Goal: Task Accomplishment & Management: Manage account settings

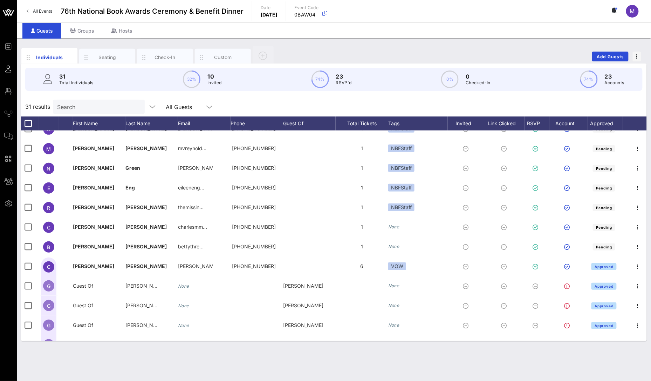
scroll to position [405, 0]
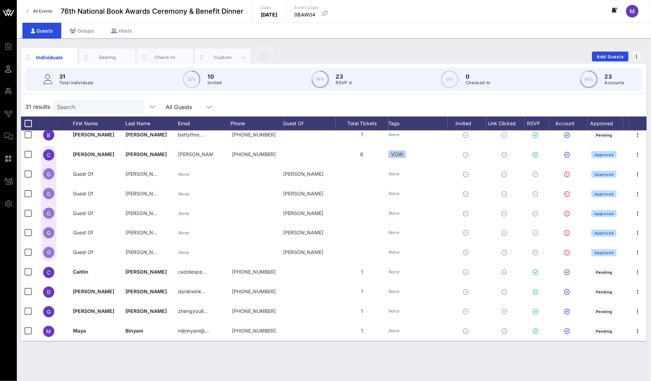
click at [228, 52] on div "Custom" at bounding box center [223, 58] width 56 height 18
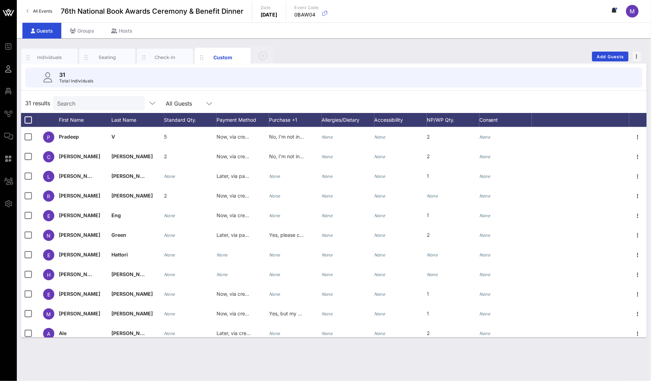
scroll to position [398, 0]
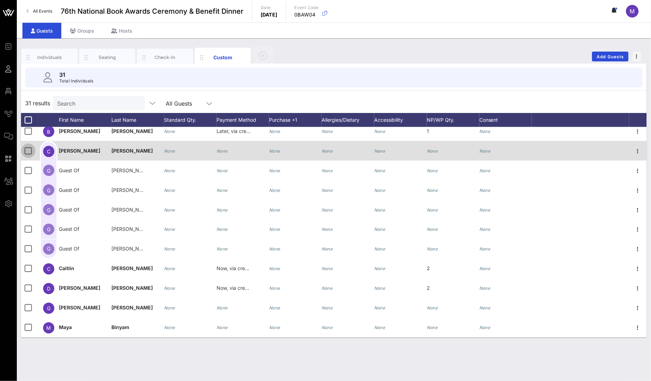
click at [26, 149] on div at bounding box center [28, 151] width 12 height 12
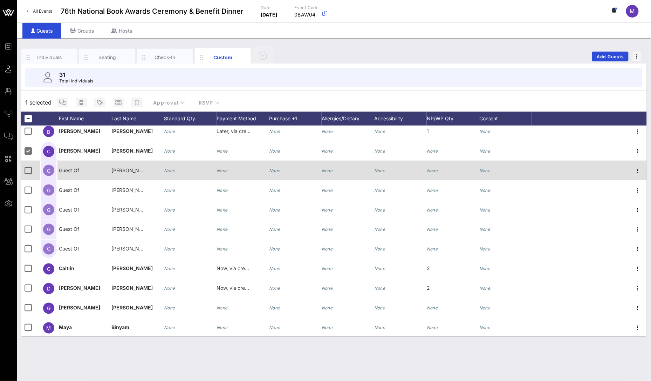
scroll to position [396, 0]
click at [30, 167] on div at bounding box center [28, 171] width 12 height 12
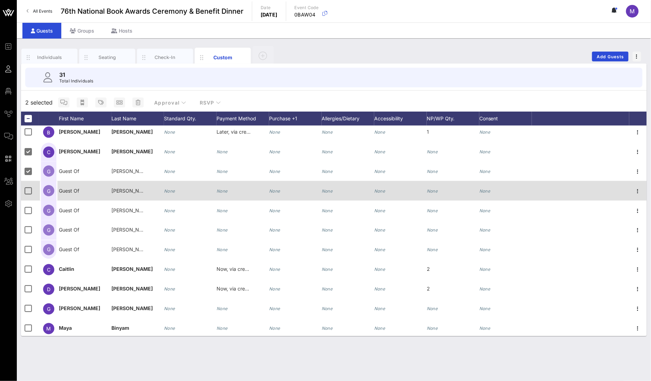
click at [31, 181] on div at bounding box center [30, 191] width 18 height 20
click at [27, 191] on div at bounding box center [28, 191] width 12 height 12
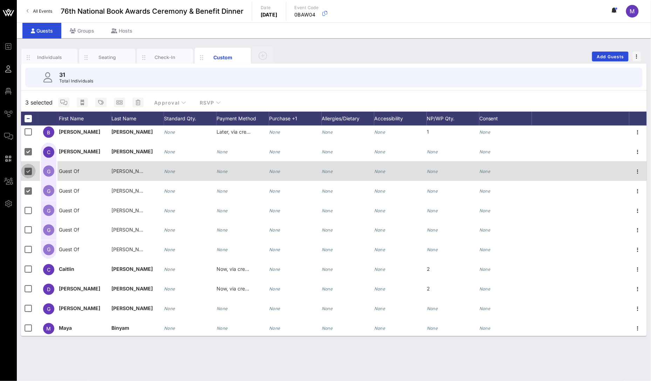
click at [29, 171] on div at bounding box center [28, 171] width 12 height 12
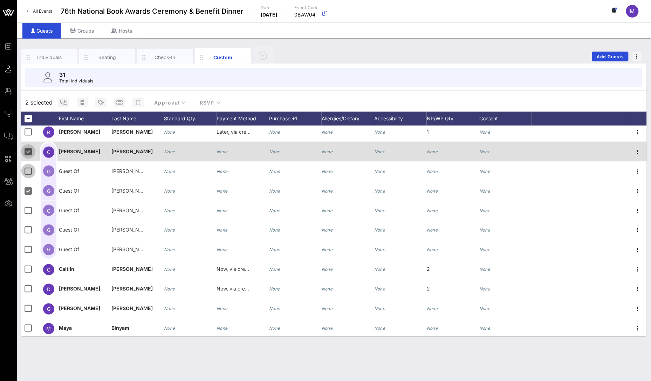
click at [29, 152] on div at bounding box center [28, 151] width 12 height 12
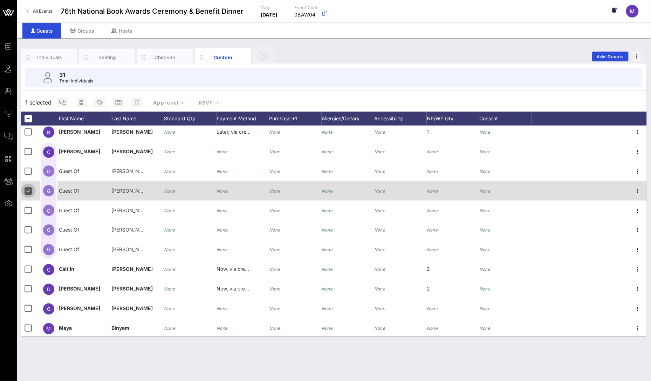
click at [29, 191] on div at bounding box center [28, 191] width 12 height 12
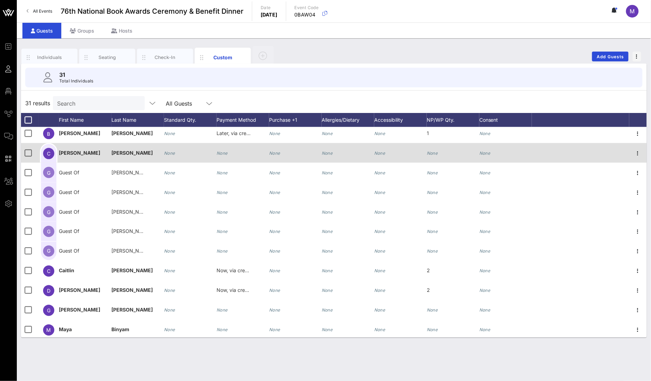
click at [244, 150] on div "None" at bounding box center [243, 157] width 53 height 28
click at [197, 154] on div "None" at bounding box center [190, 157] width 53 height 28
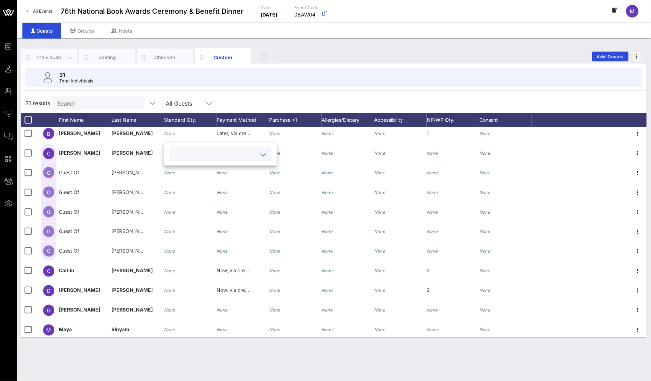
click at [36, 60] on div "Individuals" at bounding box center [49, 57] width 31 height 7
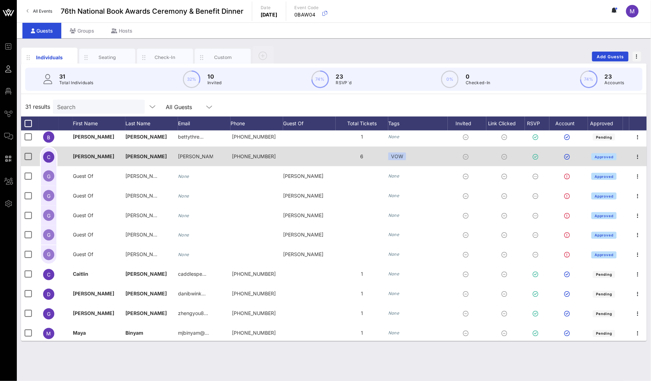
click at [363, 156] on div "6" at bounding box center [362, 156] width 53 height 20
click at [636, 157] on icon "button" at bounding box center [638, 156] width 8 height 8
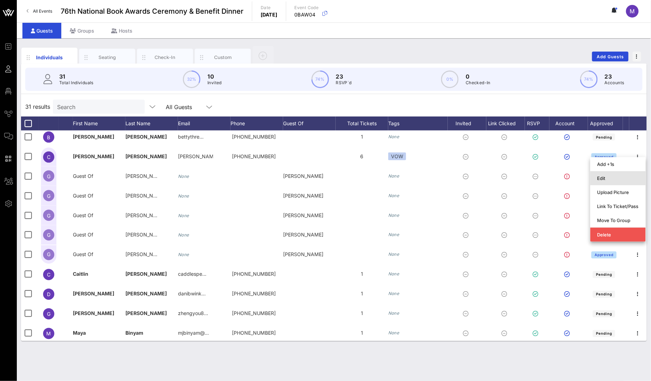
click at [622, 172] on div "Edit" at bounding box center [618, 177] width 41 height 11
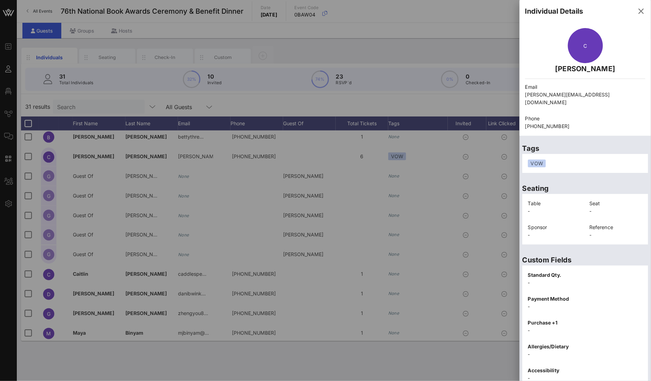
scroll to position [69, 0]
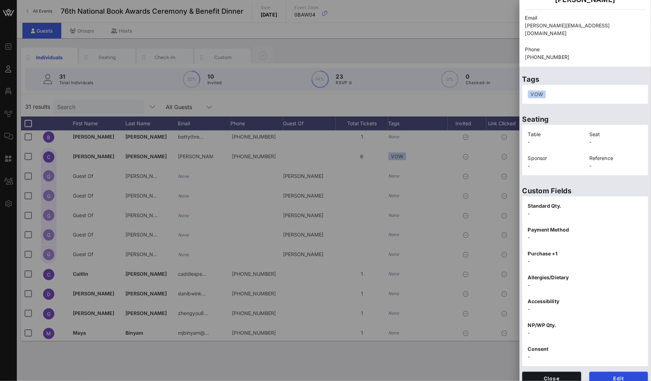
click at [548, 379] on div "Close" at bounding box center [551, 377] width 67 height 21
click at [554, 375] on span "Close" at bounding box center [552, 378] width 48 height 6
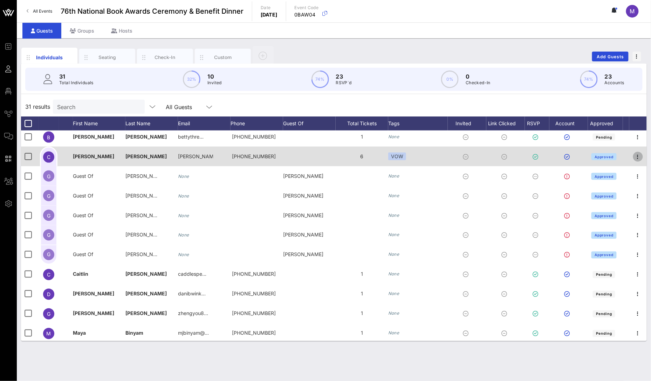
click at [634, 154] on icon "button" at bounding box center [638, 156] width 8 height 8
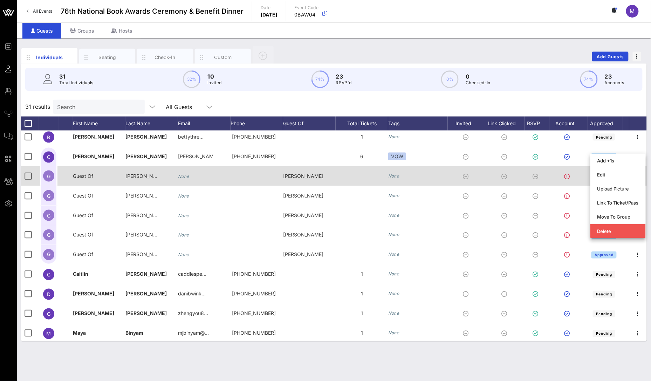
click at [352, 177] on div at bounding box center [362, 176] width 53 height 20
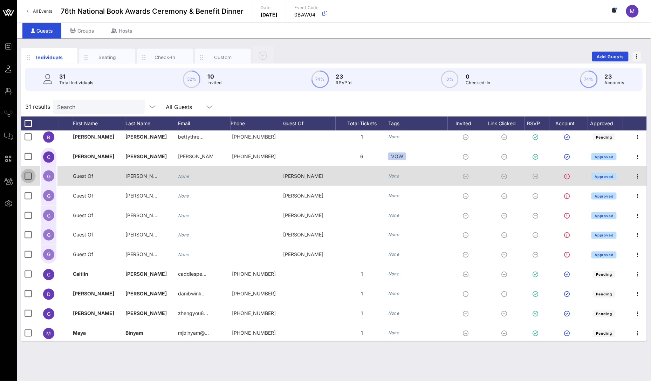
click at [33, 174] on div at bounding box center [28, 176] width 12 height 12
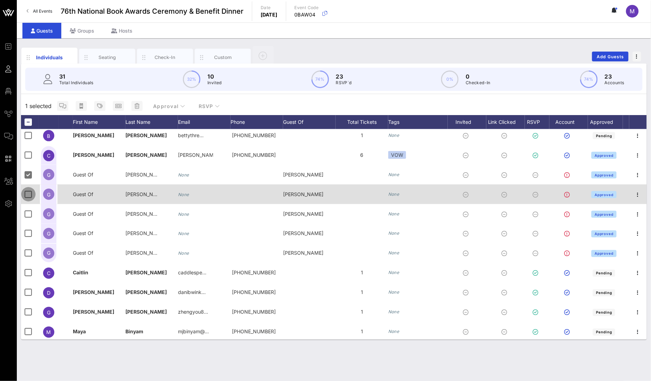
click at [30, 190] on div at bounding box center [28, 194] width 12 height 12
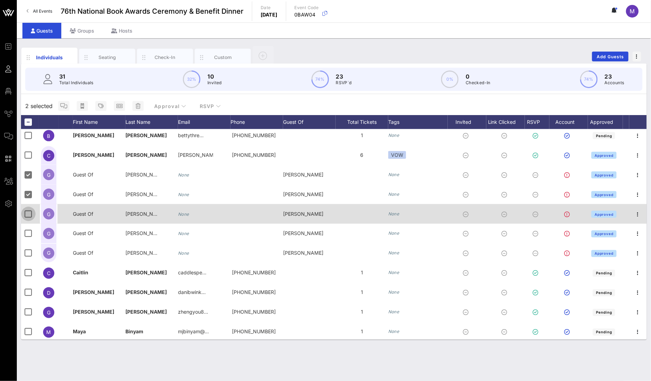
click at [31, 217] on div at bounding box center [28, 214] width 12 height 12
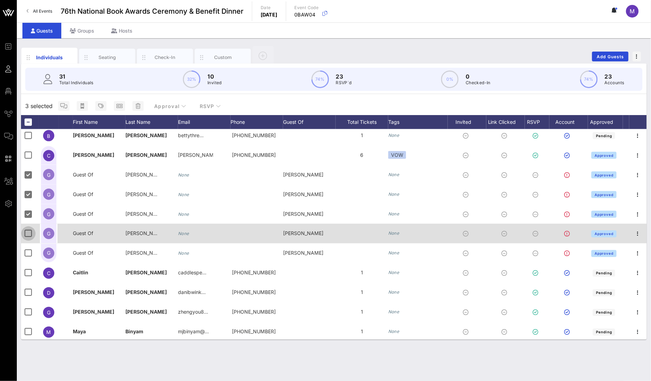
click at [30, 229] on div at bounding box center [28, 233] width 12 height 12
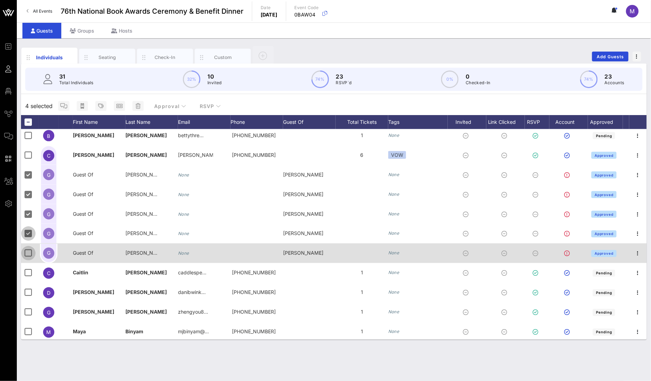
click at [24, 250] on div at bounding box center [28, 253] width 12 height 12
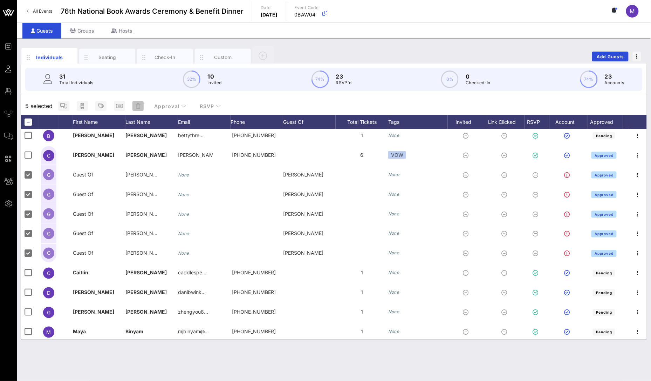
click at [138, 105] on icon "button" at bounding box center [138, 106] width 5 height 6
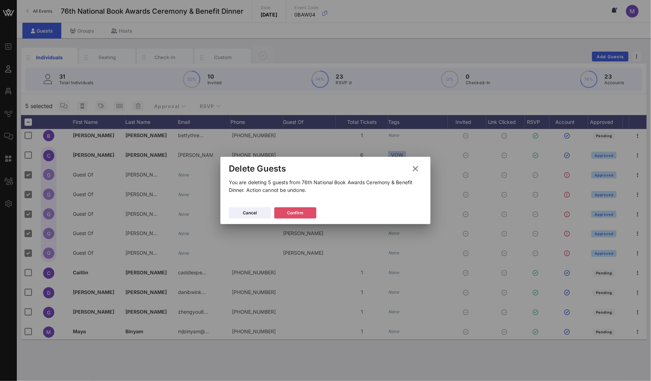
click at [303, 209] on div "Confirm" at bounding box center [295, 212] width 16 height 7
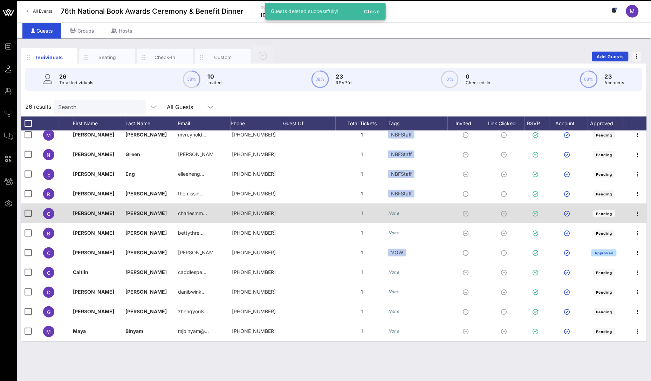
scroll to position [307, 0]
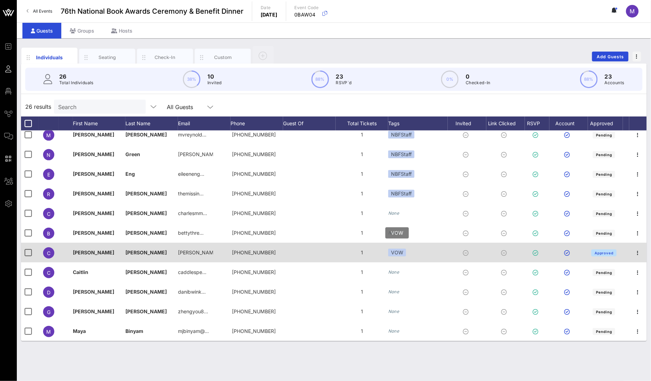
click at [401, 248] on div "VOW" at bounding box center [397, 252] width 18 height 8
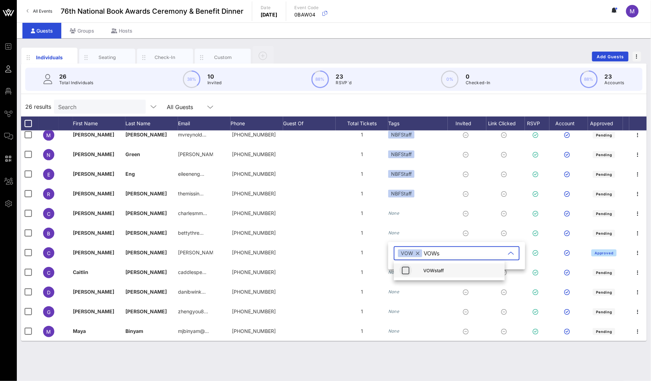
type input "VOWs"
click at [402, 270] on icon "button" at bounding box center [406, 270] width 8 height 8
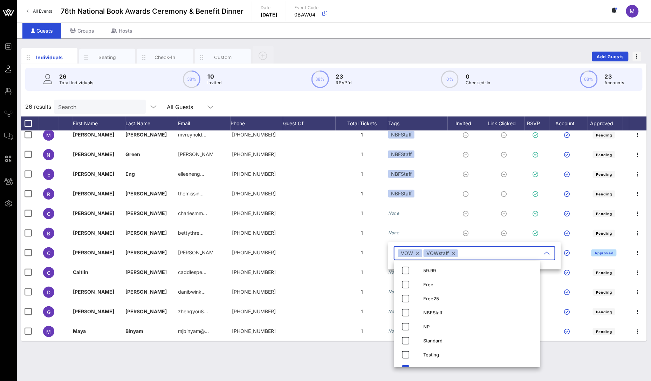
click at [417, 255] on button "button" at bounding box center [418, 253] width 4 height 8
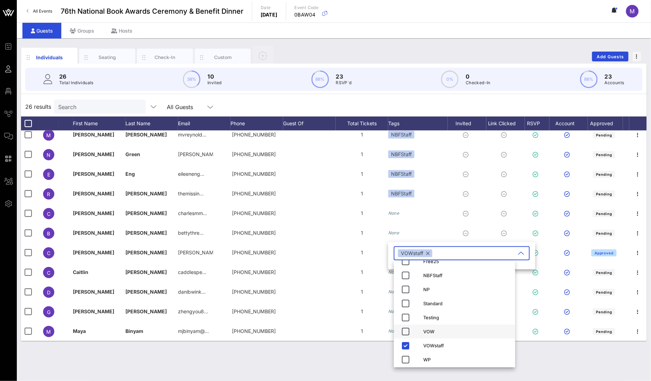
scroll to position [39, 0]
click at [348, 359] on div "Individuals Seating Check-In Custom Add Guests 26 Total Individuals 38% 10 Invi…" at bounding box center [334, 209] width 634 height 342
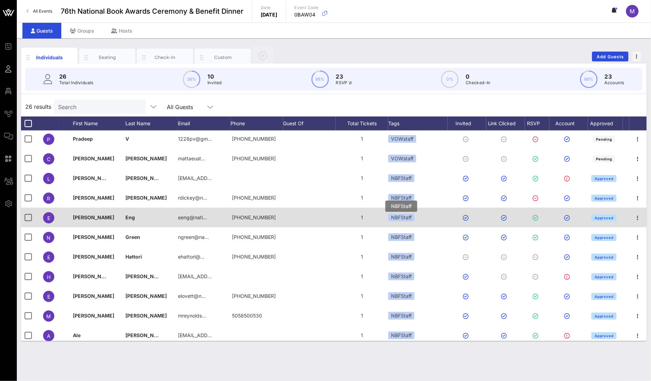
scroll to position [0, 0]
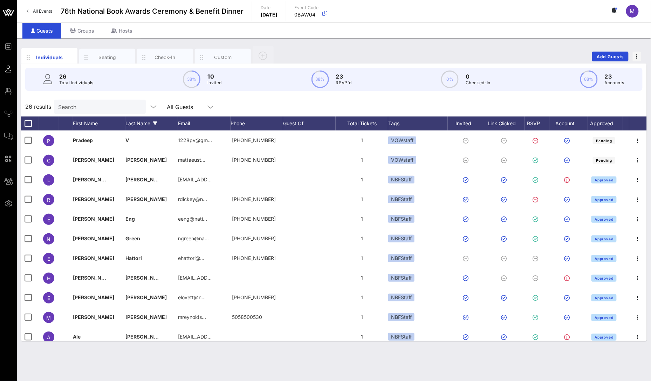
click at [156, 125] on icon at bounding box center [155, 123] width 4 height 4
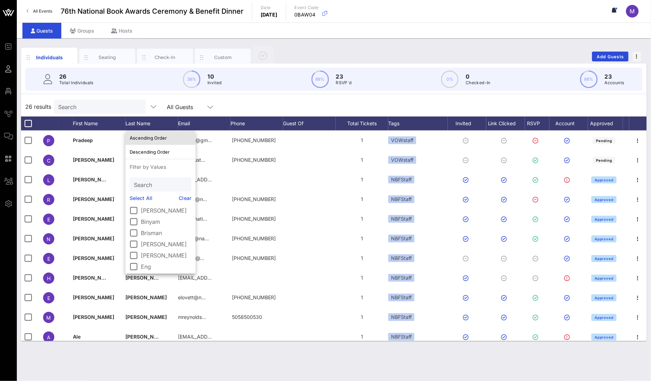
click at [155, 134] on div "Ascending Order" at bounding box center [161, 137] width 62 height 11
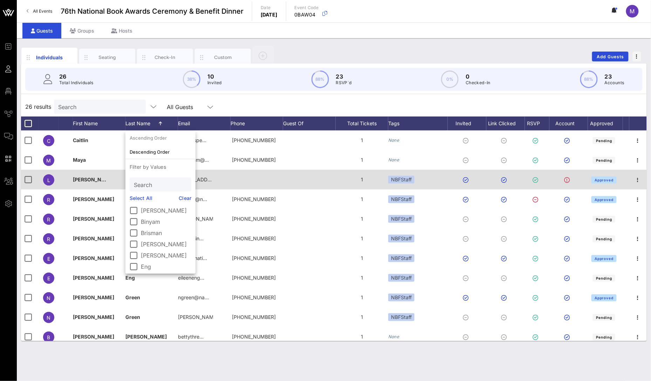
click at [313, 175] on div at bounding box center [309, 180] width 53 height 20
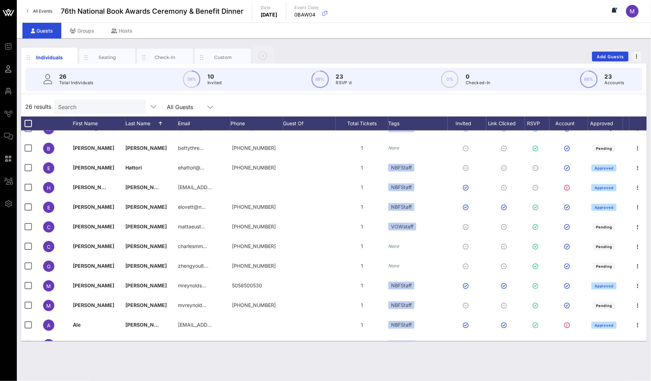
scroll to position [185, 0]
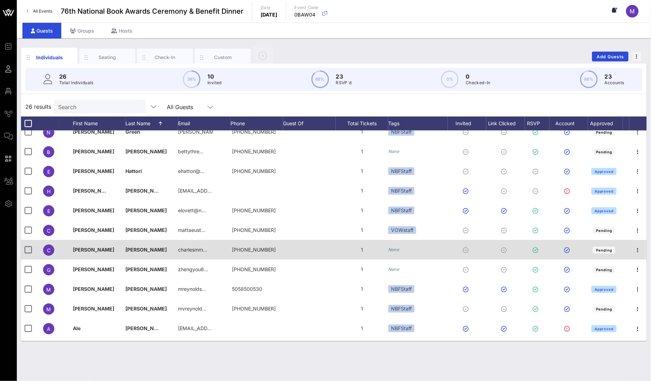
click at [396, 247] on icon "None" at bounding box center [393, 249] width 11 height 5
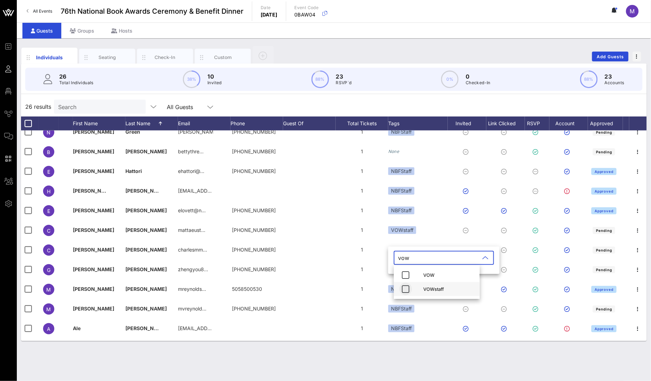
type input "vow"
click at [403, 287] on icon "button" at bounding box center [406, 289] width 8 height 8
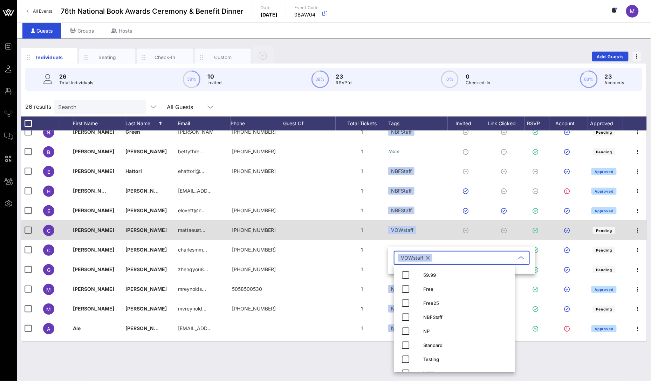
click at [439, 232] on div "VOWstaff" at bounding box center [418, 230] width 60 height 20
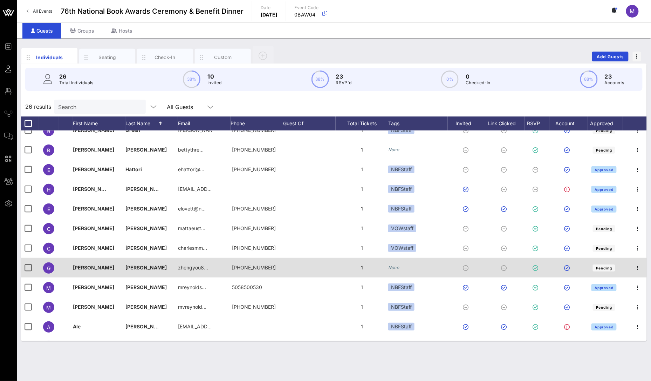
scroll to position [189, 0]
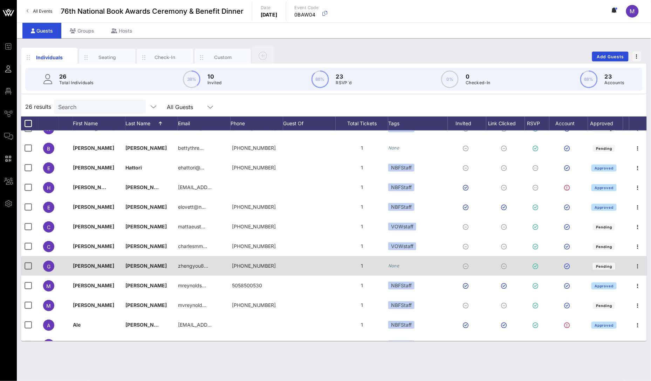
click at [83, 267] on span "[PERSON_NAME]" at bounding box center [93, 266] width 41 height 6
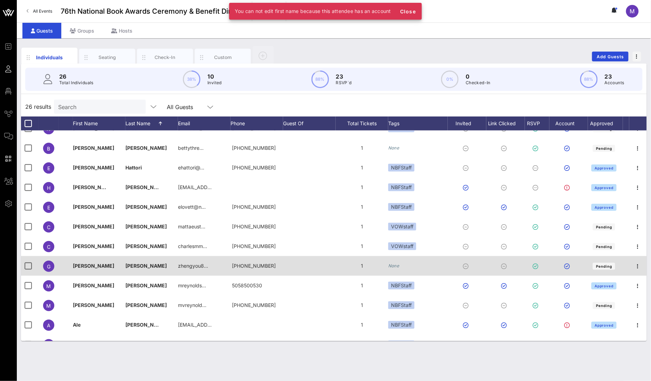
click at [132, 268] on span "[PERSON_NAME]" at bounding box center [145, 266] width 41 height 6
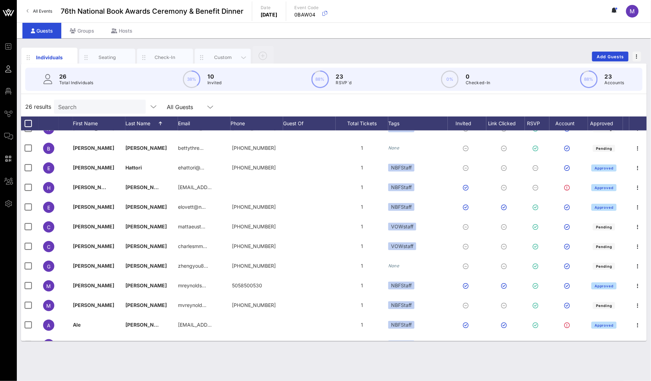
click at [225, 58] on div "Custom" at bounding box center [222, 57] width 31 height 7
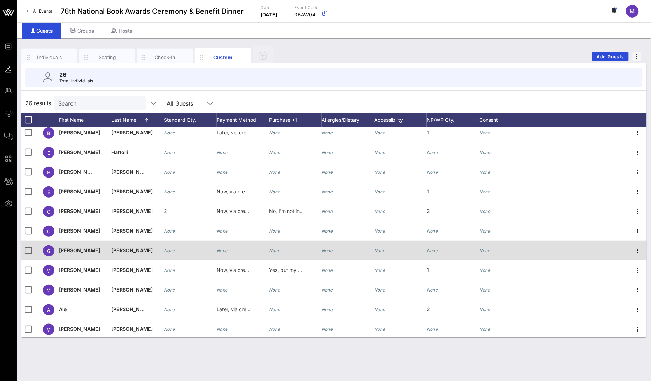
scroll to position [201, 0]
click at [634, 249] on icon "button" at bounding box center [638, 250] width 8 height 8
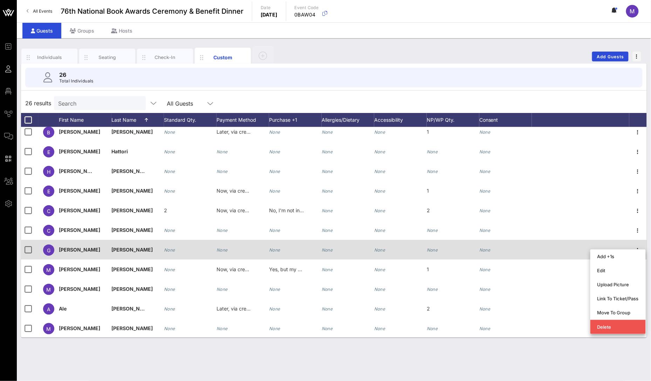
click at [566, 246] on div at bounding box center [580, 250] width 97 height 20
click at [118, 250] on span "[PERSON_NAME]" at bounding box center [131, 249] width 41 height 6
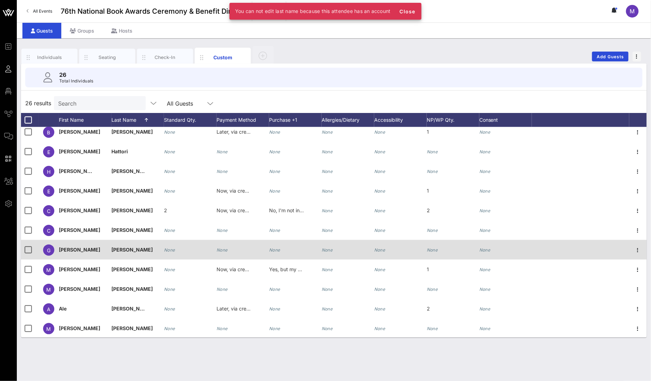
click at [81, 248] on div "[PERSON_NAME]" at bounding box center [85, 250] width 53 height 20
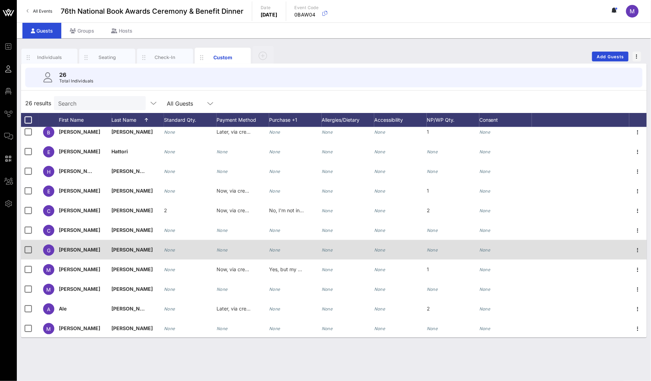
click at [60, 247] on span "[PERSON_NAME]" at bounding box center [79, 249] width 41 height 6
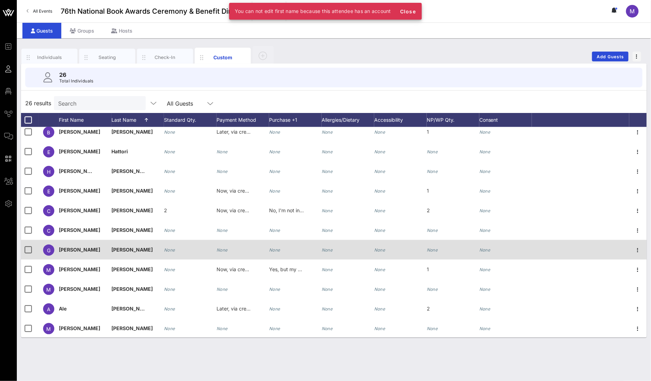
click at [49, 248] on span "G" at bounding box center [49, 250] width 4 height 6
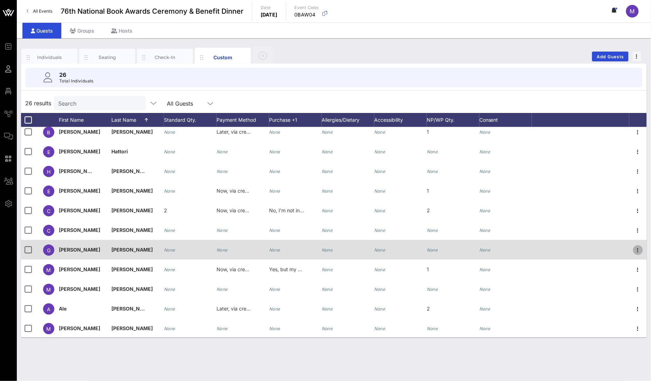
click at [634, 246] on icon "button" at bounding box center [638, 250] width 8 height 8
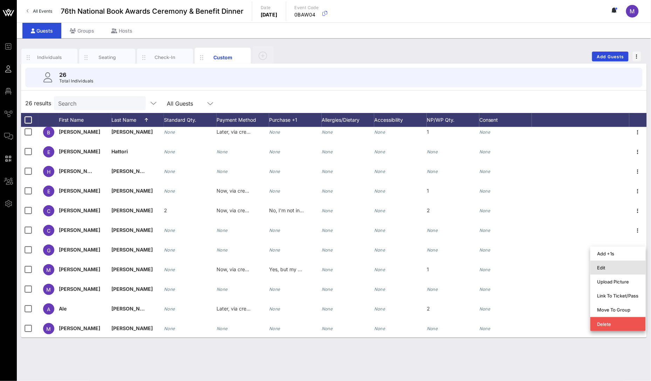
click at [620, 264] on div "Edit" at bounding box center [618, 267] width 41 height 11
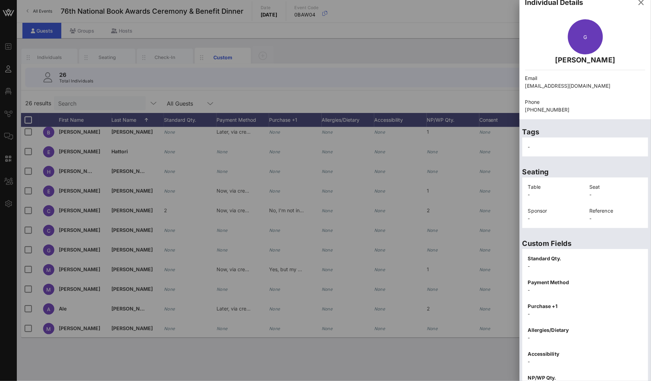
scroll to position [9, 0]
drag, startPoint x: 593, startPoint y: 83, endPoint x: 521, endPoint y: 88, distance: 72.0
click at [521, 88] on div "Email [EMAIL_ADDRESS][DOMAIN_NAME]" at bounding box center [585, 82] width 129 height 24
copy p "[EMAIL_ADDRESS][DOMAIN_NAME]"
click at [619, 101] on p "Phone" at bounding box center [585, 102] width 120 height 8
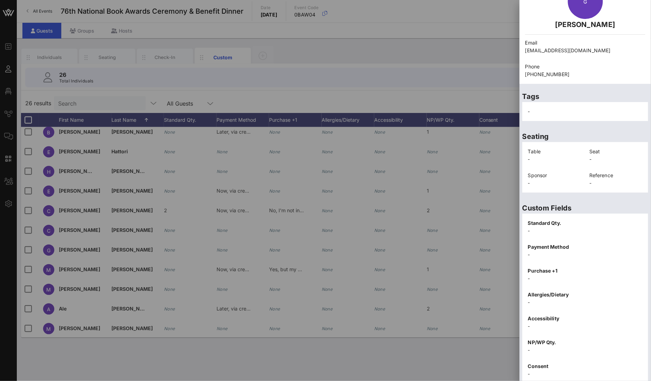
scroll to position [69, 0]
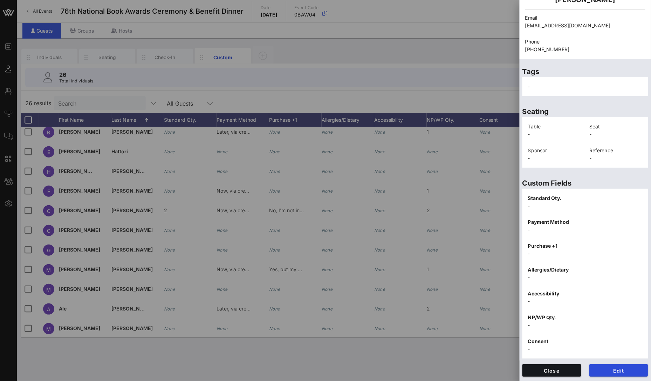
click at [470, 92] on div at bounding box center [325, 190] width 651 height 381
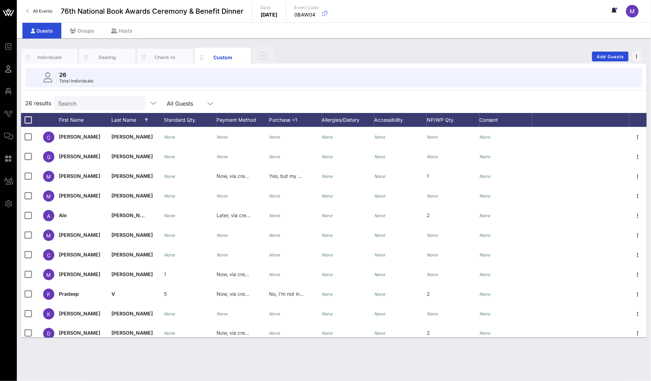
scroll to position [300, 0]
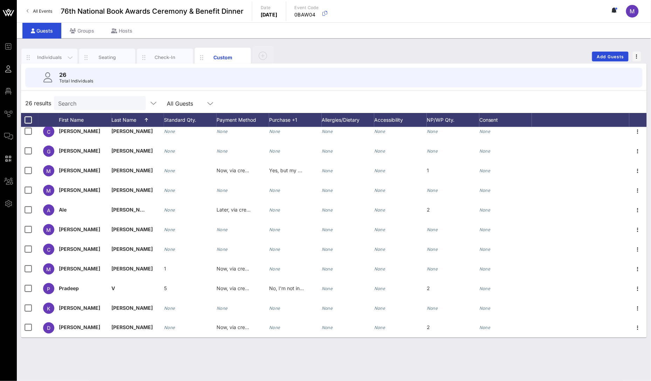
click at [53, 61] on div "Individuals" at bounding box center [49, 58] width 56 height 18
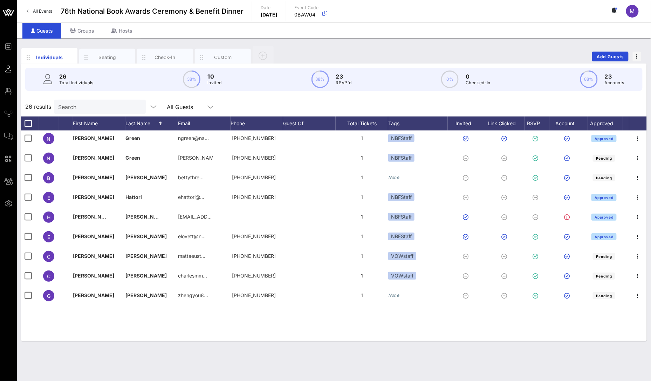
scroll to position [0, 0]
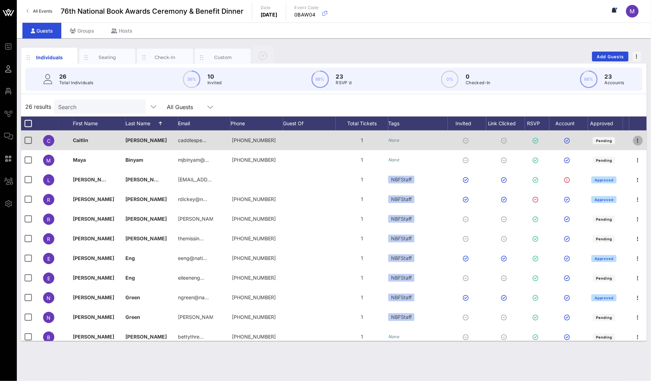
click at [634, 139] on icon "button" at bounding box center [638, 140] width 8 height 8
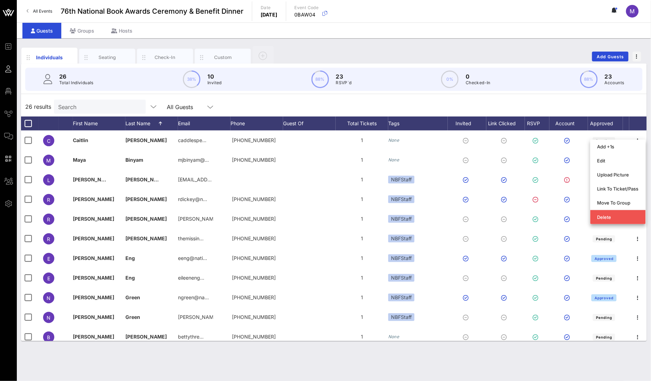
click at [638, 105] on div "26 results Search All Guests" at bounding box center [334, 107] width 626 height 20
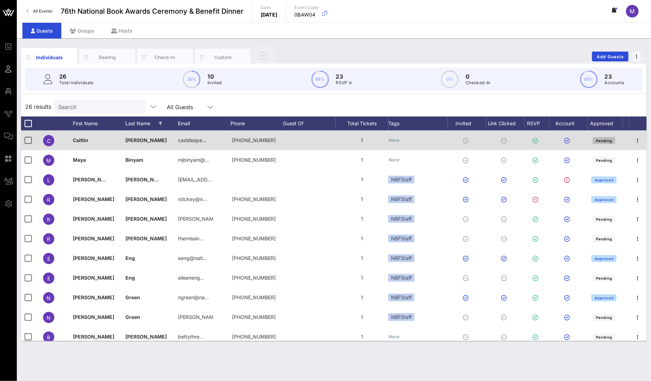
click at [605, 137] on button "Pending" at bounding box center [604, 140] width 22 height 7
click at [400, 141] on div "None" at bounding box center [418, 140] width 60 height 20
click at [397, 141] on icon "None" at bounding box center [393, 139] width 11 height 5
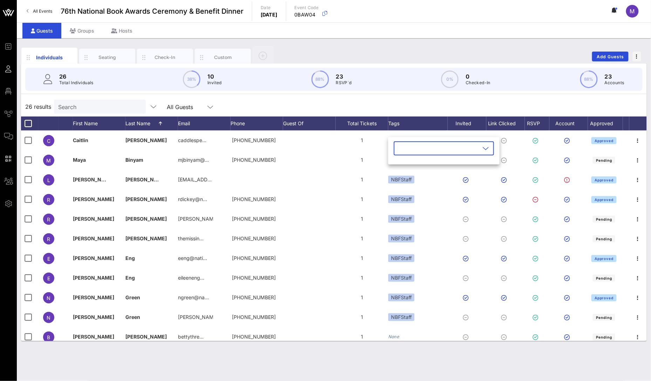
click at [483, 148] on icon at bounding box center [486, 148] width 6 height 8
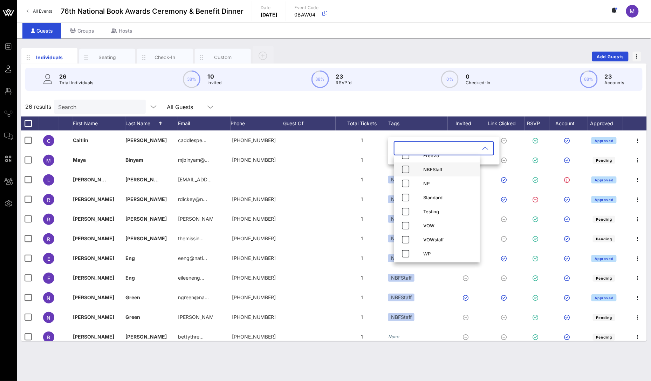
scroll to position [39, 0]
click at [449, 184] on div "NP" at bounding box center [448, 182] width 51 height 6
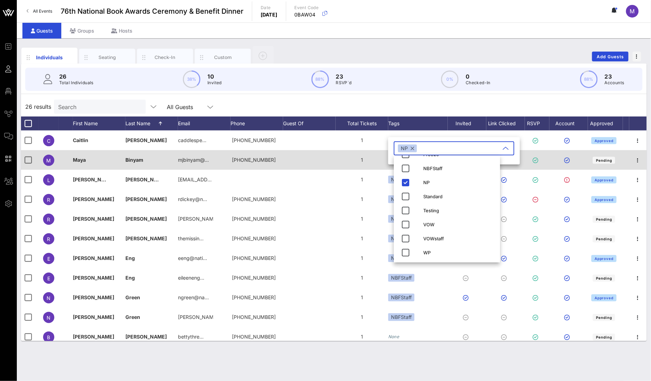
click at [360, 163] on div "1" at bounding box center [362, 160] width 53 height 20
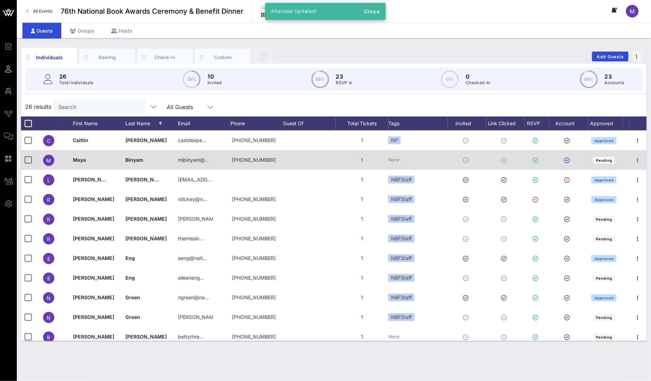
click at [391, 162] on icon "None" at bounding box center [393, 159] width 11 height 5
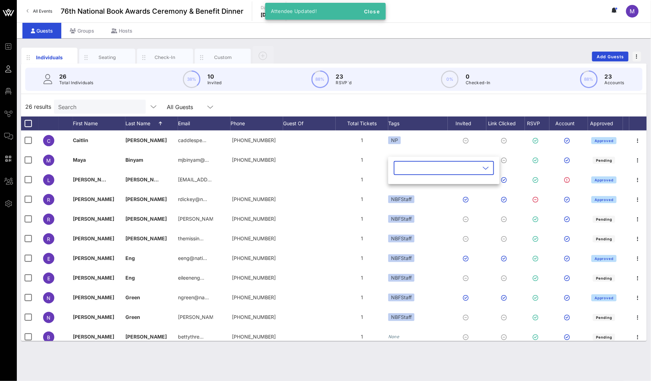
click at [425, 168] on input "text" at bounding box center [439, 167] width 82 height 11
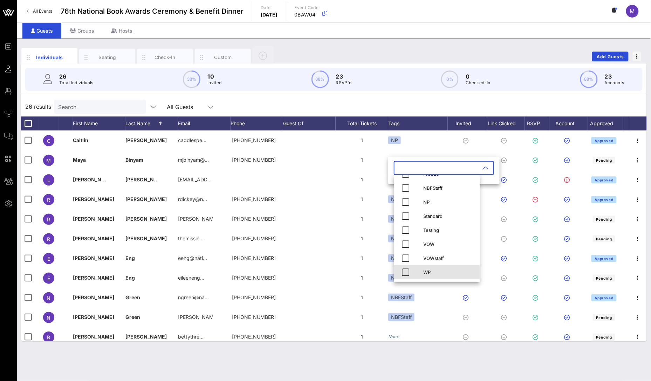
click at [437, 267] on div "WP" at bounding box center [448, 271] width 51 height 11
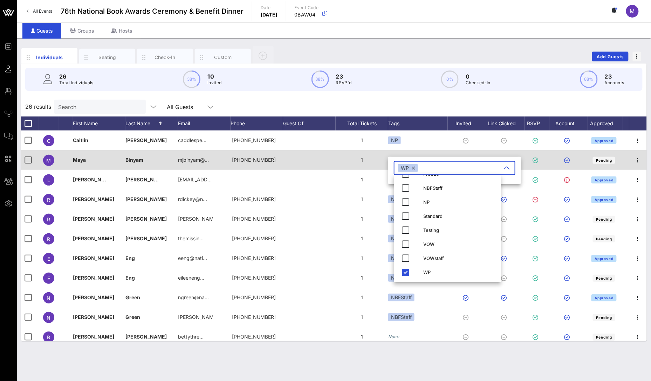
click at [316, 161] on div at bounding box center [309, 160] width 53 height 20
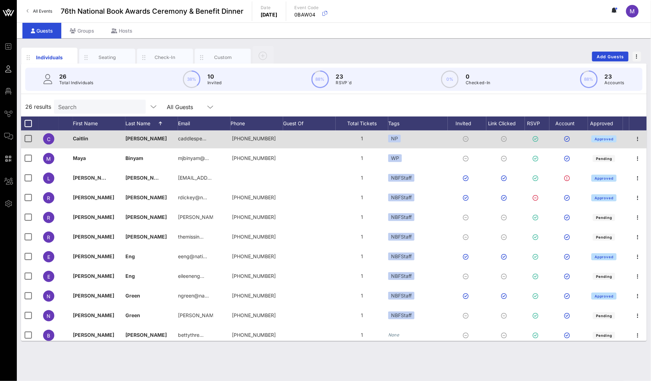
scroll to position [0, 0]
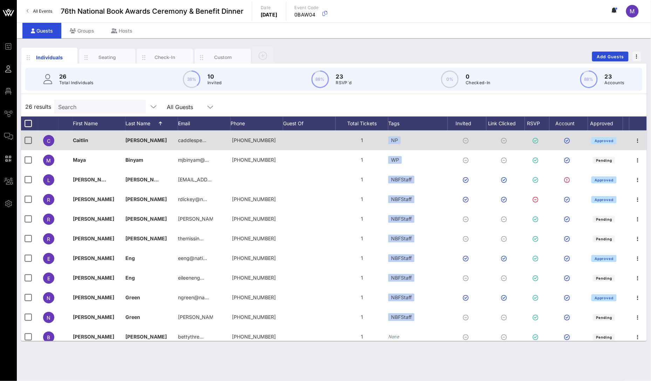
click at [411, 142] on div "NP" at bounding box center [418, 140] width 60 height 20
click at [396, 139] on div "NP" at bounding box center [394, 140] width 13 height 8
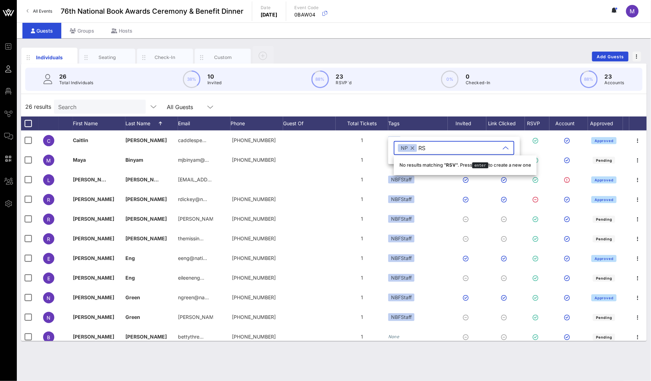
type input "R"
type input "PrintRSVP"
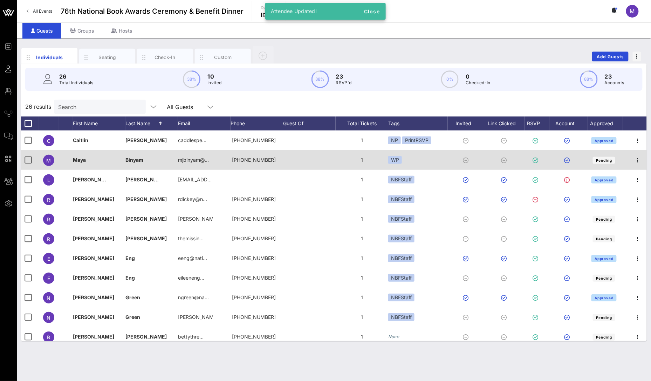
click at [414, 158] on div "WP" at bounding box center [418, 160] width 60 height 20
click at [406, 162] on div "WP" at bounding box center [418, 160] width 60 height 20
click at [397, 158] on div "WP" at bounding box center [395, 160] width 14 height 8
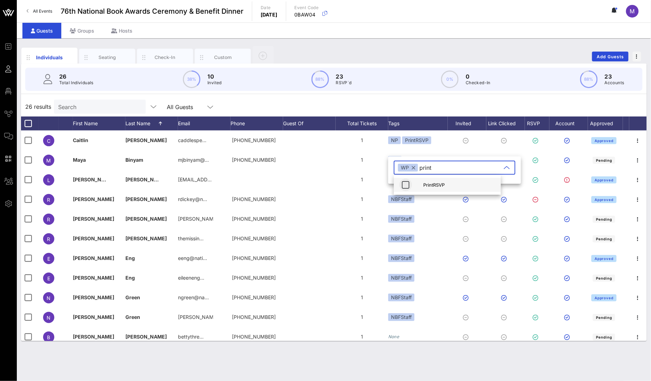
type input "print"
click at [408, 186] on icon "button" at bounding box center [406, 184] width 8 height 8
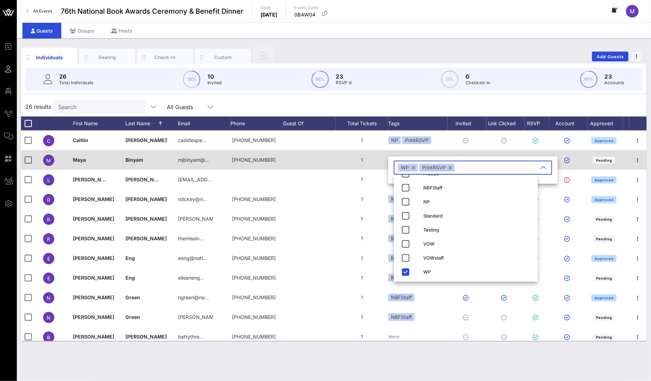
click at [375, 164] on div "1" at bounding box center [362, 160] width 53 height 20
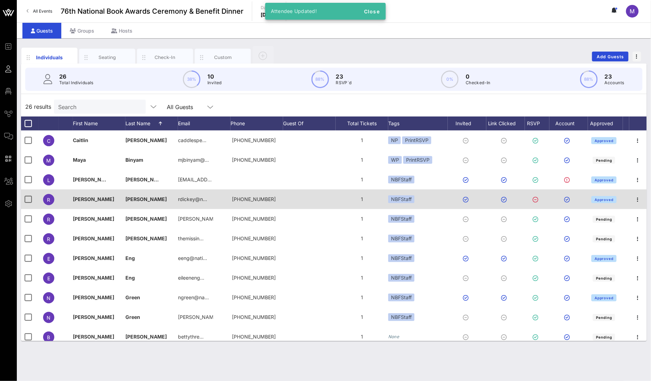
scroll to position [2, 0]
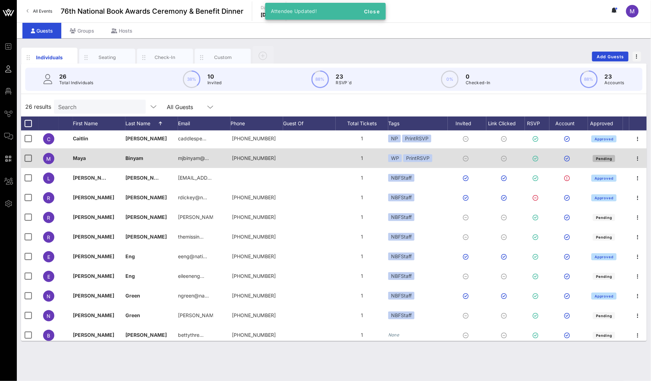
click at [608, 157] on span "Pending" at bounding box center [604, 158] width 16 height 4
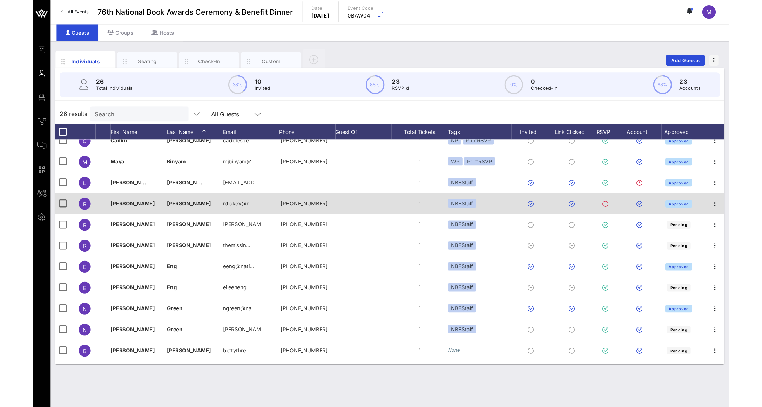
scroll to position [9, 0]
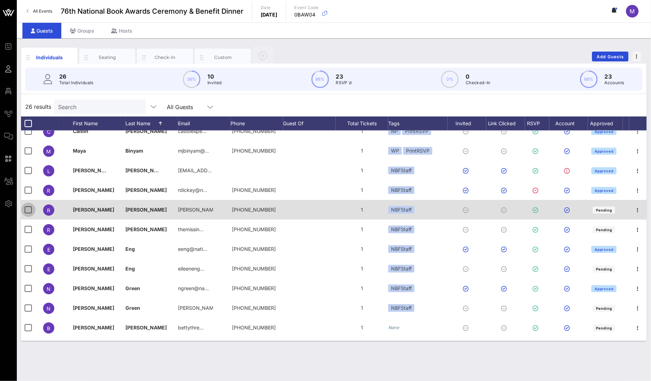
click at [30, 211] on div at bounding box center [28, 210] width 12 height 12
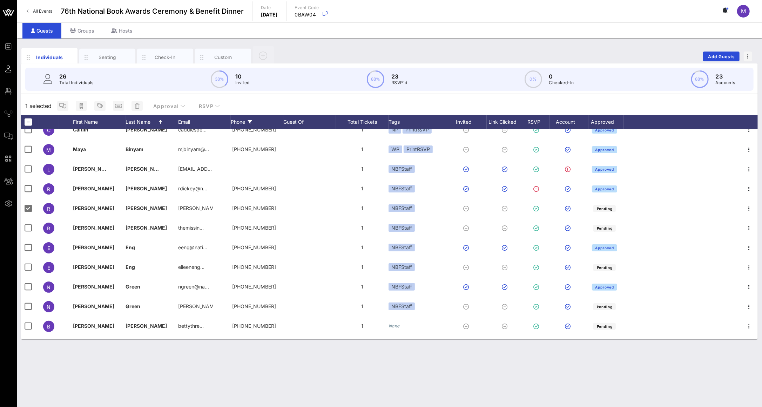
drag, startPoint x: 212, startPoint y: 119, endPoint x: 231, endPoint y: 121, distance: 18.7
click at [231, 121] on div "First Name Last Name Email Phone Guest Of Total Tickets Tags Invited Link Click…" at bounding box center [389, 122] width 736 height 14
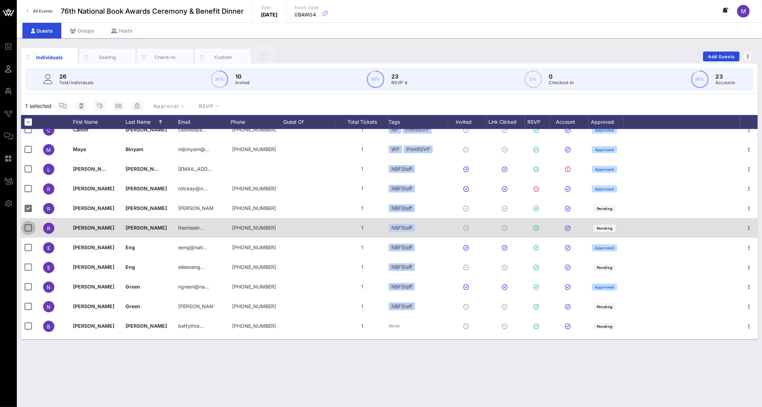
click at [25, 229] on div at bounding box center [28, 228] width 12 height 12
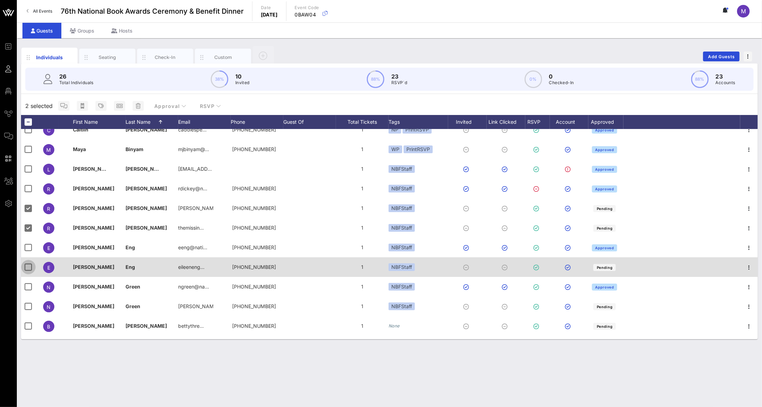
click at [25, 265] on div at bounding box center [28, 267] width 12 height 12
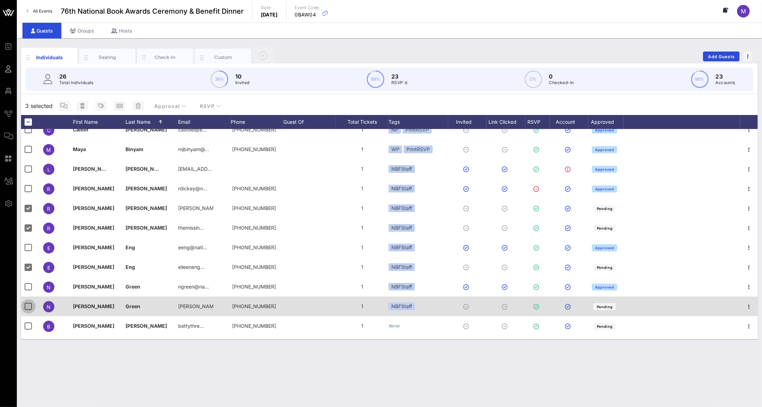
click at [29, 307] on div at bounding box center [28, 306] width 12 height 12
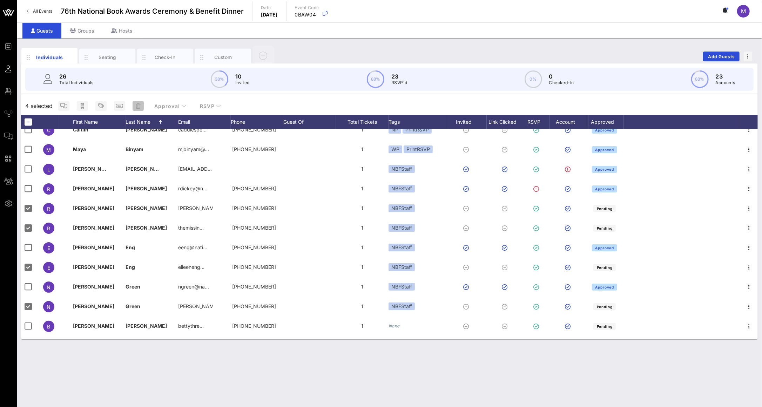
click at [136, 104] on icon "button" at bounding box center [138, 106] width 5 height 6
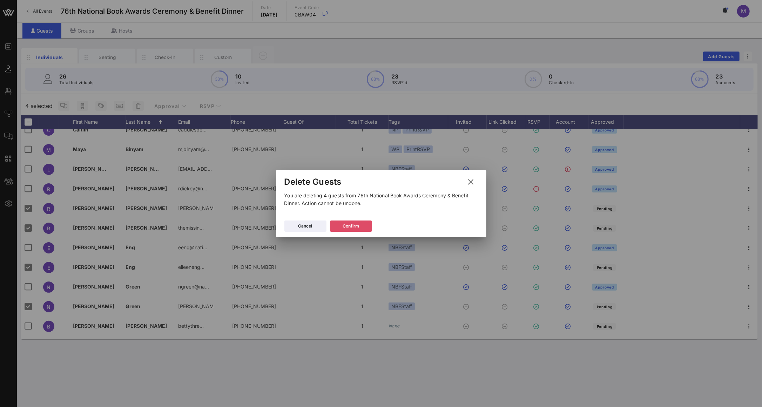
click at [355, 224] on div "Confirm" at bounding box center [350, 226] width 16 height 7
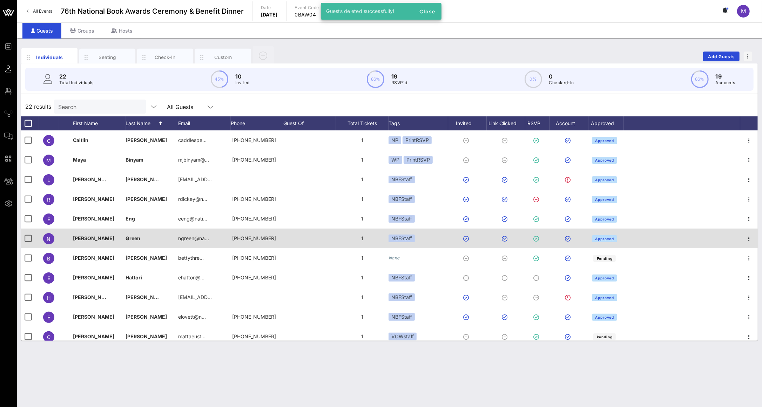
scroll to position [221, 0]
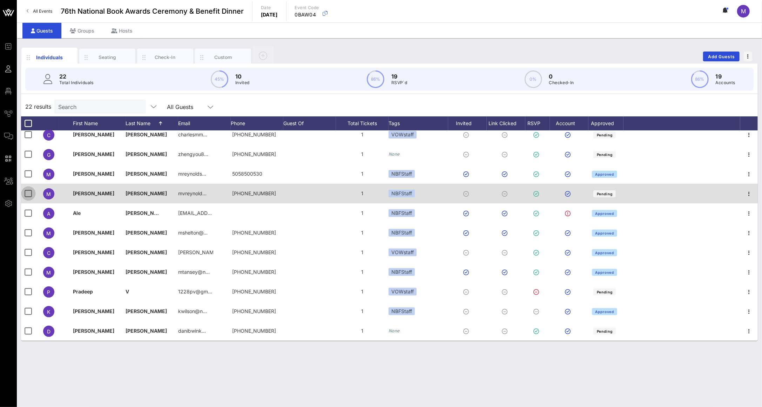
click at [23, 193] on div at bounding box center [28, 194] width 12 height 12
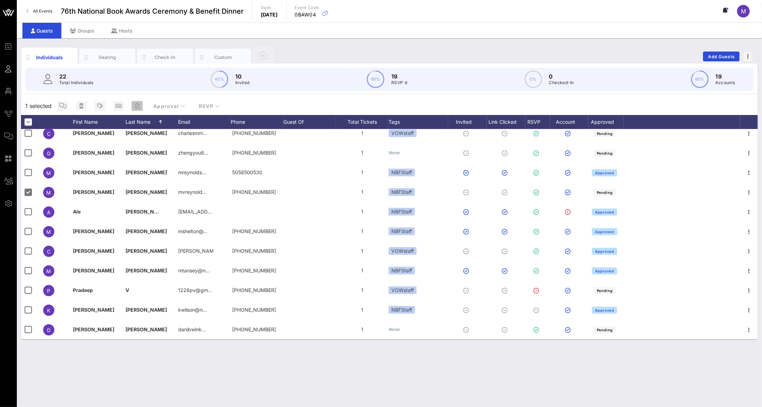
click at [139, 107] on span "button" at bounding box center [136, 106] width 11 height 6
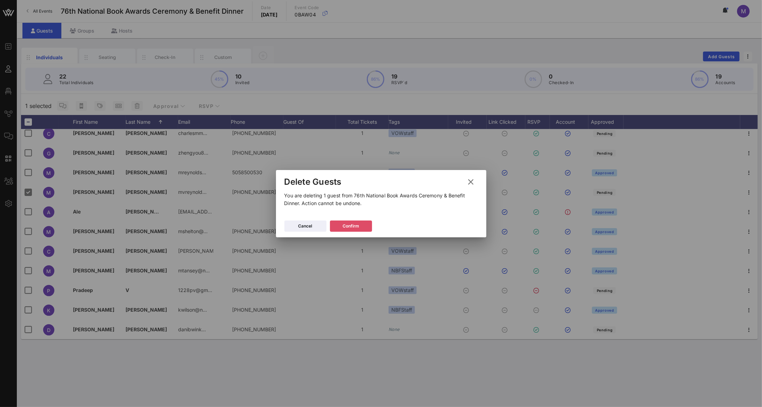
click at [347, 224] on div "Confirm" at bounding box center [350, 226] width 16 height 7
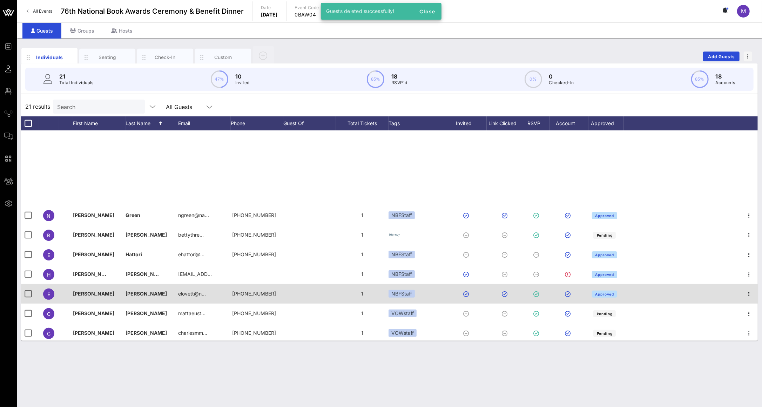
scroll to position [0, 0]
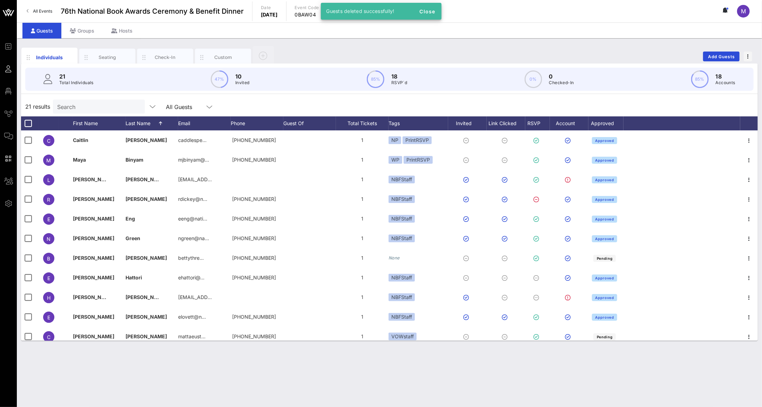
click at [261, 360] on div "Individuals Seating Check-In Custom Add Guests 21 Total Individuals 47% 10 Invi…" at bounding box center [389, 222] width 745 height 369
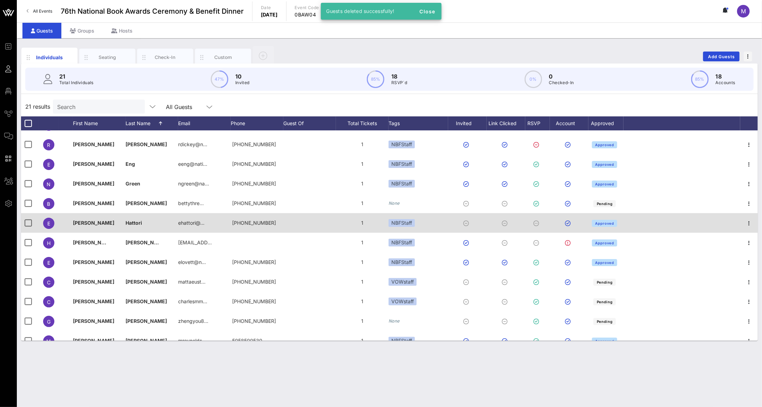
scroll to position [127, 0]
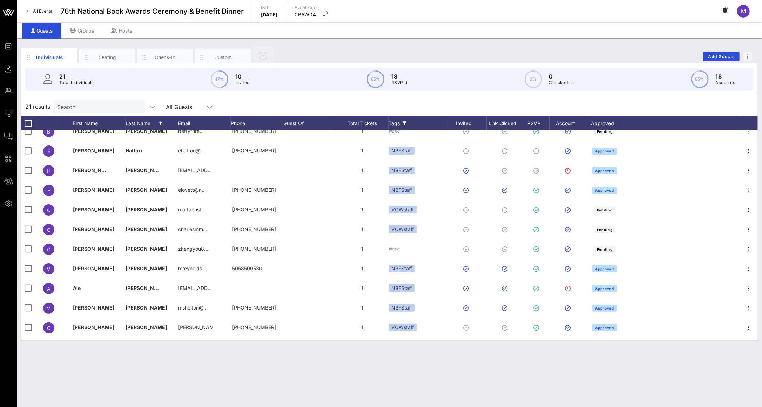
click at [423, 123] on div "Tags" at bounding box center [418, 123] width 60 height 14
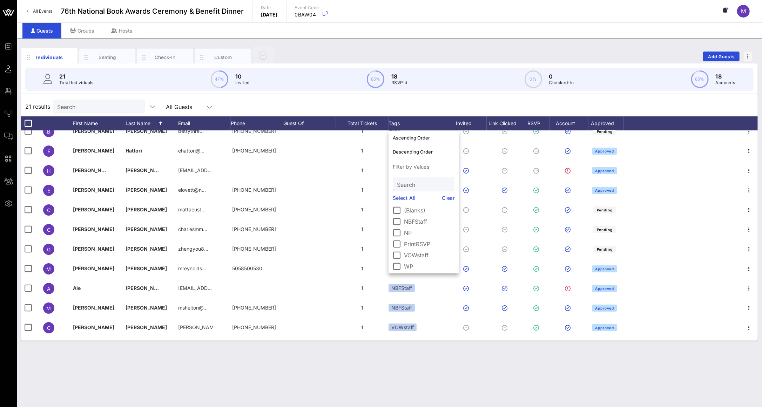
scroll to position [1, 0]
click at [398, 251] on div at bounding box center [397, 254] width 12 height 12
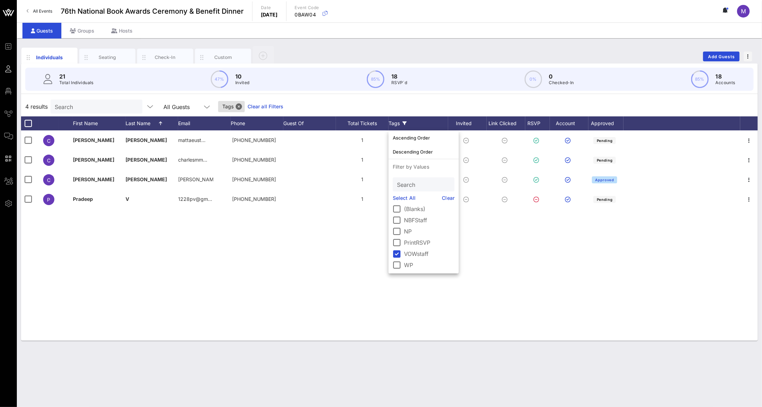
click at [274, 315] on div "C [PERSON_NAME] mattaeust… [PHONE_NUMBER] 1 VOWstaff Pending C [PERSON_NAME] ch…" at bounding box center [389, 235] width 736 height 210
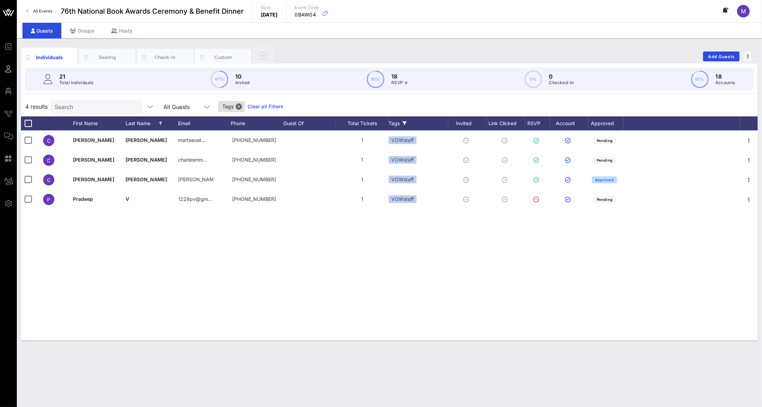
click at [405, 124] on icon at bounding box center [404, 123] width 4 height 4
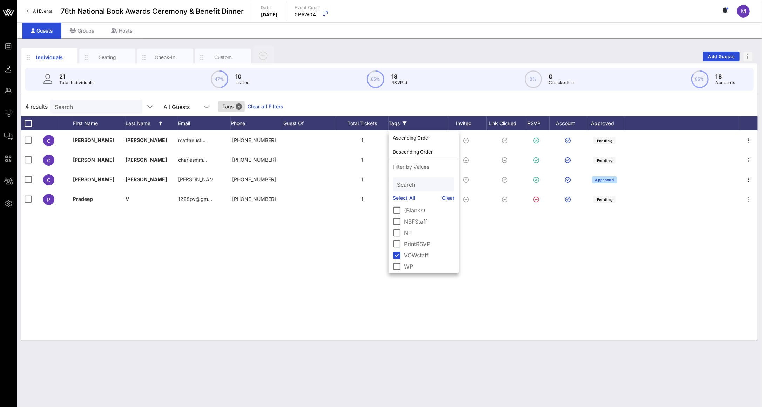
click at [406, 197] on link "Select All" at bounding box center [404, 198] width 23 height 8
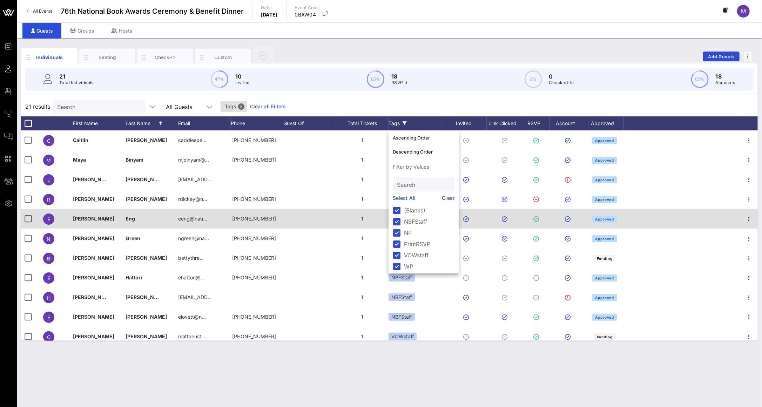
click at [329, 214] on div at bounding box center [309, 219] width 53 height 20
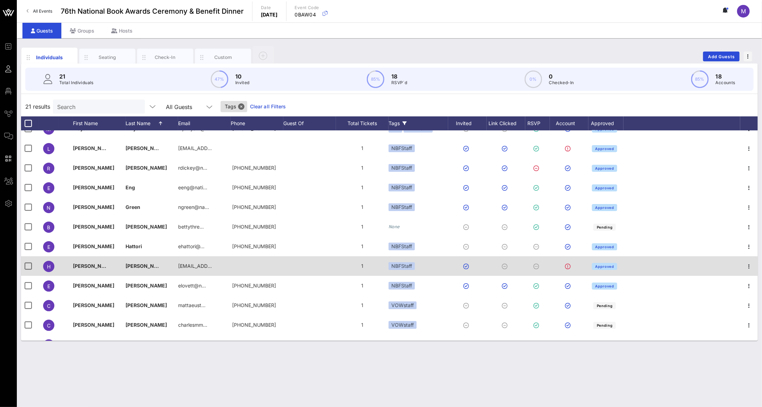
scroll to position [41, 0]
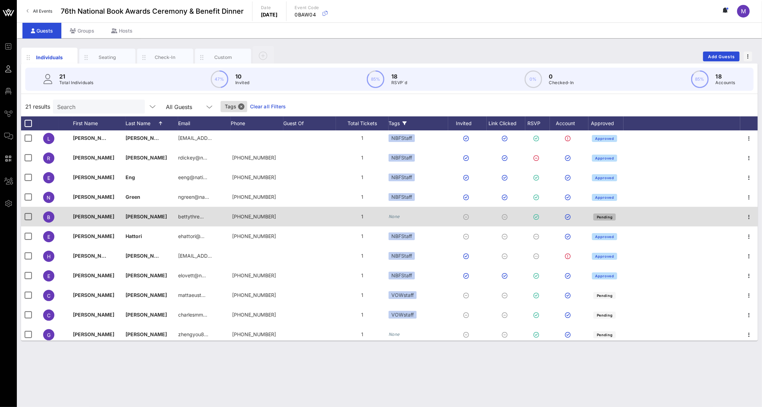
click at [604, 219] on span "Pending" at bounding box center [604, 217] width 16 height 4
click at [395, 216] on icon "None" at bounding box center [393, 216] width 11 height 5
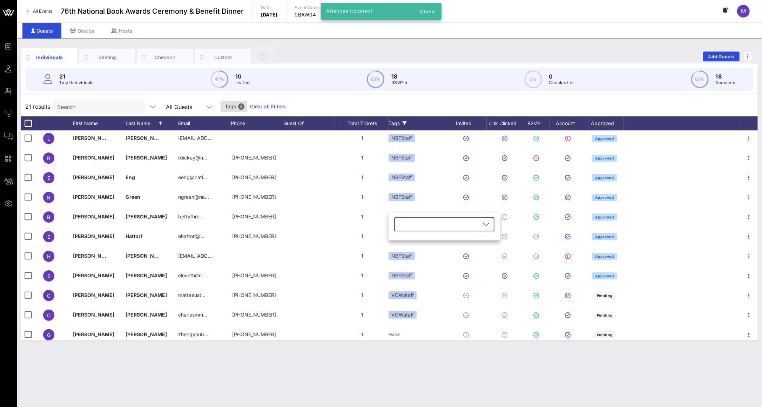
click at [478, 226] on div "​" at bounding box center [444, 224] width 100 height 14
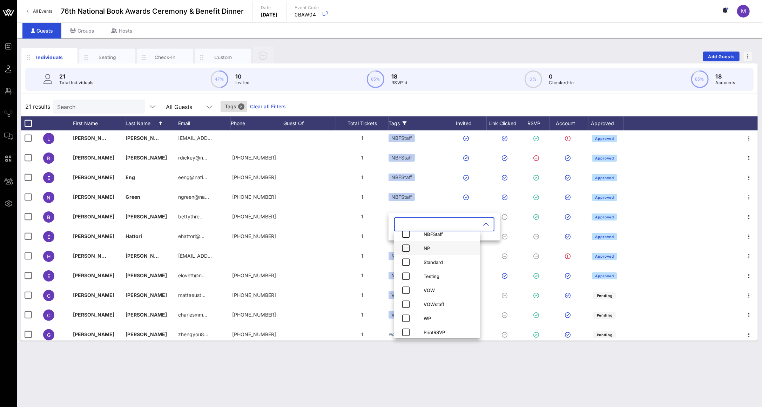
scroll to position [53, 0]
click at [424, 319] on div "WP" at bounding box center [448, 314] width 51 height 11
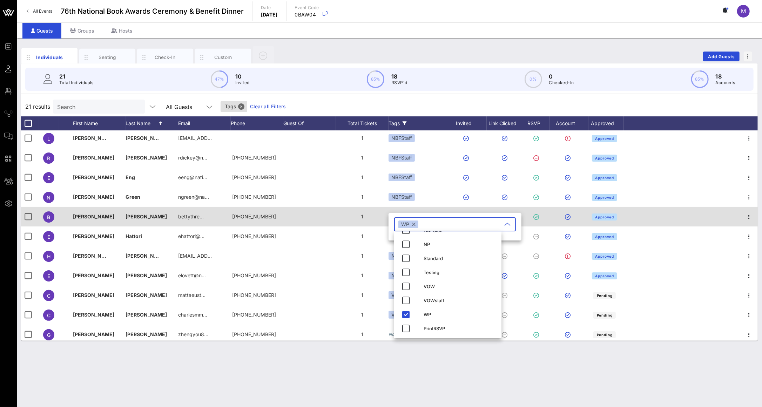
click at [336, 225] on div "1" at bounding box center [362, 217] width 53 height 20
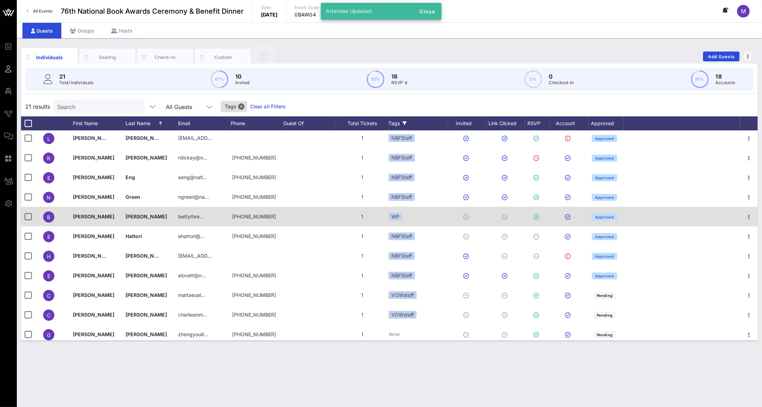
click at [411, 215] on div "WP" at bounding box center [418, 217] width 60 height 20
click at [398, 216] on div "WP" at bounding box center [395, 217] width 14 height 8
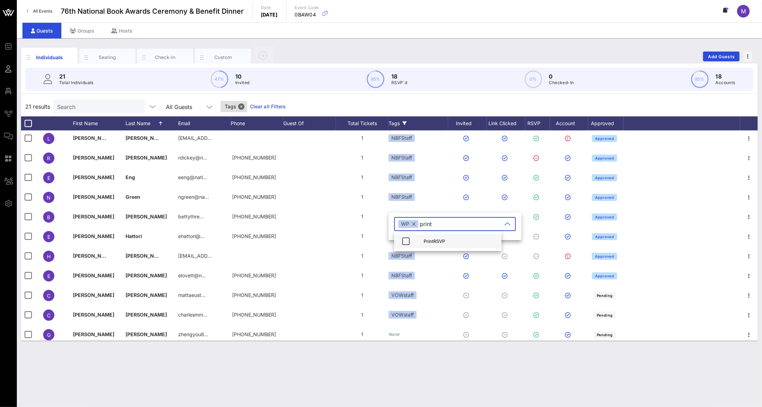
type input "print"
click at [439, 238] on div "PrintRSVP" at bounding box center [459, 241] width 72 height 6
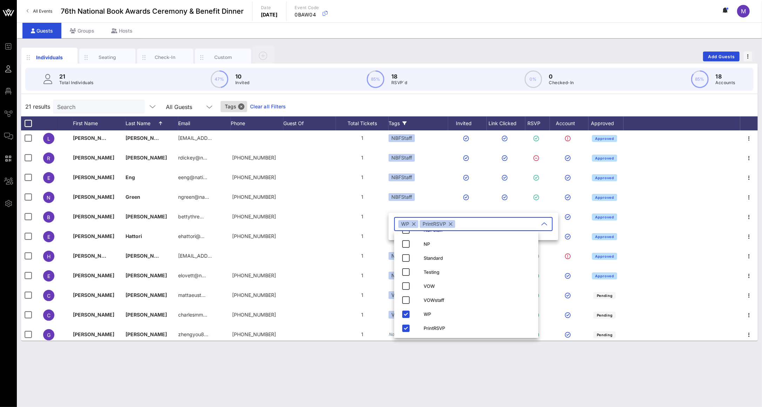
click at [519, 377] on div "Individuals Seating Check-In Custom Add Guests 21 Total Individuals 47% 10 Invi…" at bounding box center [389, 222] width 745 height 369
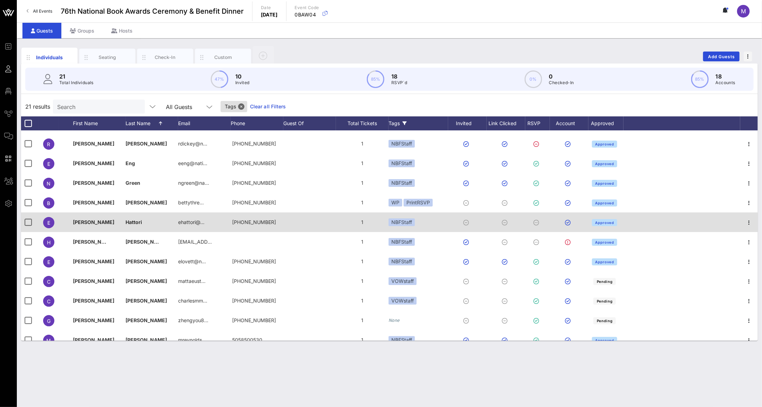
scroll to position [202, 0]
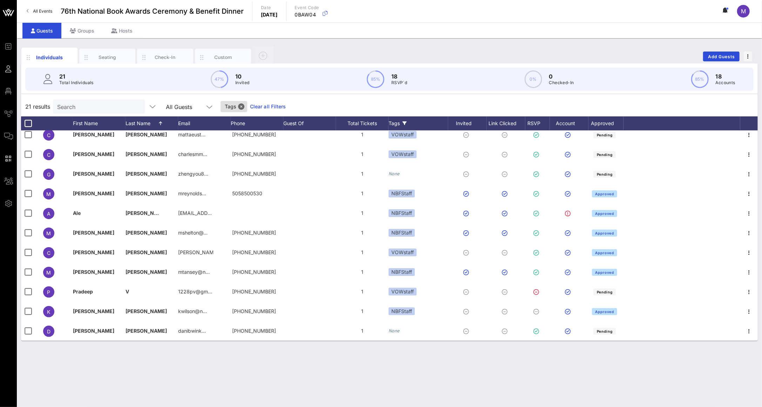
click at [256, 105] on link "Clear all Filters" at bounding box center [268, 107] width 36 height 8
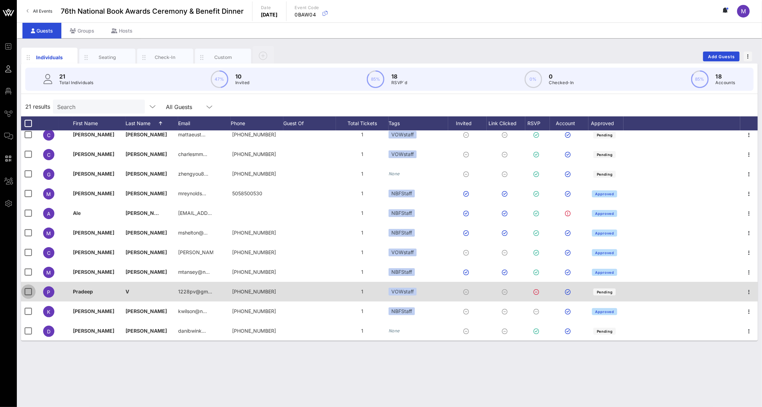
click at [30, 289] on div at bounding box center [28, 292] width 12 height 12
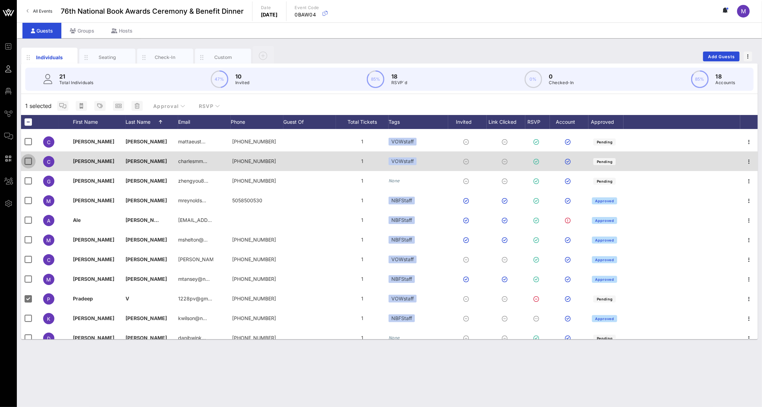
scroll to position [191, 0]
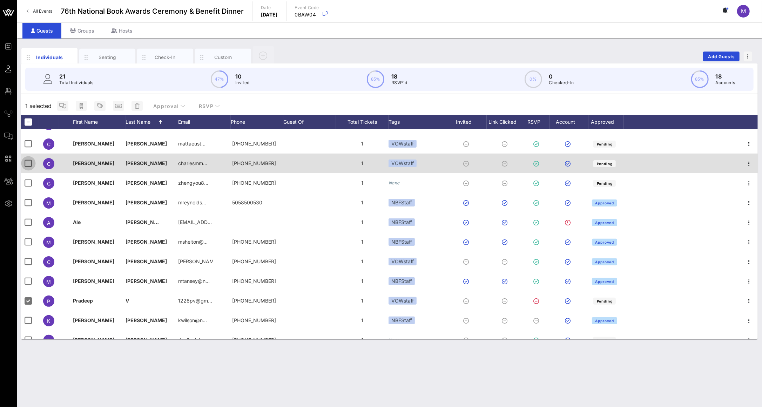
click at [27, 161] on div at bounding box center [28, 163] width 12 height 12
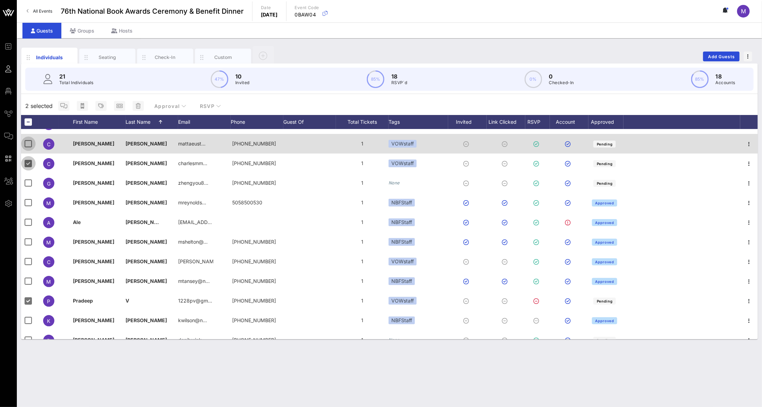
click at [27, 143] on div at bounding box center [28, 144] width 12 height 12
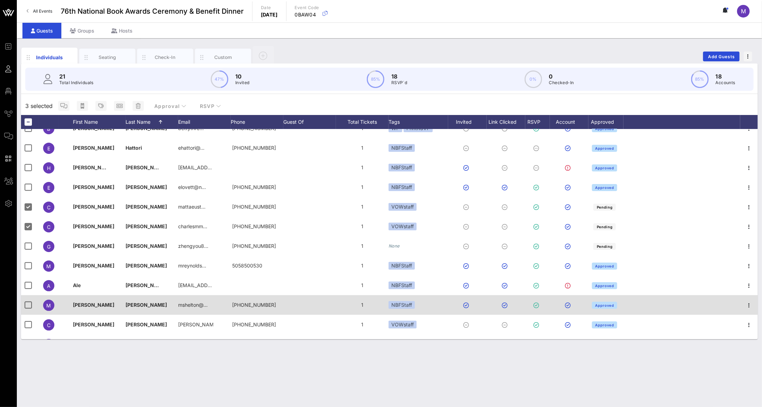
scroll to position [0, 0]
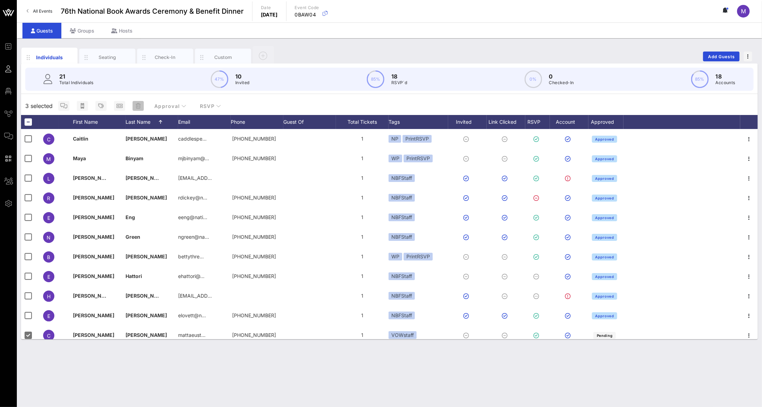
click at [137, 105] on icon "button" at bounding box center [138, 106] width 5 height 6
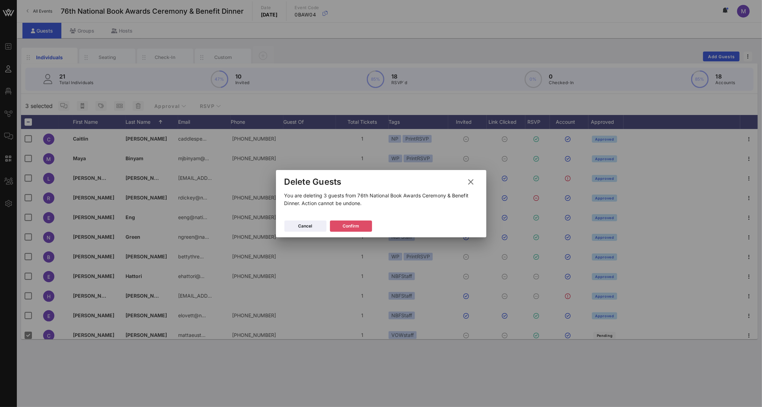
click at [363, 222] on button "Confirm" at bounding box center [351, 225] width 42 height 11
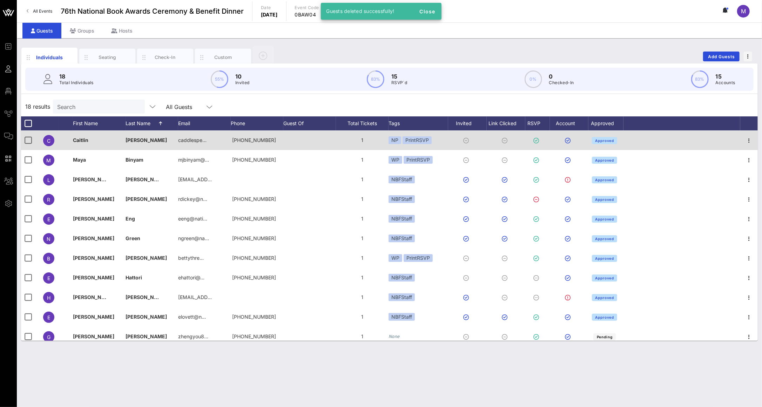
click at [393, 141] on div "NP" at bounding box center [394, 140] width 13 height 8
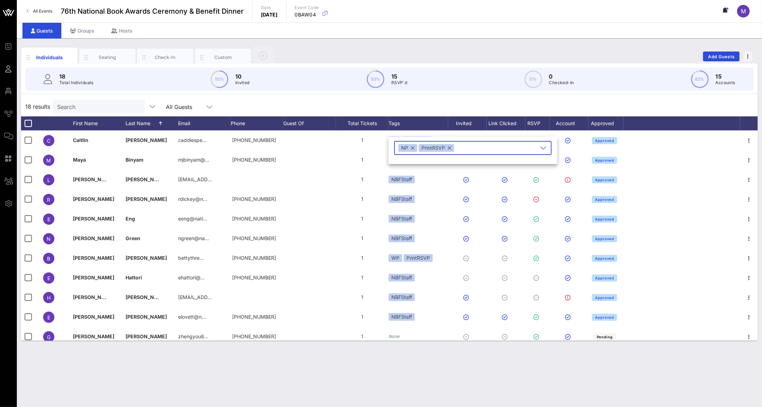
click at [411, 146] on button "button" at bounding box center [413, 148] width 4 height 8
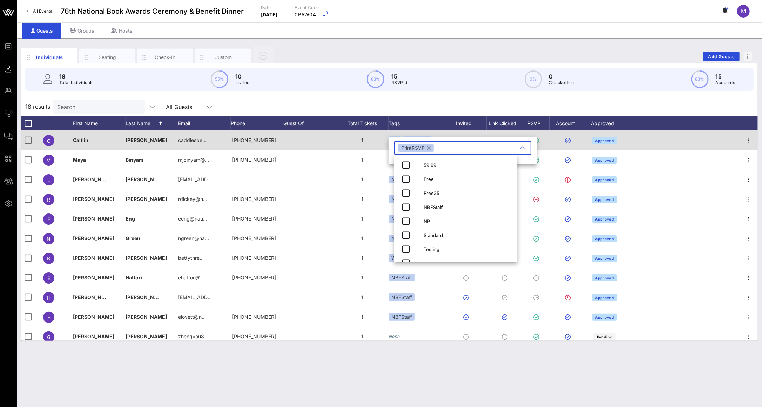
click at [328, 144] on div at bounding box center [309, 140] width 53 height 20
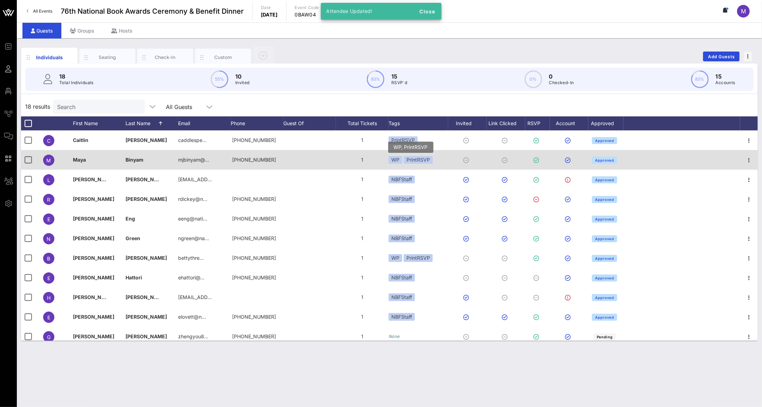
click at [394, 162] on div "WP" at bounding box center [395, 160] width 14 height 8
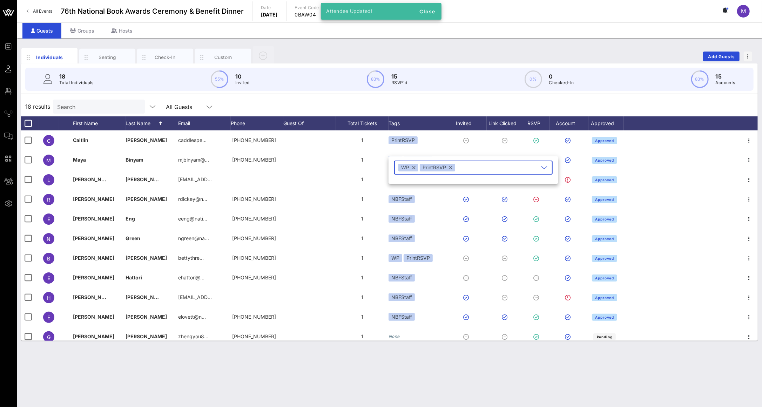
click at [415, 166] on div "WP" at bounding box center [408, 168] width 20 height 8
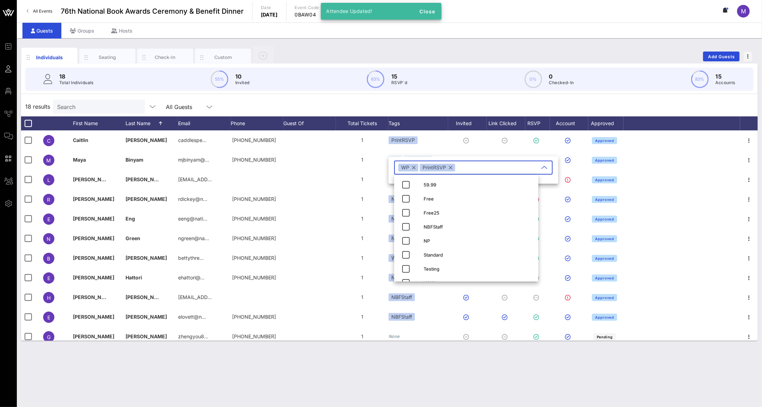
click at [413, 166] on button "button" at bounding box center [414, 168] width 4 height 8
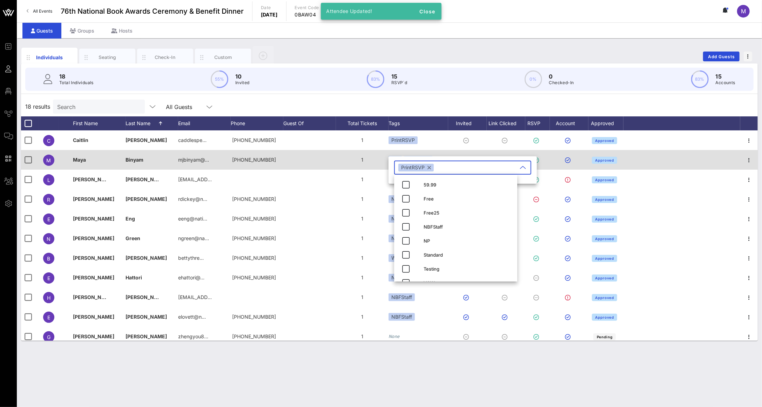
click at [328, 164] on div at bounding box center [309, 160] width 53 height 20
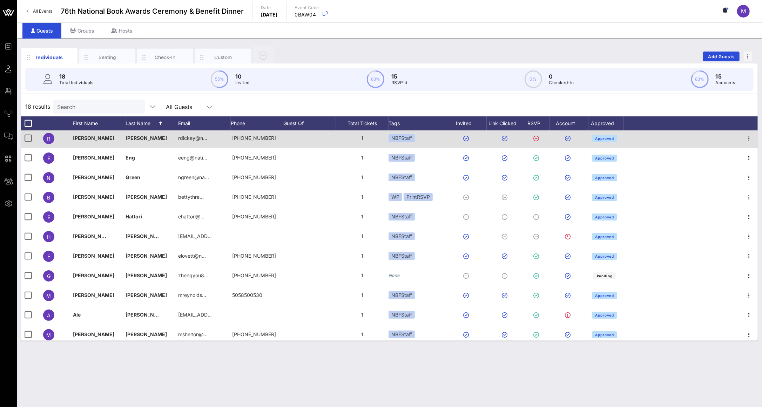
scroll to position [74, 0]
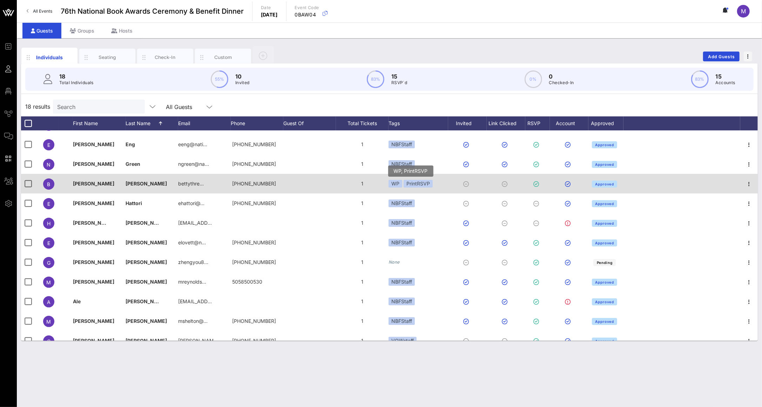
click at [392, 182] on div "WP" at bounding box center [395, 184] width 14 height 8
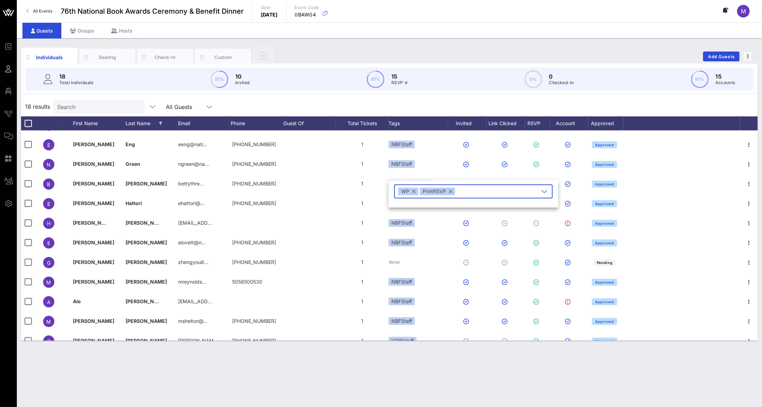
click at [414, 190] on button "button" at bounding box center [414, 192] width 4 height 8
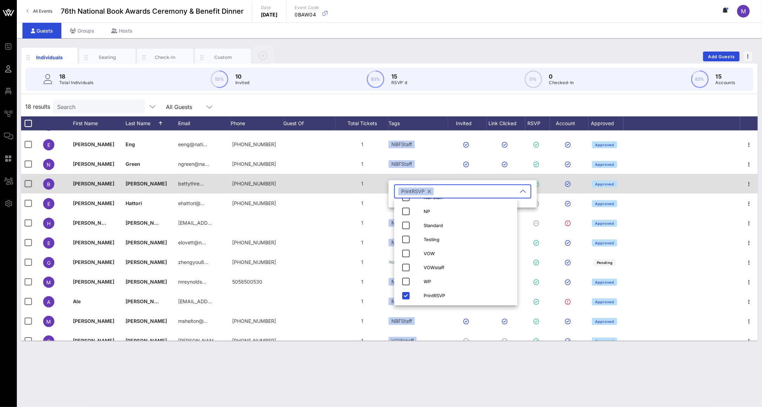
click at [341, 190] on div "1" at bounding box center [362, 184] width 53 height 20
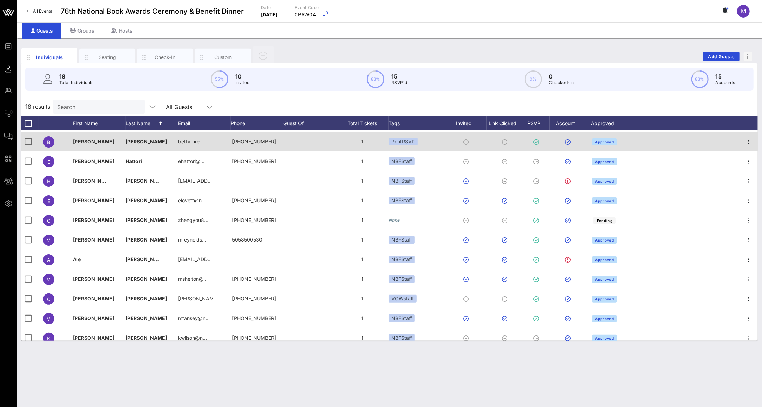
scroll to position [143, 0]
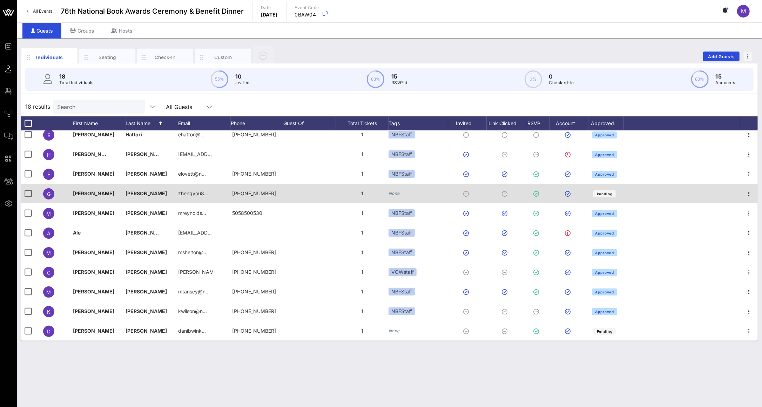
click at [391, 190] on div "None" at bounding box center [393, 193] width 11 height 7
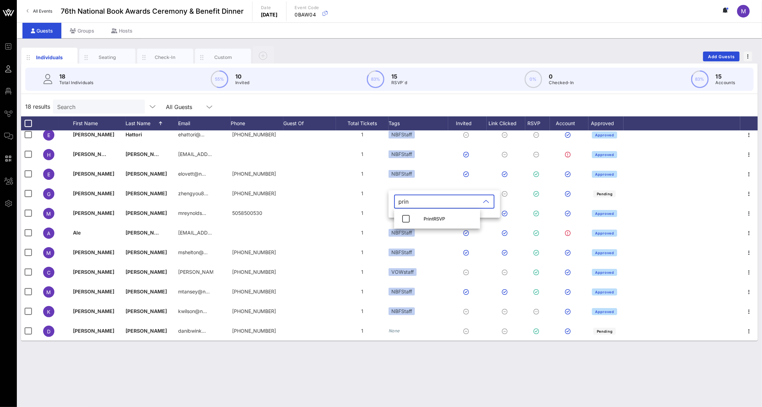
type input "print"
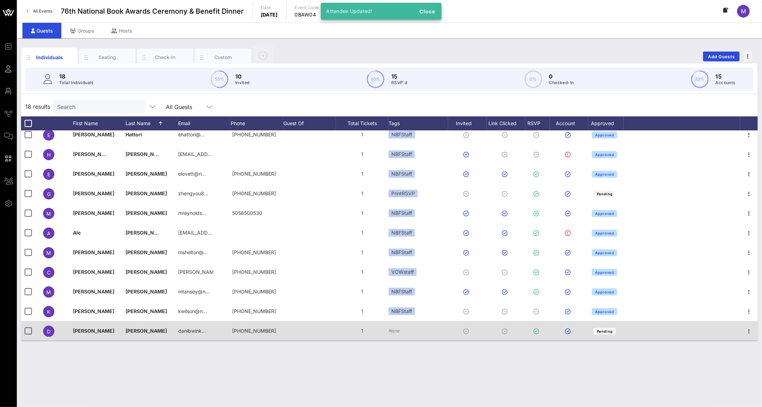
click at [396, 328] on icon "None" at bounding box center [393, 330] width 11 height 5
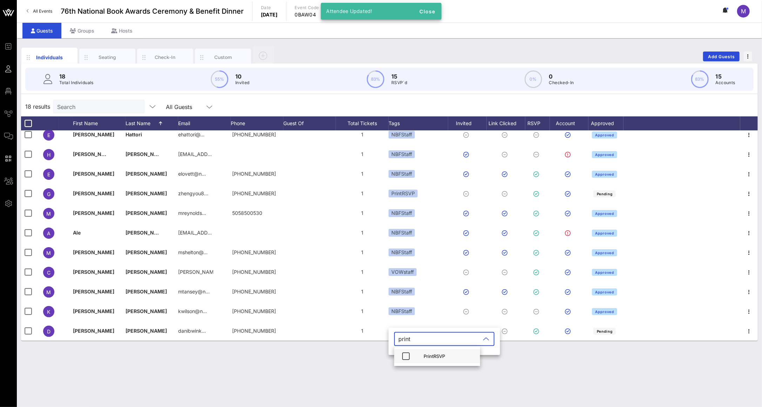
type input "print"
click at [436, 354] on div "PrintRSVP" at bounding box center [448, 356] width 51 height 6
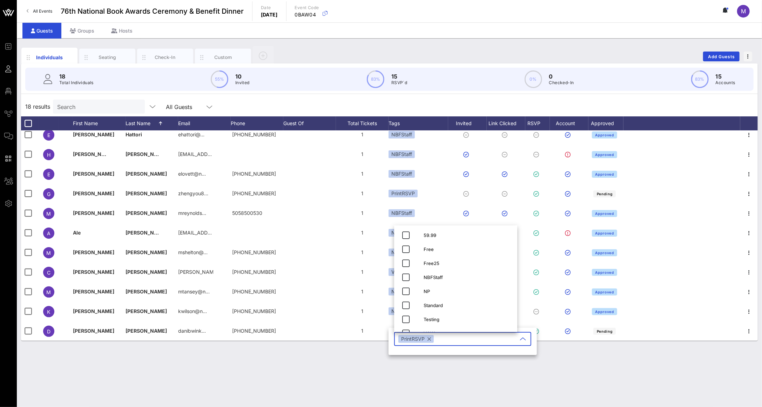
click at [469, 380] on div "Individuals Seating Check-In Custom Add Guests 18 Total Individuals 55% 10 Invi…" at bounding box center [389, 222] width 745 height 369
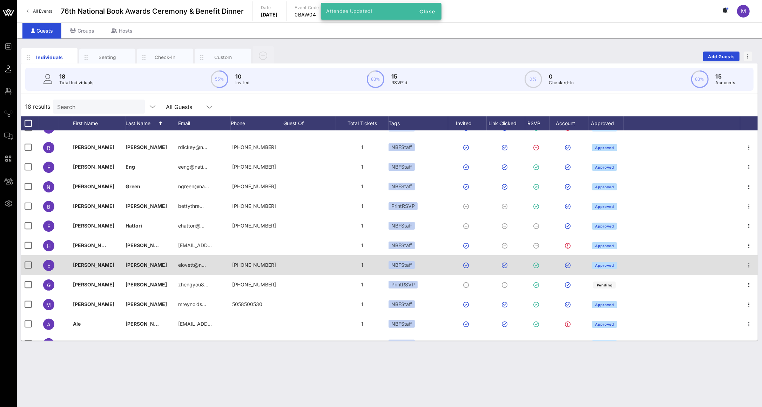
scroll to position [0, 0]
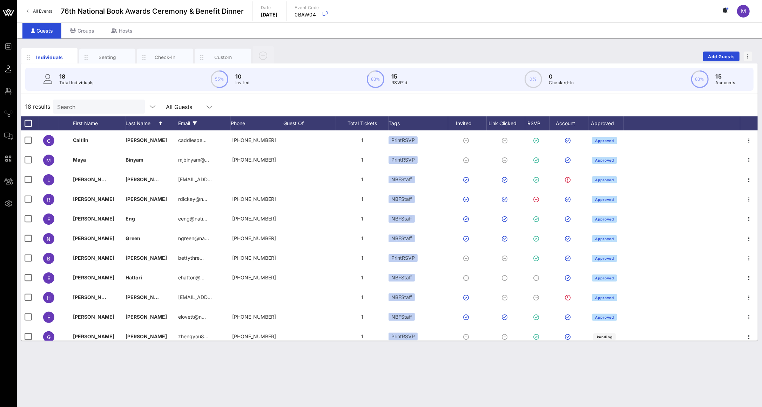
click at [213, 123] on div "Email" at bounding box center [204, 123] width 53 height 14
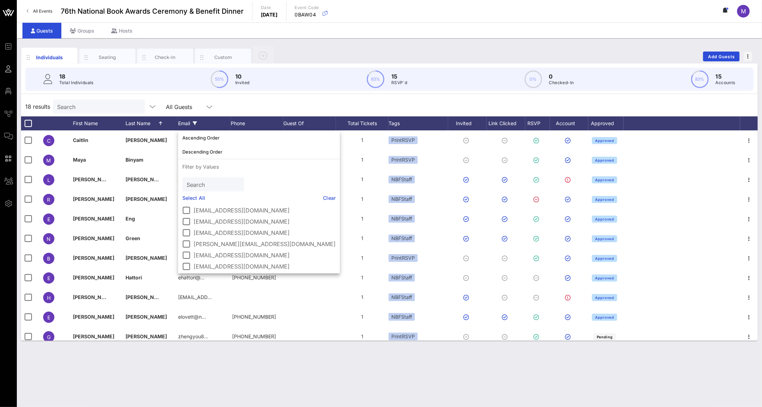
click at [209, 122] on div "Email" at bounding box center [204, 123] width 53 height 14
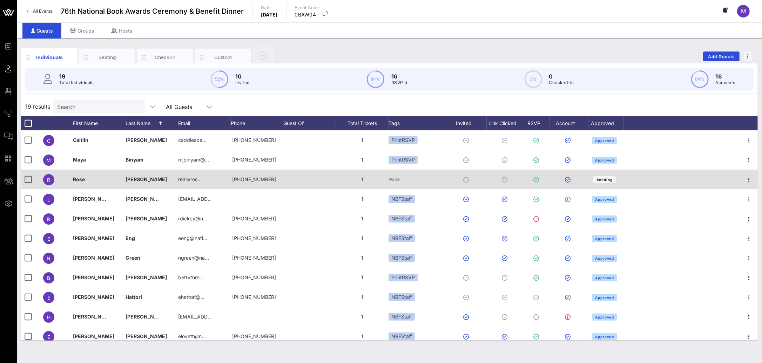
click at [407, 181] on div "None" at bounding box center [418, 180] width 60 height 20
click at [396, 180] on icon "None" at bounding box center [393, 179] width 11 height 5
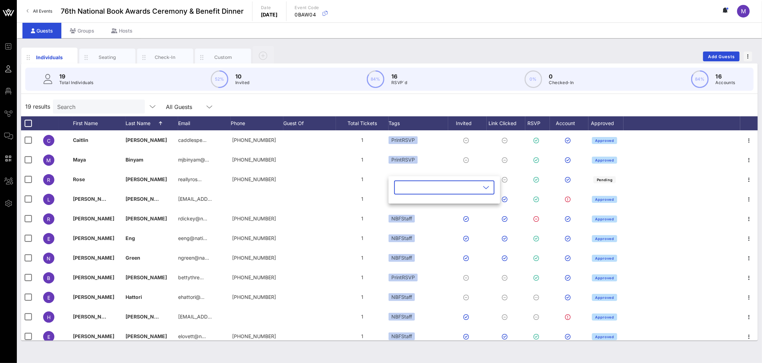
click at [483, 188] on icon at bounding box center [486, 187] width 6 height 8
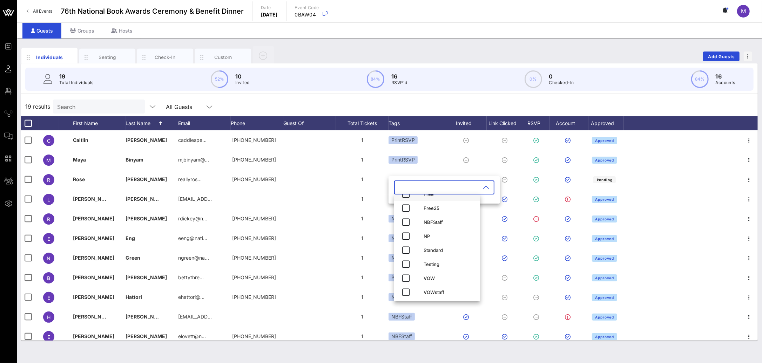
scroll to position [53, 0]
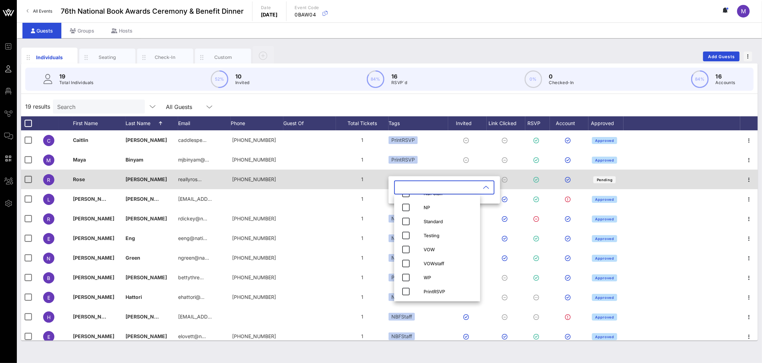
click at [378, 181] on div "1" at bounding box center [362, 180] width 53 height 20
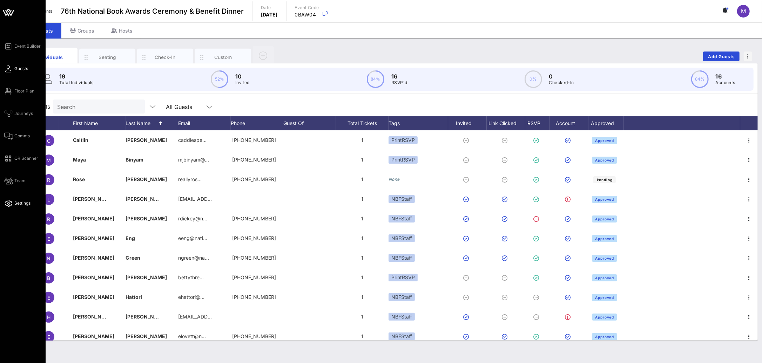
click at [14, 200] on span "Settings" at bounding box center [22, 203] width 16 height 6
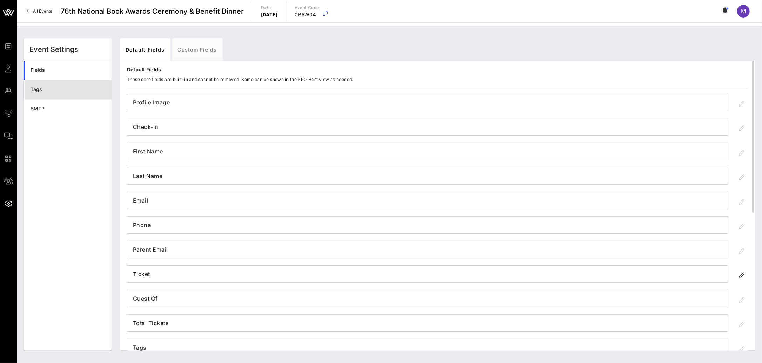
click at [53, 88] on div "Tags" at bounding box center [67, 90] width 75 height 6
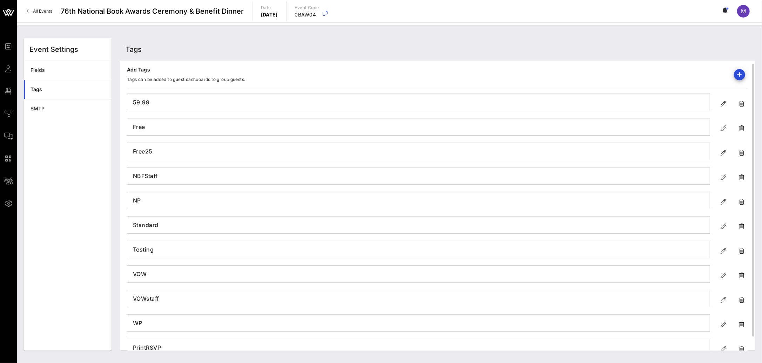
scroll to position [2, 0]
click at [651, 102] on icon "button" at bounding box center [741, 102] width 8 height 8
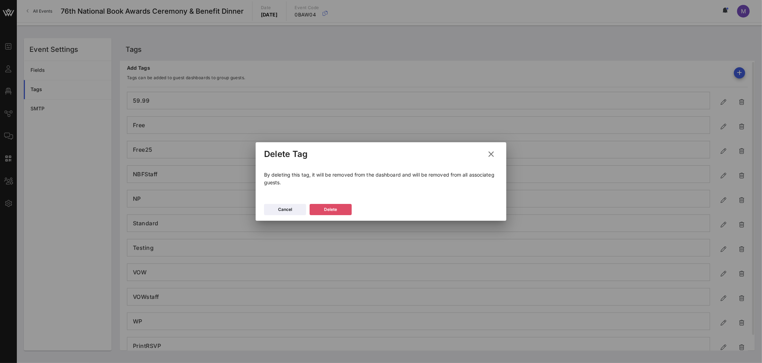
click at [341, 208] on button "Delete" at bounding box center [330, 209] width 42 height 11
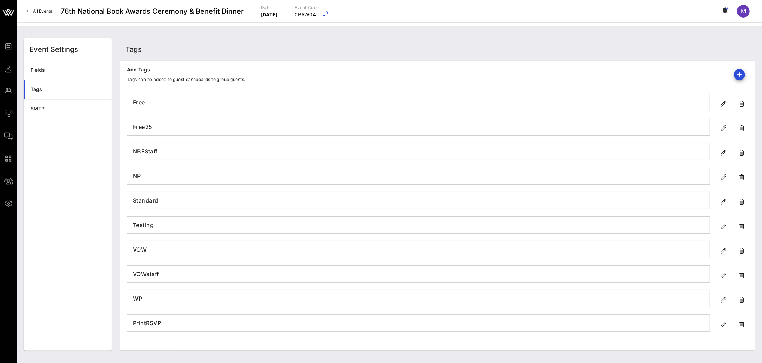
scroll to position [0, 0]
click at [158, 180] on h4 "NP" at bounding box center [418, 175] width 582 height 11
click at [138, 174] on h4 "NP" at bounding box center [418, 175] width 582 height 11
click at [651, 178] on icon "button" at bounding box center [723, 177] width 8 height 8
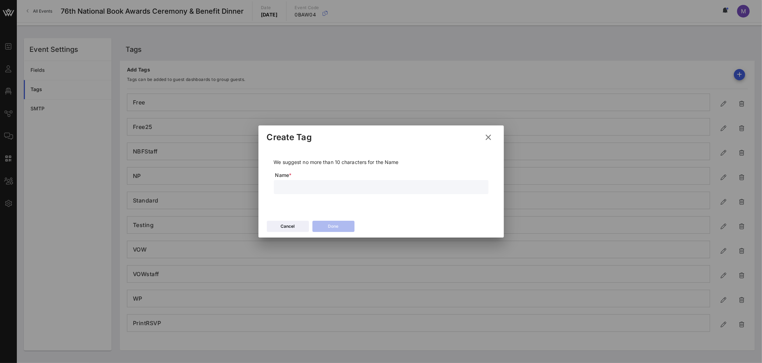
click at [287, 187] on input "text" at bounding box center [381, 187] width 206 height 9
type input "Nonprofit"
click at [337, 228] on div "Done" at bounding box center [333, 226] width 11 height 7
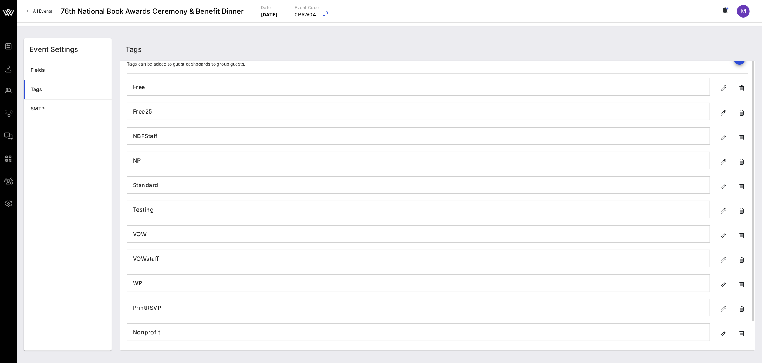
scroll to position [18, 0]
click at [313, 156] on h4 "NP" at bounding box center [418, 157] width 582 height 11
click at [651, 155] on icon "button" at bounding box center [741, 159] width 8 height 8
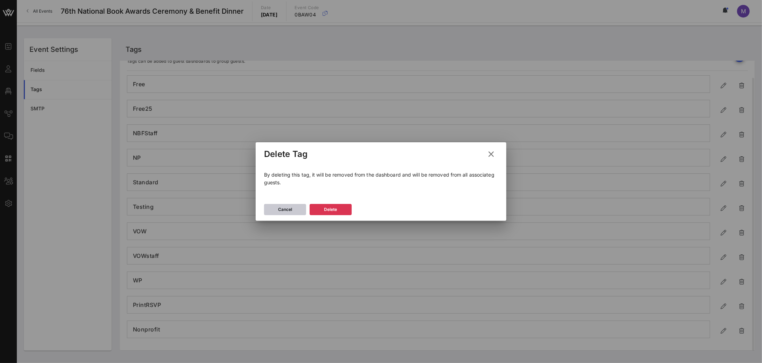
click at [293, 204] on button "Cancel" at bounding box center [285, 209] width 42 height 11
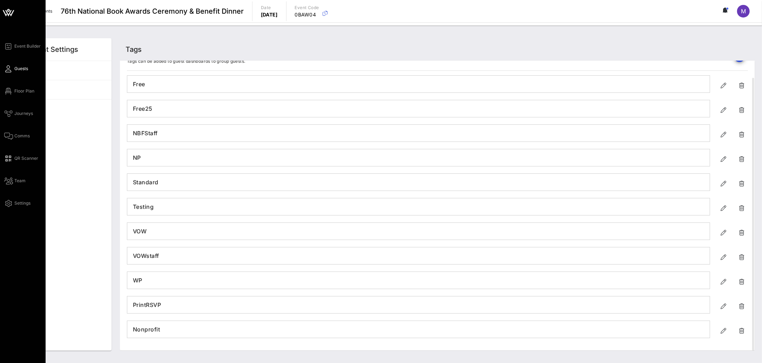
click at [19, 68] on span "Guests" at bounding box center [21, 69] width 14 height 6
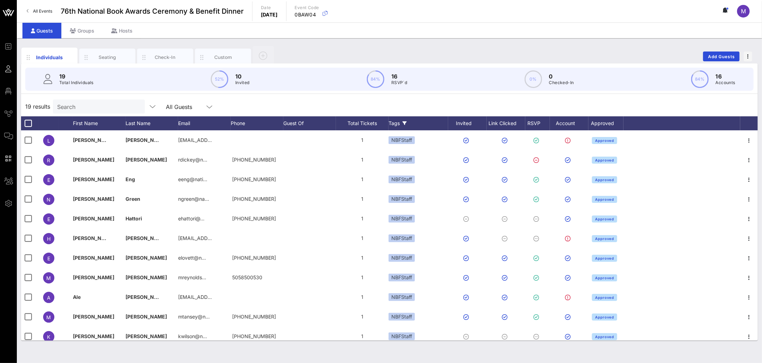
click at [408, 123] on div "Tags" at bounding box center [418, 123] width 60 height 14
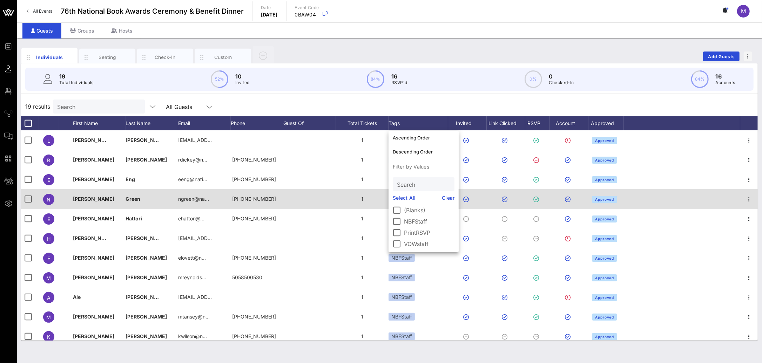
click at [320, 195] on div at bounding box center [309, 199] width 53 height 20
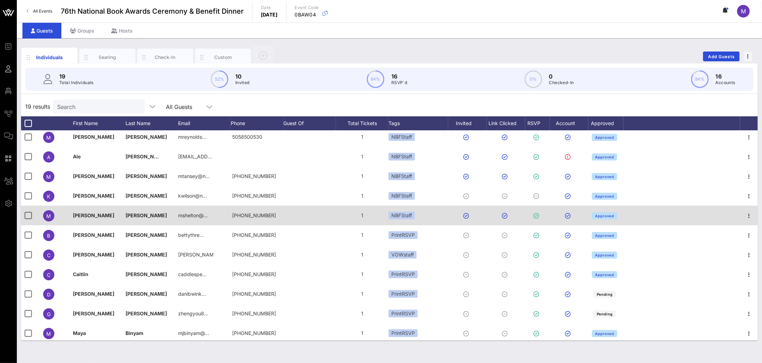
scroll to position [163, 0]
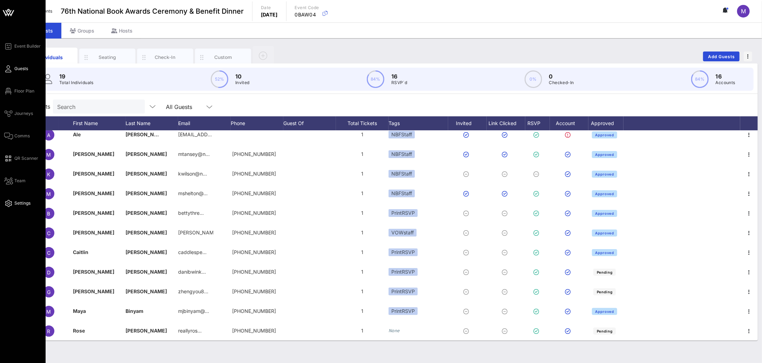
click at [18, 200] on span "Settings" at bounding box center [22, 203] width 16 height 6
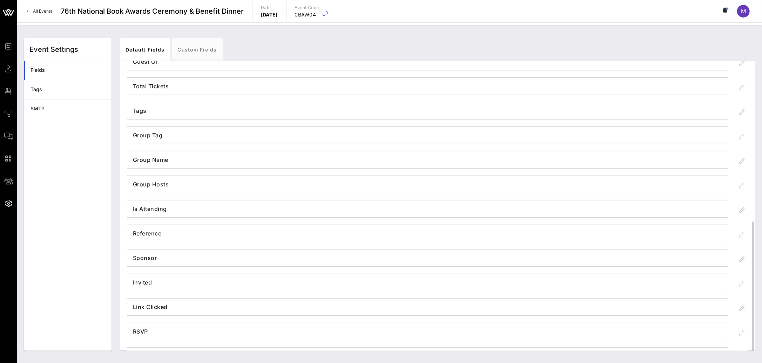
scroll to position [264, 0]
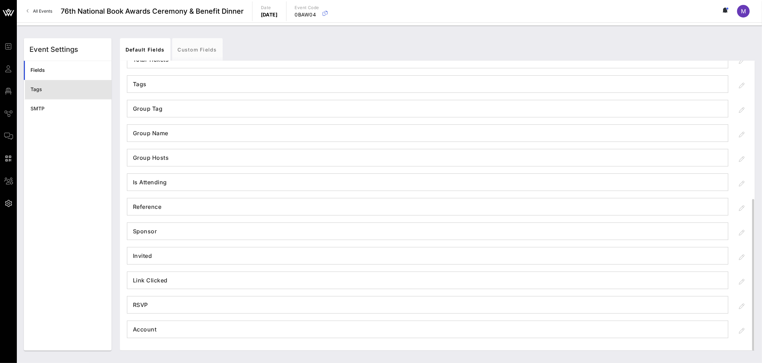
click at [73, 91] on div "Tags" at bounding box center [67, 90] width 75 height 6
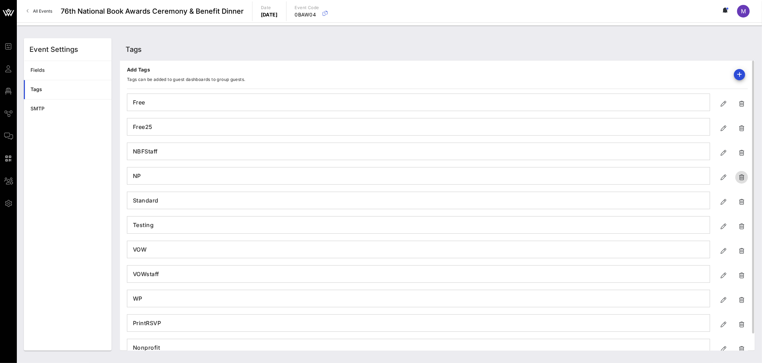
click at [651, 176] on icon "button" at bounding box center [741, 177] width 8 height 8
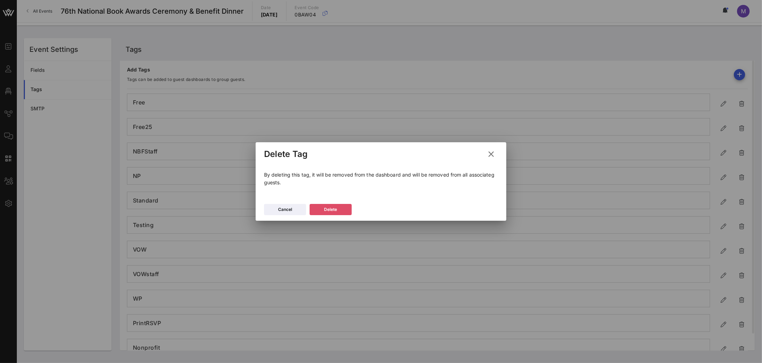
click at [334, 210] on div "Delete" at bounding box center [330, 209] width 13 height 7
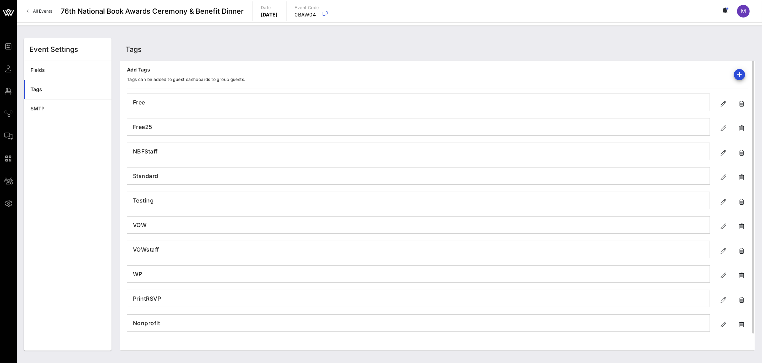
click at [161, 176] on h4 "Standard" at bounding box center [418, 175] width 582 height 11
click at [651, 178] on icon "button" at bounding box center [723, 177] width 8 height 8
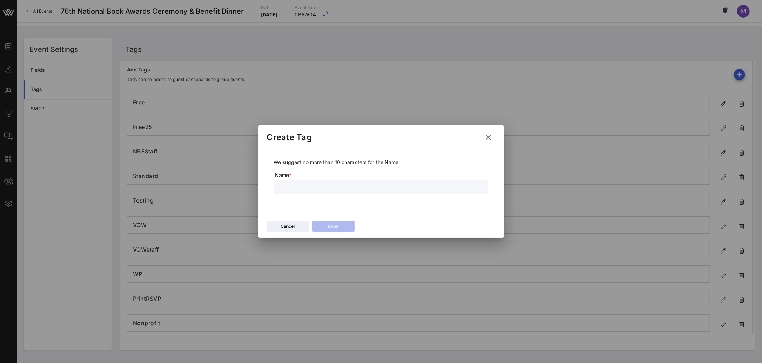
click at [293, 190] on input "text" at bounding box center [381, 187] width 206 height 9
type input "$ Standard"
click at [326, 227] on button "Done" at bounding box center [333, 226] width 42 height 11
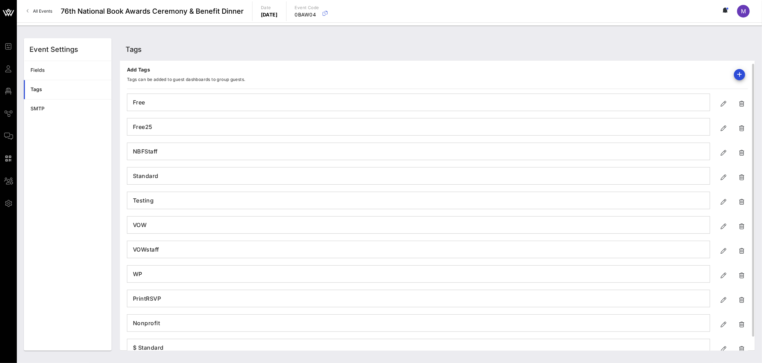
scroll to position [2, 0]
drag, startPoint x: 382, startPoint y: 171, endPoint x: 389, endPoint y: 171, distance: 6.7
click at [384, 171] on h4 "Standard" at bounding box center [418, 174] width 582 height 11
click at [651, 173] on icon "button" at bounding box center [741, 175] width 8 height 8
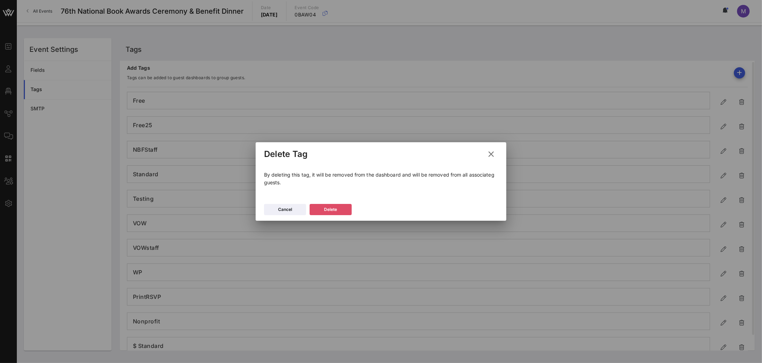
click at [340, 208] on button "Delete" at bounding box center [330, 209] width 42 height 11
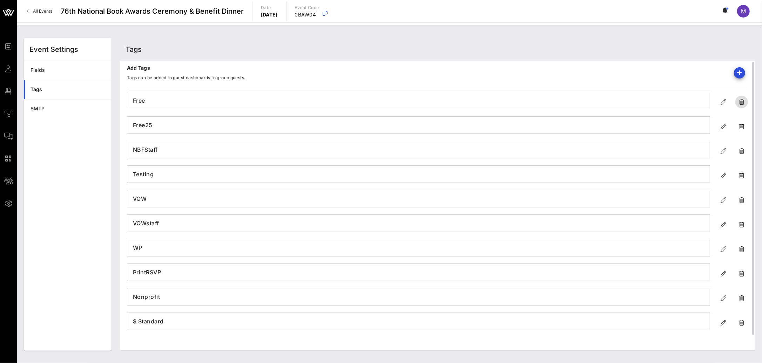
click at [651, 102] on icon "button" at bounding box center [741, 102] width 8 height 8
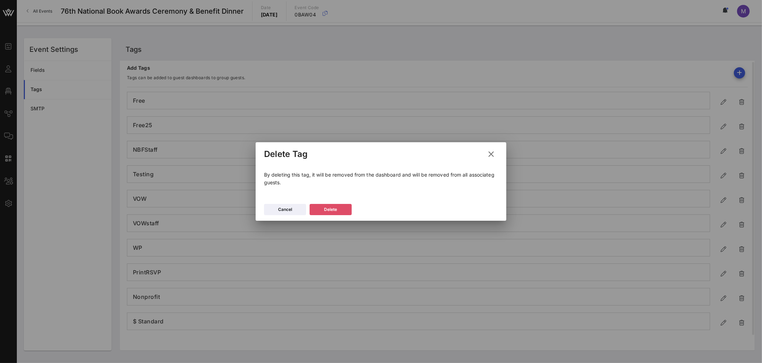
click at [341, 208] on button "Delete" at bounding box center [330, 209] width 42 height 11
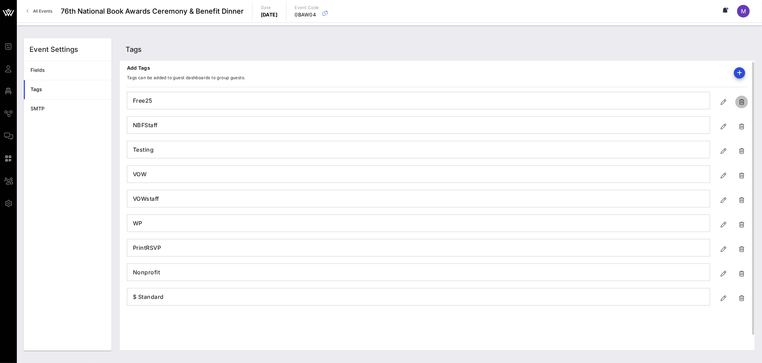
click at [651, 102] on icon "button" at bounding box center [741, 102] width 8 height 8
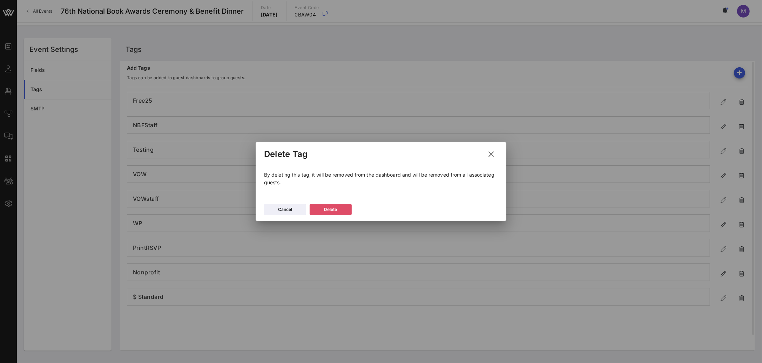
click at [333, 210] on icon at bounding box center [330, 209] width 5 height 5
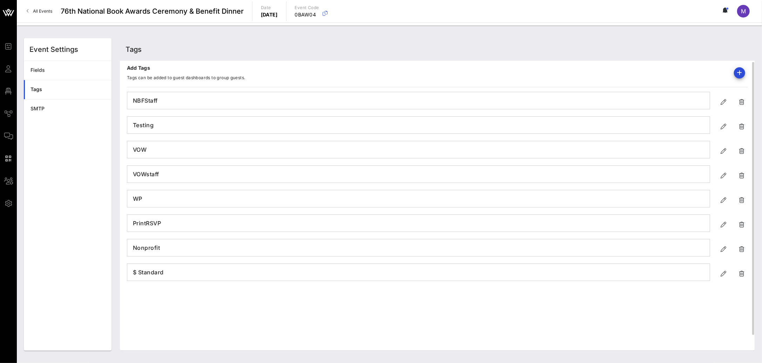
click at [215, 123] on h4 "Testing" at bounding box center [418, 125] width 582 height 11
click at [179, 153] on h4 "VOW" at bounding box center [418, 149] width 582 height 11
click at [651, 148] on icon "button" at bounding box center [741, 151] width 8 height 8
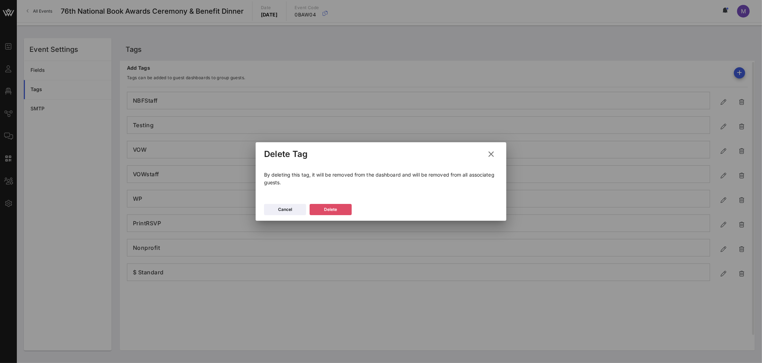
click at [332, 211] on icon at bounding box center [330, 209] width 5 height 4
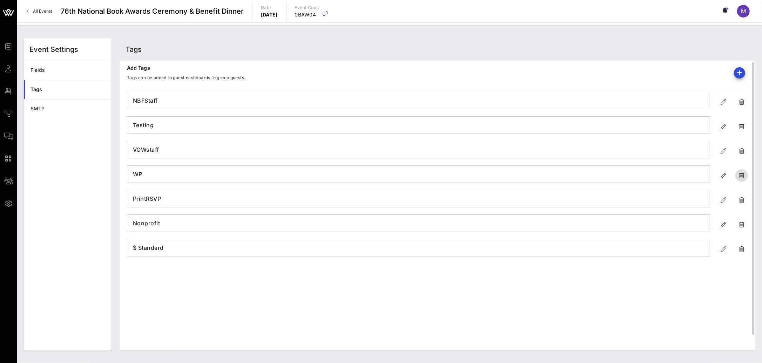
click at [651, 177] on span "button" at bounding box center [741, 175] width 13 height 8
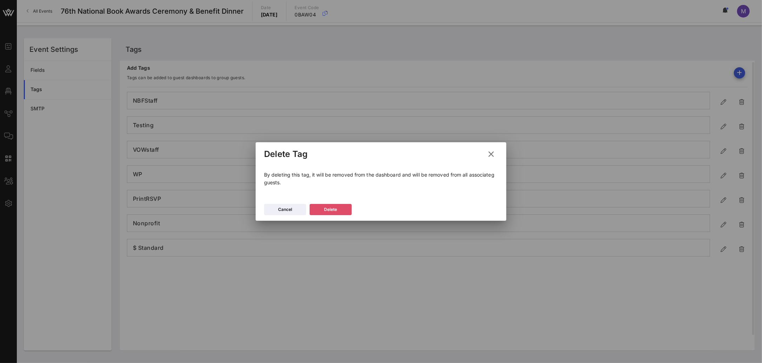
click at [329, 209] on icon at bounding box center [330, 209] width 5 height 4
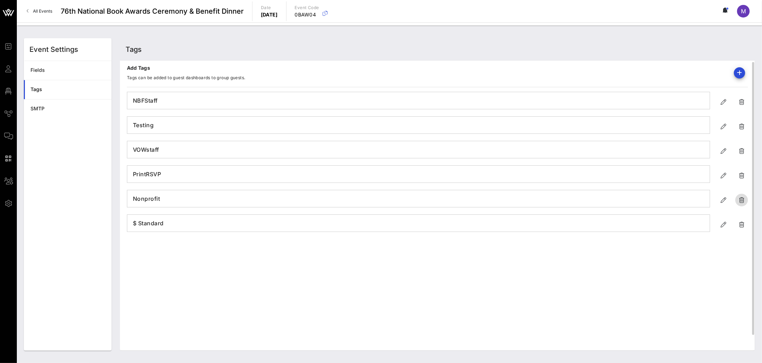
click at [651, 200] on icon "button" at bounding box center [741, 200] width 8 height 8
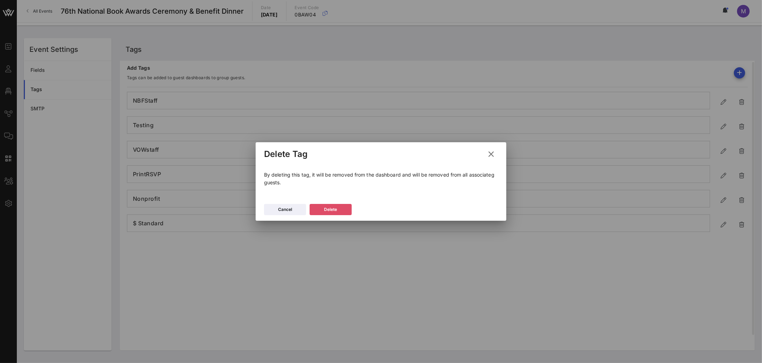
click at [338, 207] on button "Delete" at bounding box center [330, 209] width 42 height 11
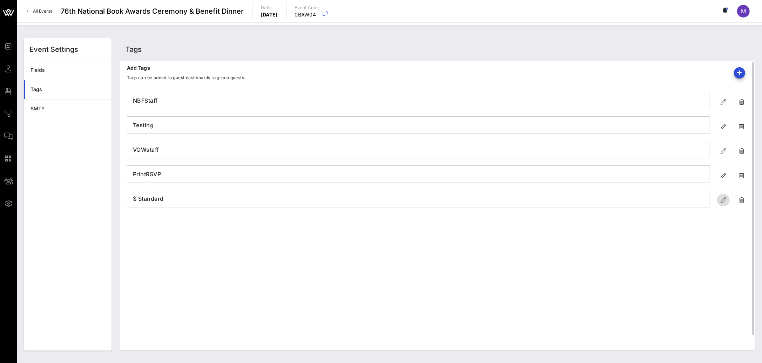
click at [651, 202] on icon "button" at bounding box center [723, 200] width 8 height 8
type input "$ Standard"
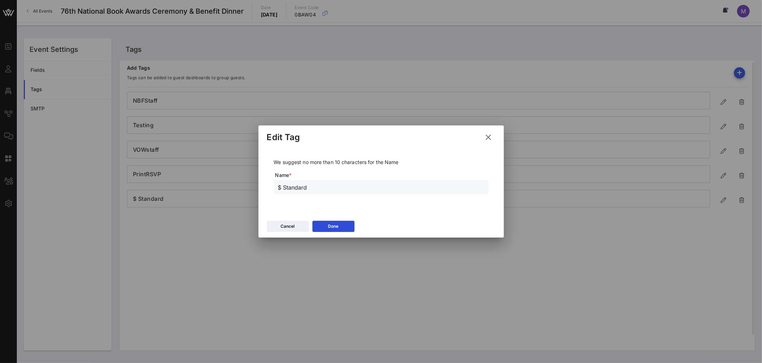
click at [391, 263] on div at bounding box center [381, 181] width 762 height 363
click at [484, 139] on icon at bounding box center [488, 137] width 9 height 8
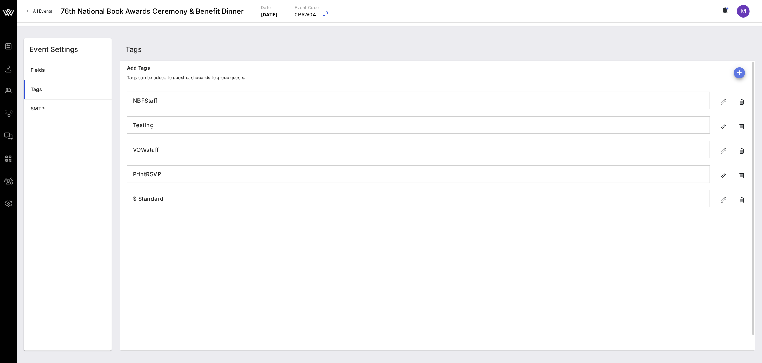
click at [651, 77] on button "button" at bounding box center [739, 72] width 11 height 11
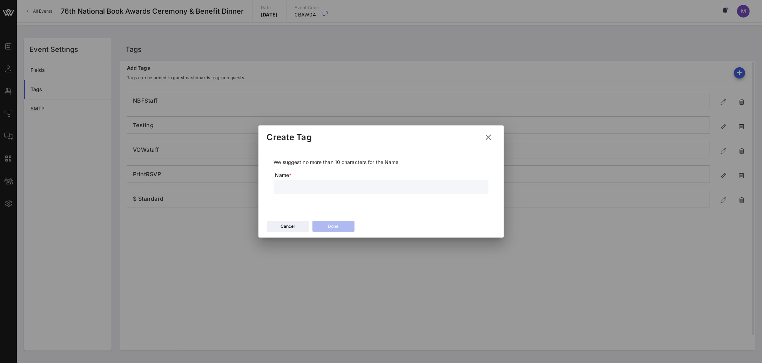
click at [321, 185] on input "text" at bounding box center [381, 187] width 206 height 9
type input "$ Nonprofit"
click at [339, 227] on button "Done" at bounding box center [333, 226] width 42 height 11
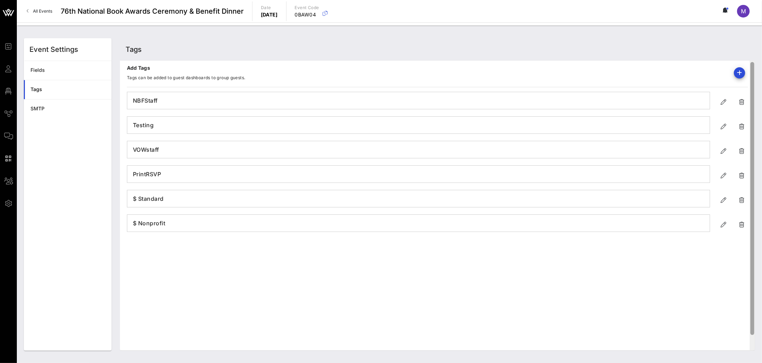
click at [651, 69] on div at bounding box center [751, 206] width 5 height 290
click at [651, 71] on icon "button" at bounding box center [739, 73] width 8 height 8
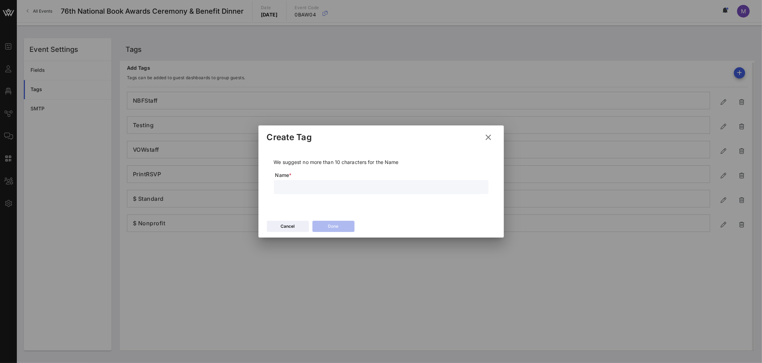
click at [361, 183] on input "text" at bounding box center [381, 187] width 206 height 9
type input "$ Writer's"
click at [333, 225] on icon at bounding box center [333, 226] width 5 height 4
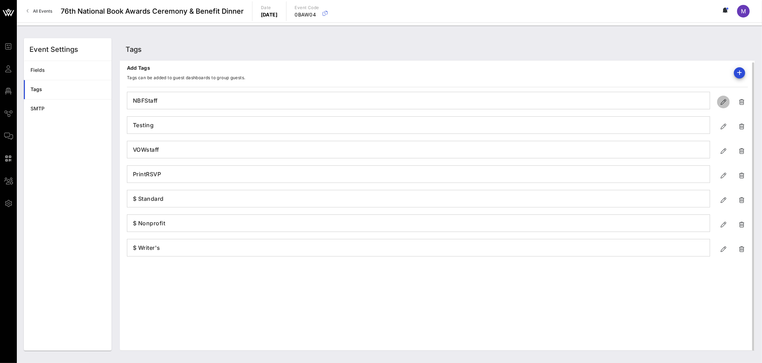
click at [651, 98] on icon "button" at bounding box center [723, 102] width 8 height 8
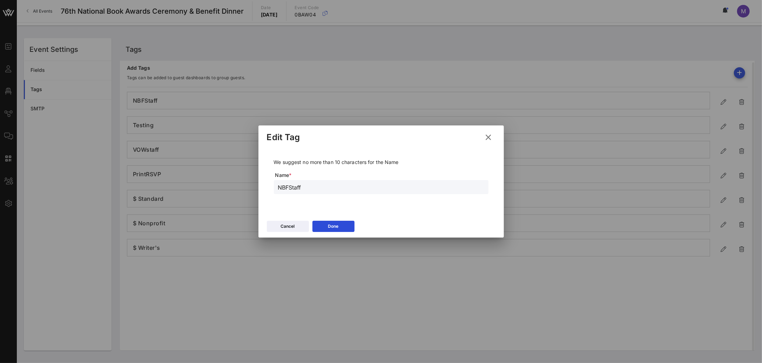
click at [292, 189] on input "NBFStaff" at bounding box center [381, 187] width 206 height 9
click at [291, 190] on input "NBFStaff" at bounding box center [381, 187] width 206 height 9
type input "NBF Staff"
click at [332, 227] on icon at bounding box center [333, 226] width 5 height 4
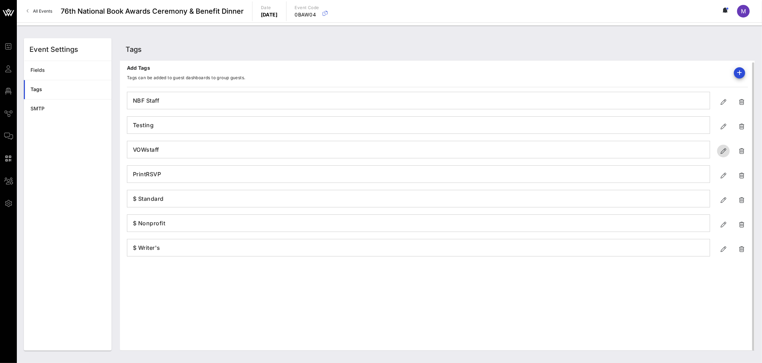
click at [651, 152] on icon "button" at bounding box center [723, 151] width 8 height 8
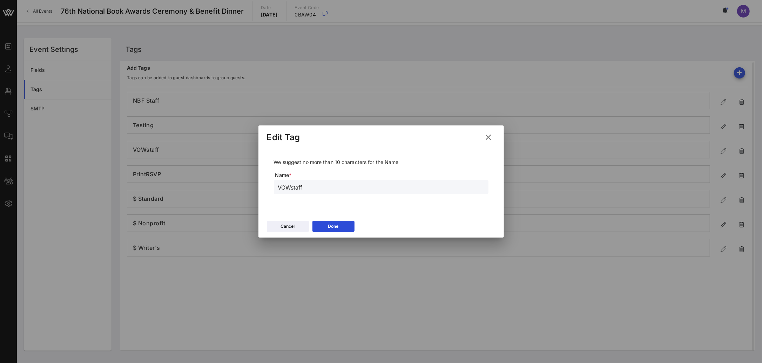
click at [291, 188] on input "VOWstaff" at bounding box center [381, 187] width 206 height 9
type input "VOW Staff"
click at [332, 222] on button "Done" at bounding box center [333, 226] width 42 height 11
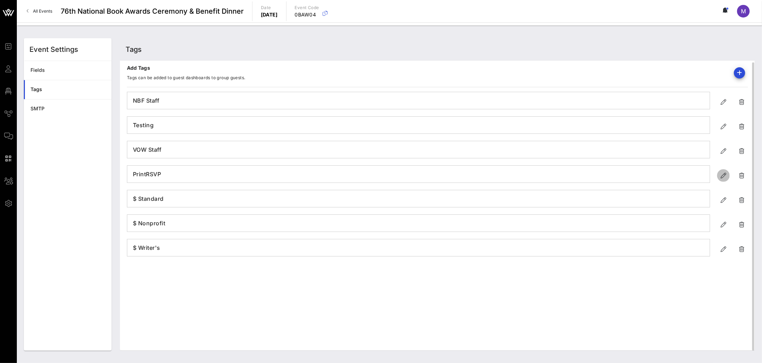
click at [651, 173] on icon "button" at bounding box center [723, 175] width 8 height 8
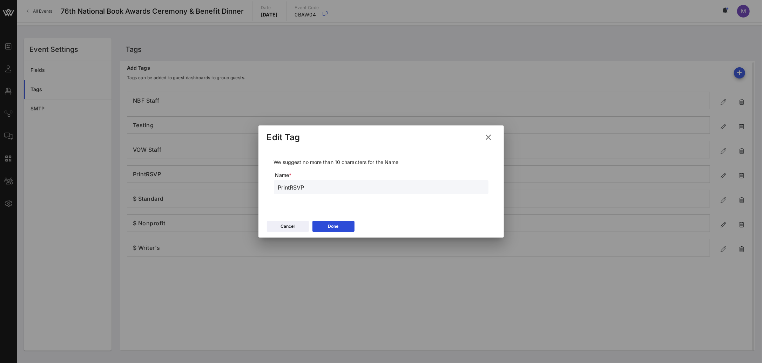
click at [291, 187] on input "PrintRSVP" at bounding box center [381, 187] width 206 height 9
type input "Print RSVP"
click at [348, 228] on button "Done" at bounding box center [333, 226] width 42 height 11
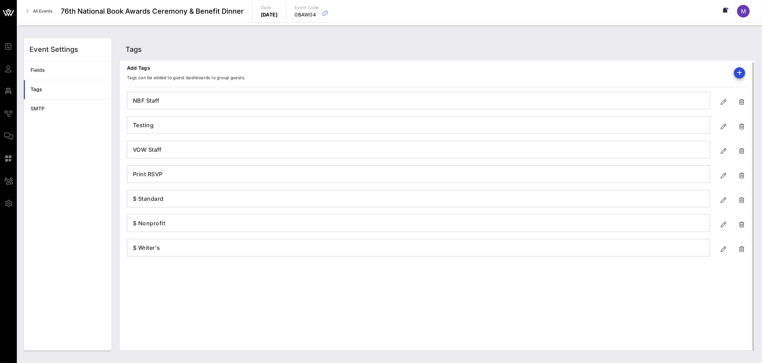
click at [651, 65] on div at bounding box center [736, 72] width 22 height 17
click at [651, 70] on icon "button" at bounding box center [739, 73] width 8 height 8
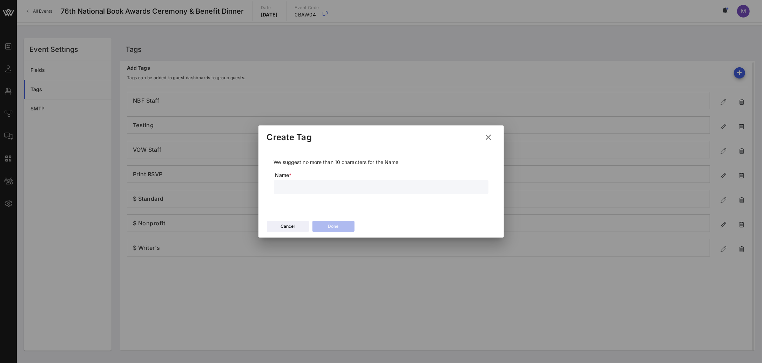
click at [321, 183] on input "text" at bounding box center [381, 187] width 206 height 9
type input "$ Free"
click at [328, 223] on div "Done" at bounding box center [333, 226] width 11 height 7
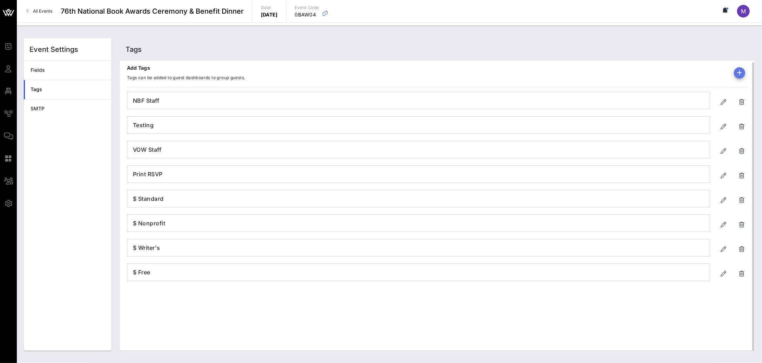
click at [651, 72] on icon "button" at bounding box center [739, 73] width 8 height 8
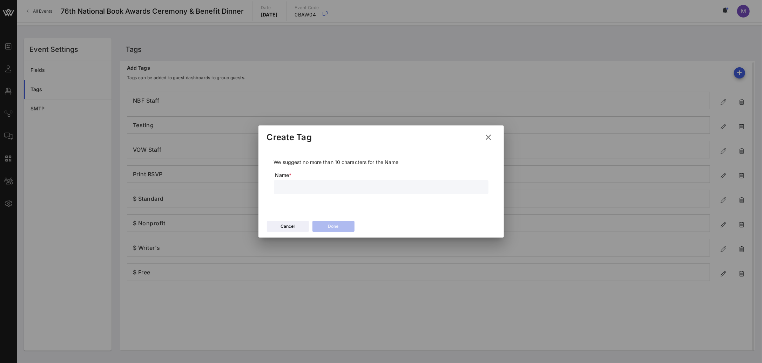
click at [348, 188] on input "text" at bounding box center [381, 187] width 206 height 9
click at [293, 187] on input "$ Free 2025" at bounding box center [381, 187] width 206 height 9
type input "$ Free 2025"
click at [342, 227] on button "Done" at bounding box center [333, 226] width 42 height 11
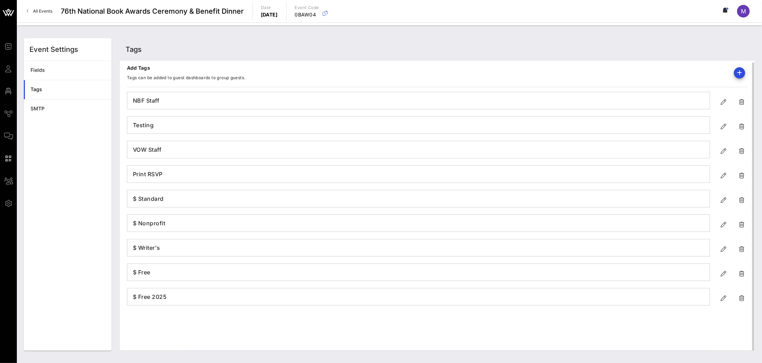
click at [417, 313] on div "Add Tags Tags can be added to guest dashboards to group guests. NBF Staff Testi…" at bounding box center [437, 206] width 635 height 290
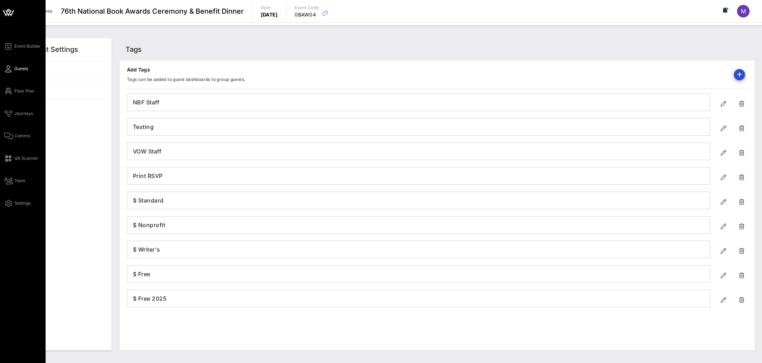
click at [16, 71] on span "Guests" at bounding box center [21, 69] width 14 height 6
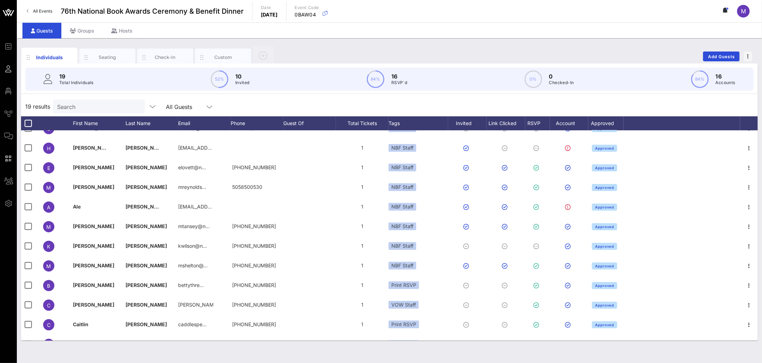
scroll to position [93, 0]
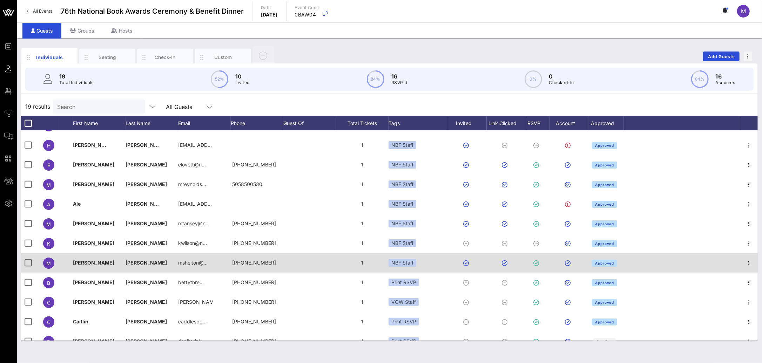
click at [427, 263] on div "NBF Staff" at bounding box center [418, 263] width 60 height 20
click at [405, 263] on div "NBF Staff" at bounding box center [402, 263] width 28 height 8
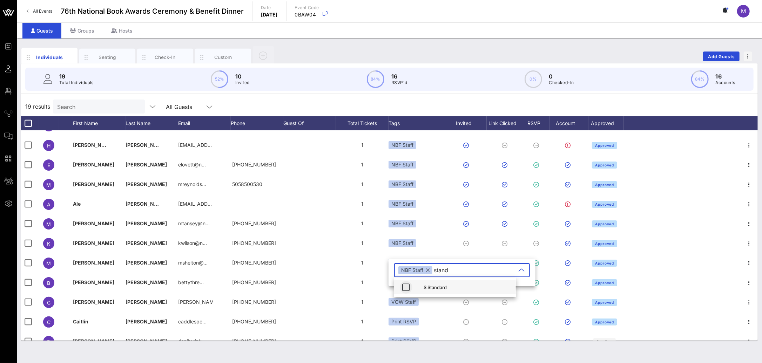
type input "stand"
click at [404, 287] on icon "button" at bounding box center [406, 287] width 8 height 8
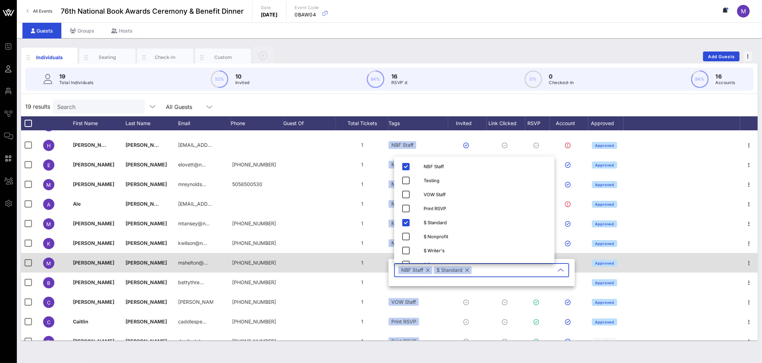
click at [651, 259] on div at bounding box center [681, 263] width 117 height 20
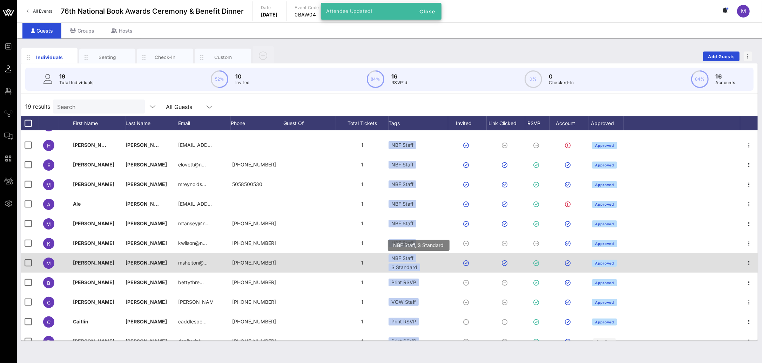
click at [422, 261] on div "NBF Staff $ Standard" at bounding box center [418, 262] width 60 height 17
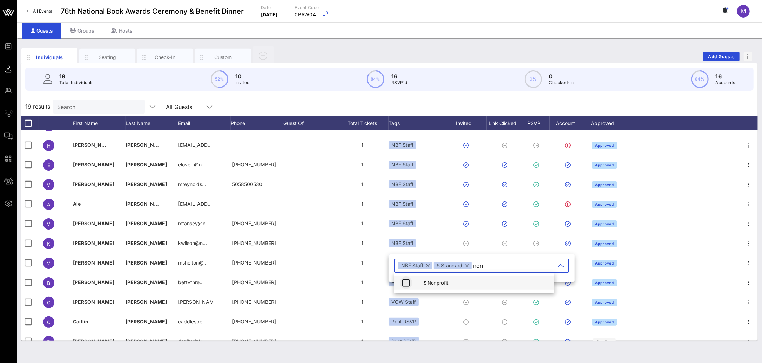
type input "non"
click at [407, 279] on icon "button" at bounding box center [406, 283] width 8 height 8
type input "writer"
click at [400, 283] on span "button" at bounding box center [406, 283] width 13 height 8
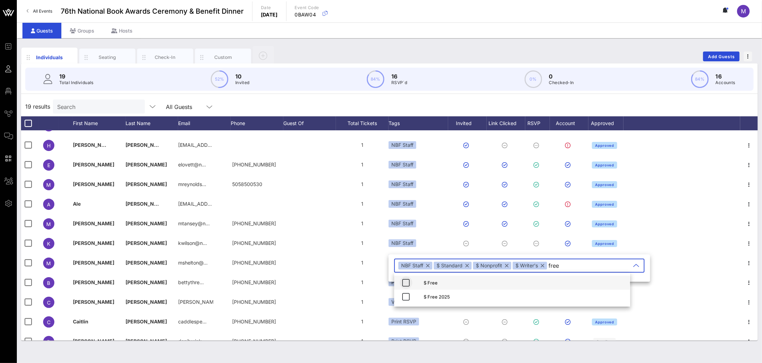
type input "free"
click at [405, 282] on icon "button" at bounding box center [406, 283] width 8 height 8
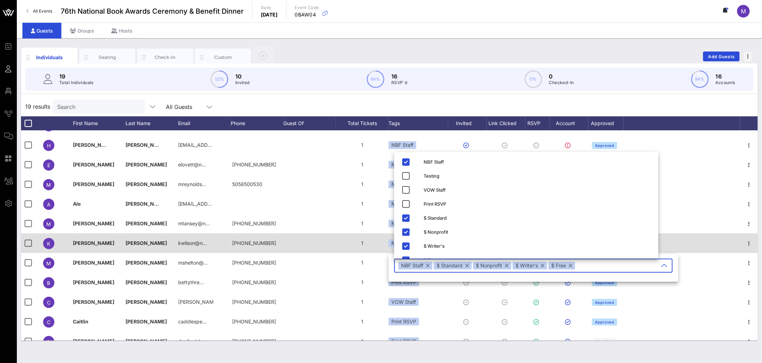
click at [651, 240] on div at bounding box center [681, 243] width 117 height 20
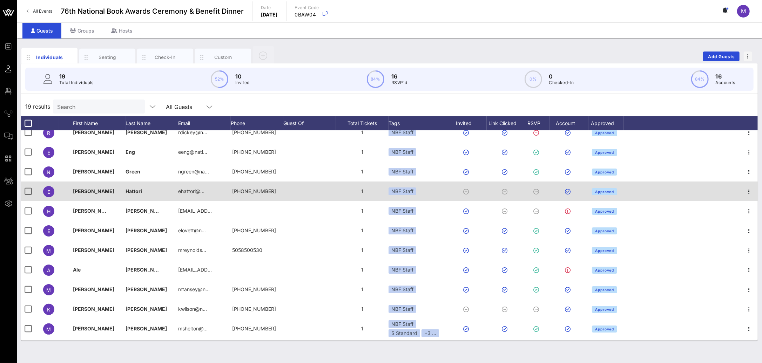
scroll to position [163, 0]
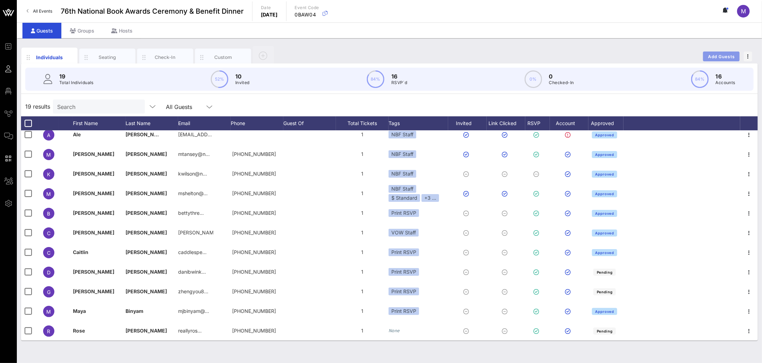
click at [651, 55] on span "Add Guests" at bounding box center [721, 56] width 28 height 5
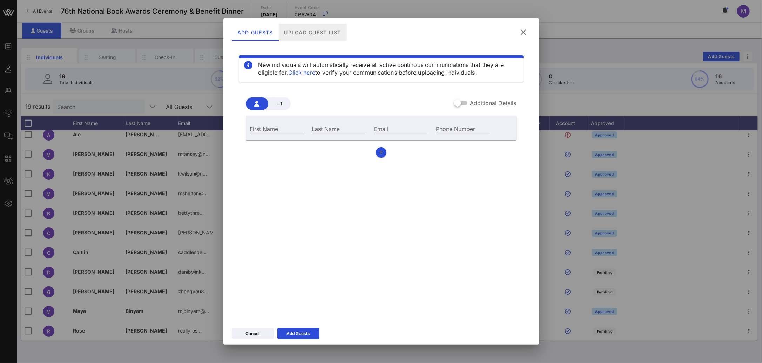
click at [316, 29] on div "Upload Guest List" at bounding box center [312, 32] width 68 height 17
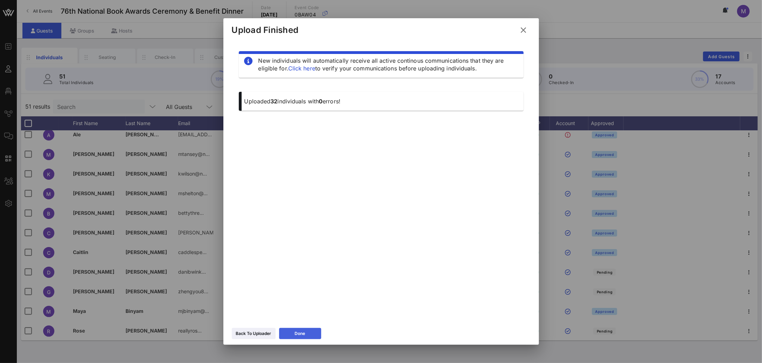
click at [313, 332] on button "Done" at bounding box center [300, 333] width 42 height 11
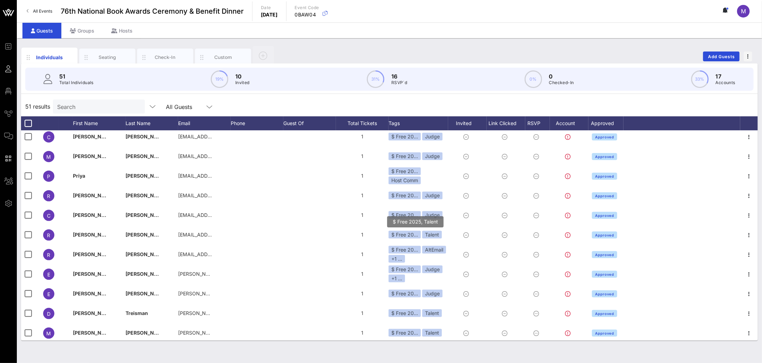
scroll to position [791, 0]
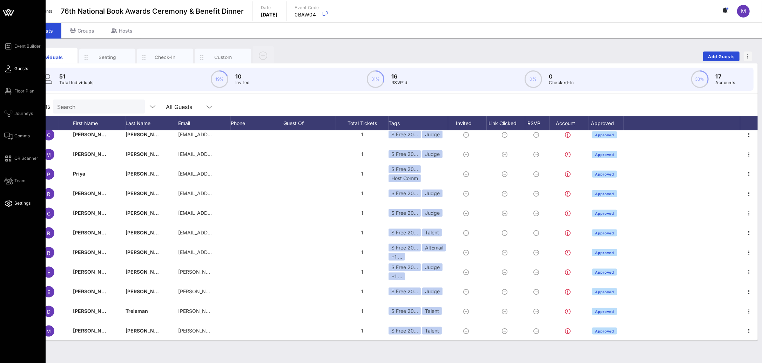
click at [17, 200] on span "Settings" at bounding box center [22, 203] width 16 height 6
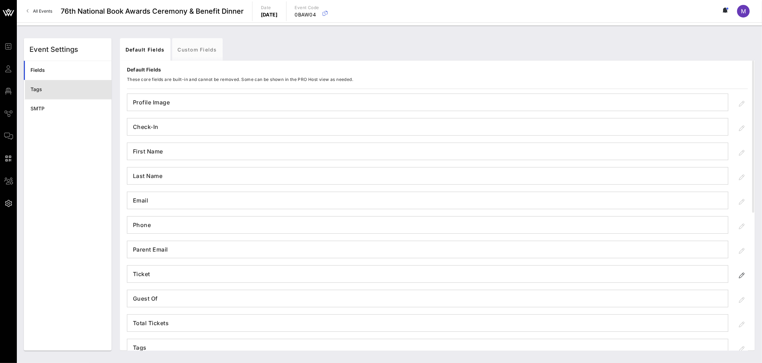
click at [39, 93] on div "Tags" at bounding box center [67, 89] width 75 height 14
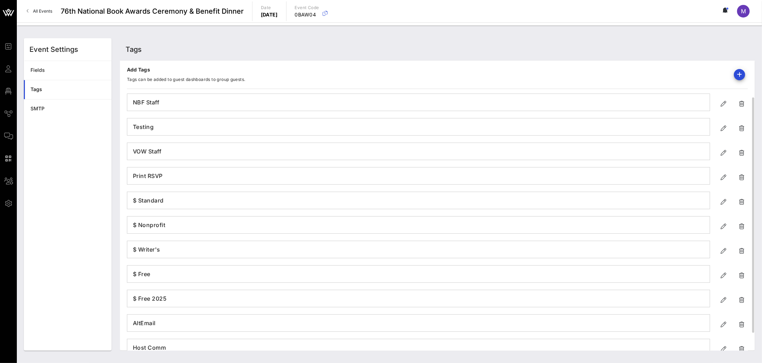
scroll to position [67, 0]
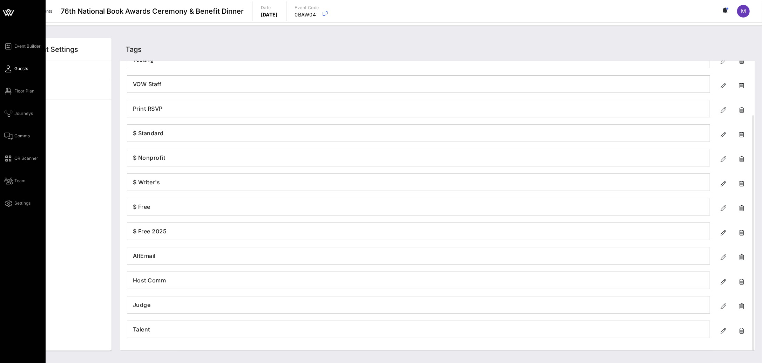
click at [13, 68] on link "Guests" at bounding box center [16, 68] width 24 height 8
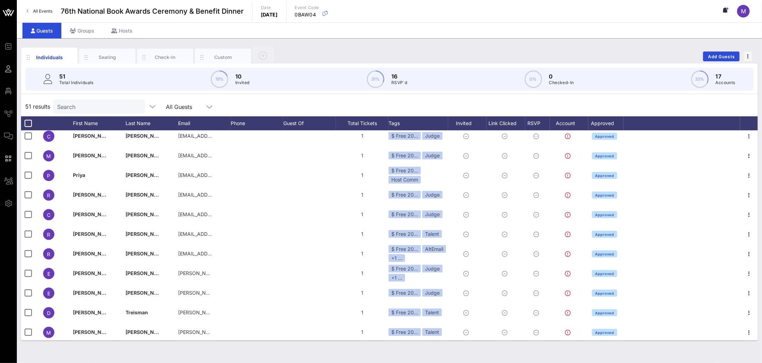
scroll to position [791, 0]
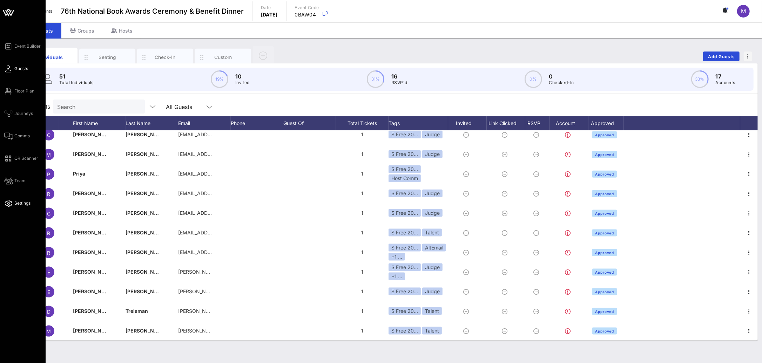
click at [22, 200] on span "Settings" at bounding box center [22, 203] width 16 height 6
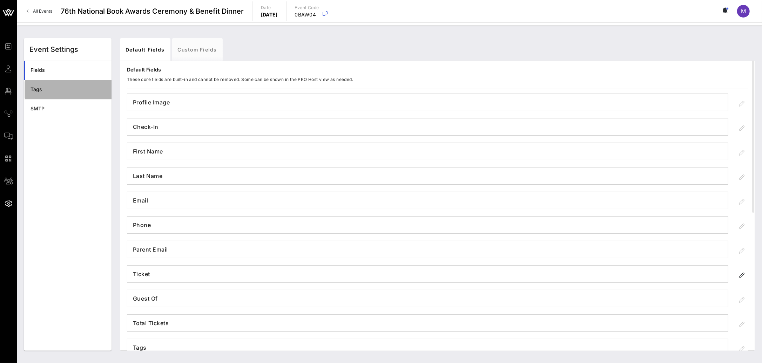
click at [48, 93] on div "Tags" at bounding box center [67, 89] width 75 height 14
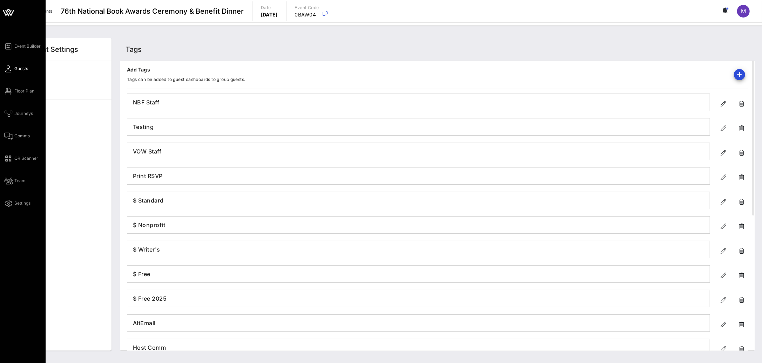
click at [9, 68] on icon at bounding box center [8, 68] width 9 height 1
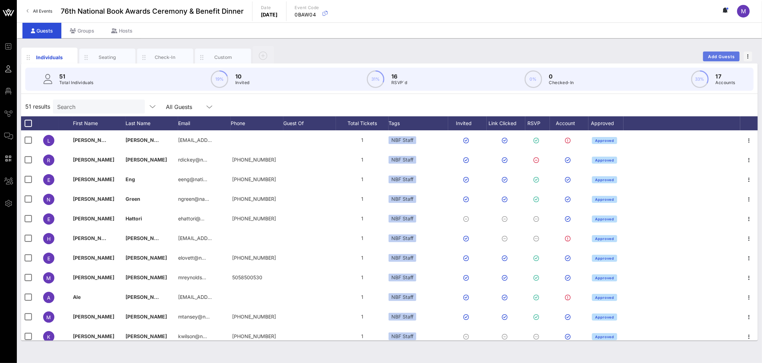
click at [651, 58] on span "Add Guests" at bounding box center [721, 56] width 28 height 5
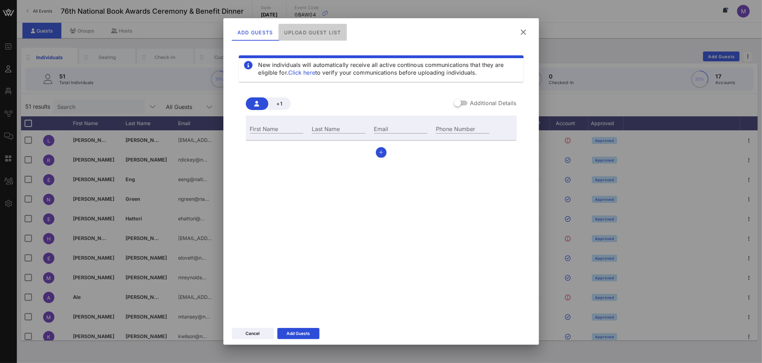
click at [316, 32] on div "Upload Guest List" at bounding box center [312, 32] width 68 height 17
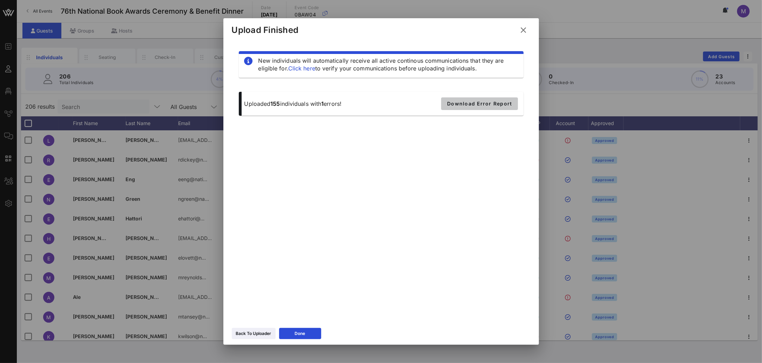
click at [479, 101] on span "Download Error Report" at bounding box center [479, 104] width 65 height 6
click at [303, 333] on div "Done" at bounding box center [300, 333] width 11 height 7
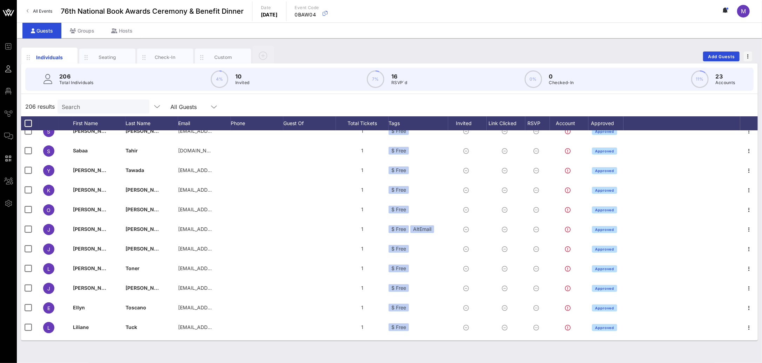
scroll to position [3833, 0]
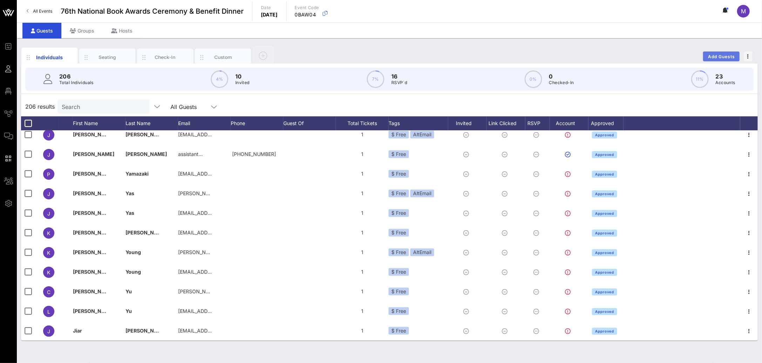
click at [651, 54] on span "Add Guests" at bounding box center [721, 56] width 28 height 5
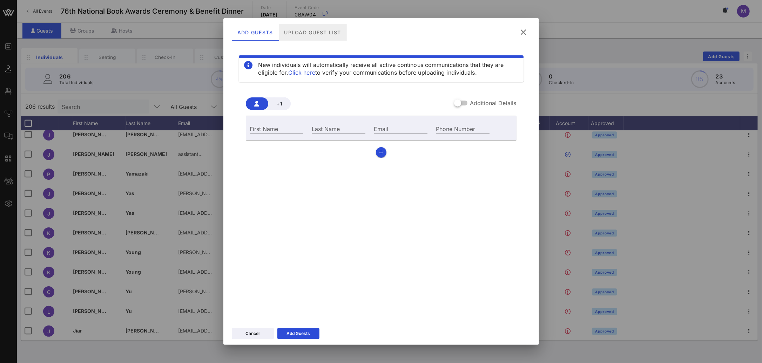
click at [329, 27] on div "Upload Guest List" at bounding box center [312, 32] width 68 height 17
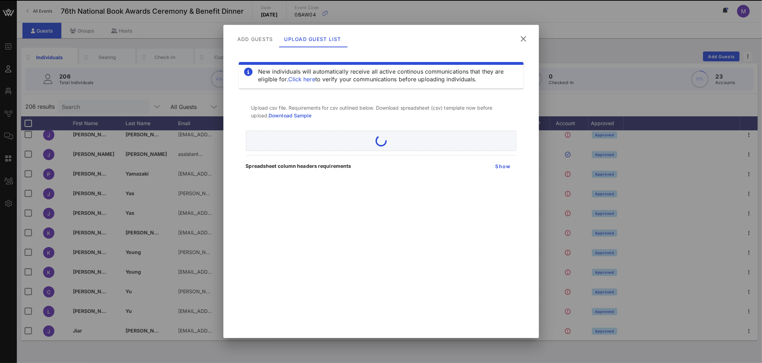
click at [289, 80] on link "Click here" at bounding box center [301, 79] width 27 height 7
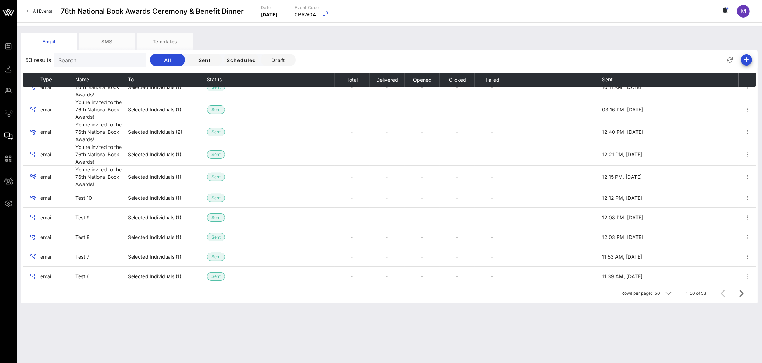
scroll to position [852, 0]
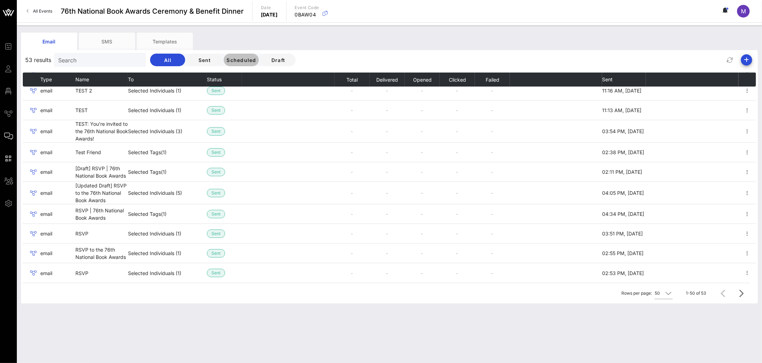
click at [235, 61] on span "Scheduled" at bounding box center [241, 60] width 30 height 6
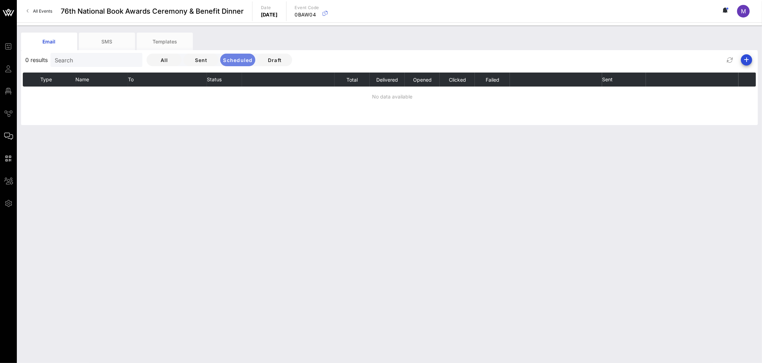
scroll to position [0, 0]
drag, startPoint x: 194, startPoint y: 59, endPoint x: 169, endPoint y: 60, distance: 24.9
click at [194, 59] on span "Sent" at bounding box center [201, 60] width 24 height 6
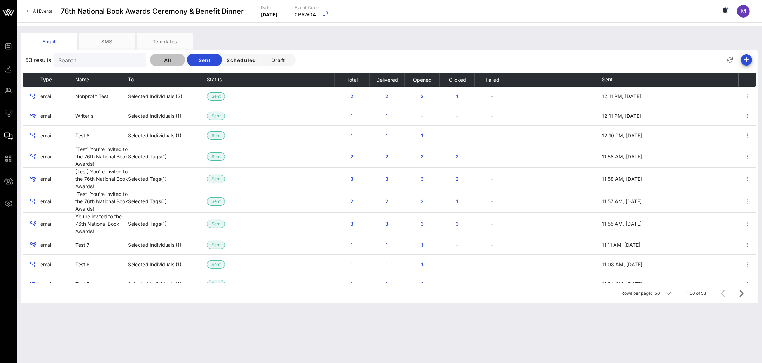
click at [156, 61] on span "All" at bounding box center [168, 60] width 24 height 6
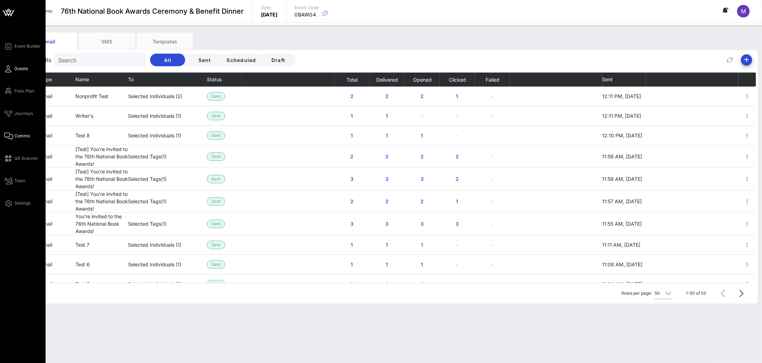
click at [24, 71] on span "Guests" at bounding box center [21, 69] width 14 height 6
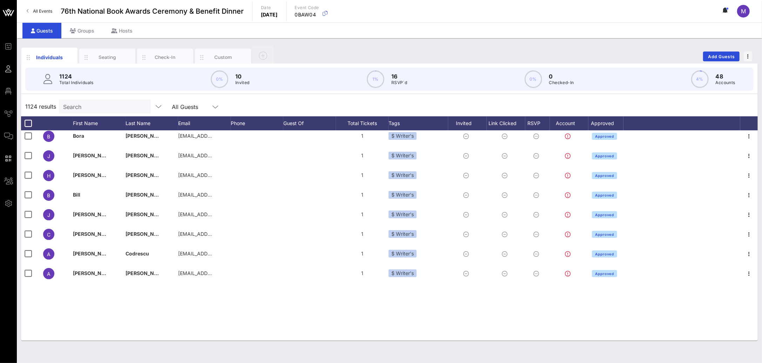
scroll to position [7074, 0]
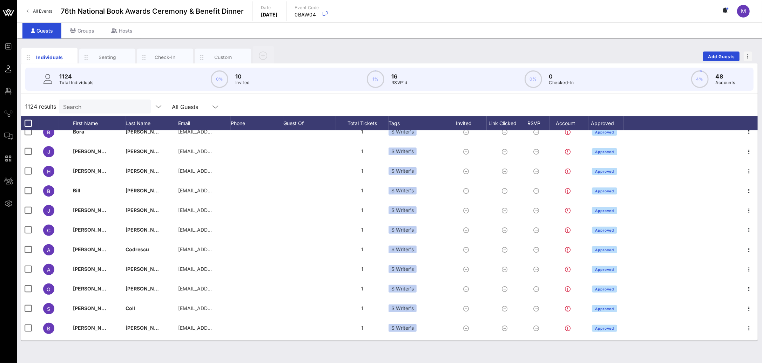
click at [651, 11] on icon at bounding box center [725, 10] width 6 height 6
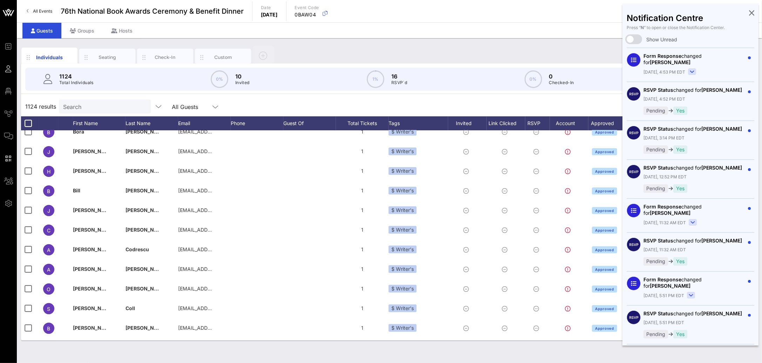
click at [651, 8] on div "Notification Centre Press “ N ” to open or close the Notification Center. Show …" at bounding box center [690, 175] width 136 height 342
click at [651, 11] on div "Notification Centre Press “ N ” to open or close the Notification Center. Show …" at bounding box center [690, 175] width 136 height 342
click at [651, 12] on icon at bounding box center [751, 12] width 5 height 1
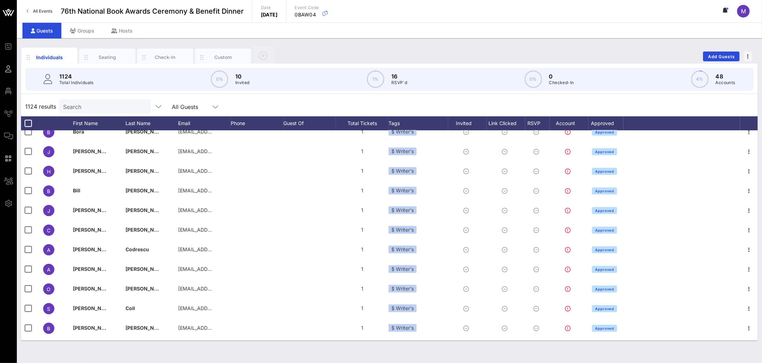
click at [549, 34] on div "Guests Groups Hosts" at bounding box center [389, 30] width 745 height 16
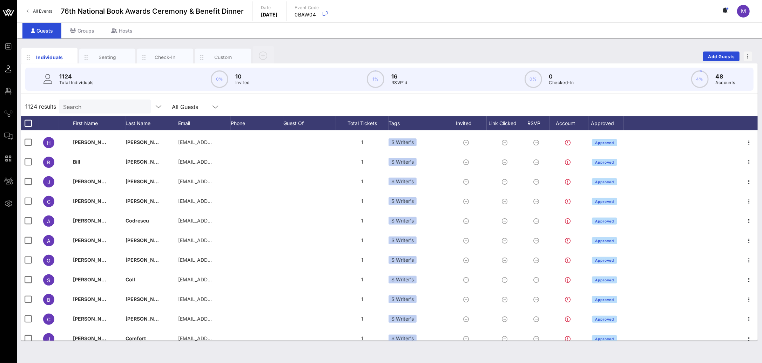
scroll to position [7107, 0]
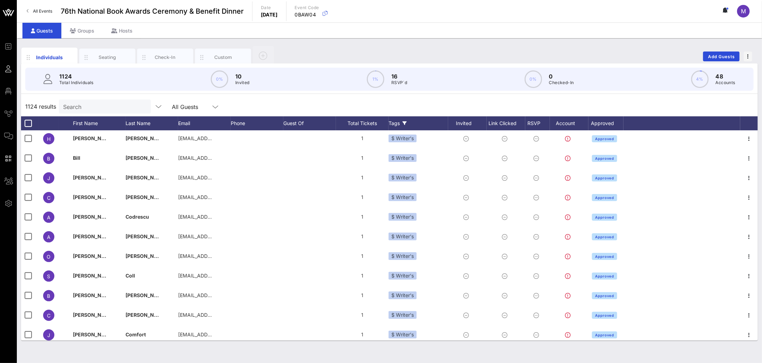
click at [407, 120] on div "Tags" at bounding box center [418, 123] width 60 height 14
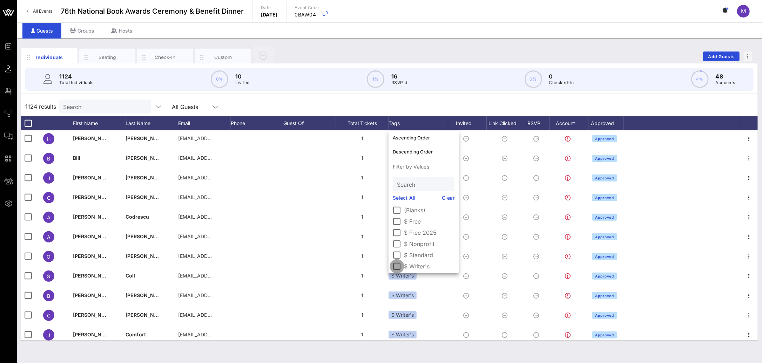
click at [397, 264] on div at bounding box center [397, 266] width 12 height 12
click at [479, 110] on div "919 results Search All Guests Tags Clear all Filters" at bounding box center [389, 107] width 736 height 20
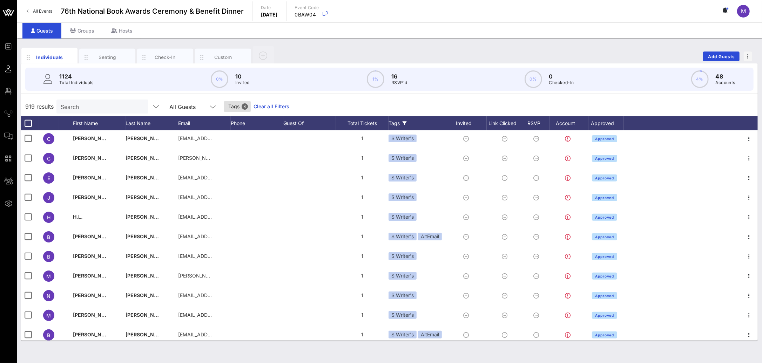
click at [651, 12] on icon at bounding box center [725, 10] width 6 height 6
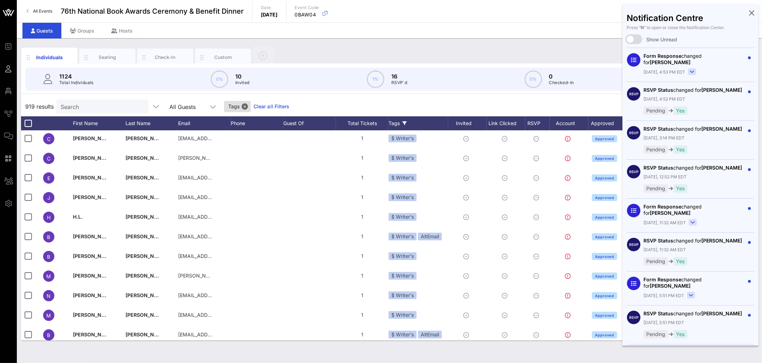
click at [594, 24] on div "Guests Groups Hosts" at bounding box center [389, 30] width 745 height 16
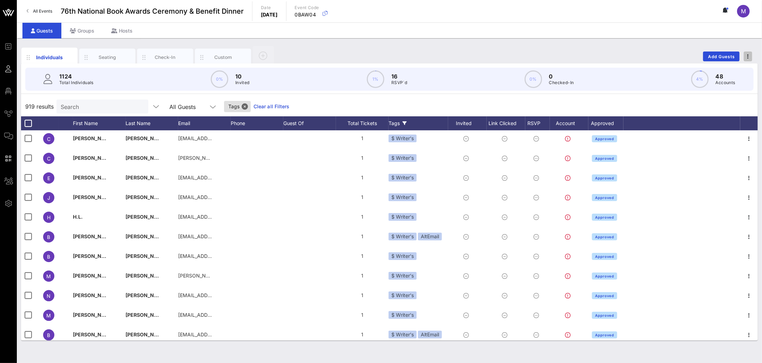
click at [651, 54] on icon "button" at bounding box center [747, 56] width 1 height 5
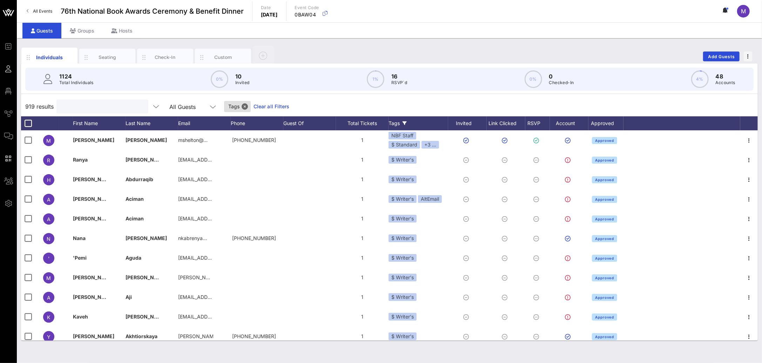
click at [102, 107] on input "text" at bounding box center [102, 106] width 82 height 9
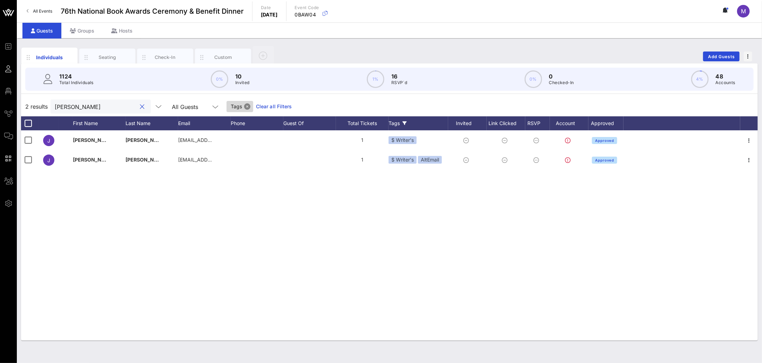
type input "[PERSON_NAME]"
click at [244, 107] on button "Close" at bounding box center [247, 106] width 6 height 6
click at [87, 100] on div "[PERSON_NAME]" at bounding box center [96, 107] width 82 height 14
click at [87, 103] on input "[PERSON_NAME]" at bounding box center [96, 106] width 82 height 9
click at [140, 109] on button "clear icon" at bounding box center [142, 106] width 5 height 7
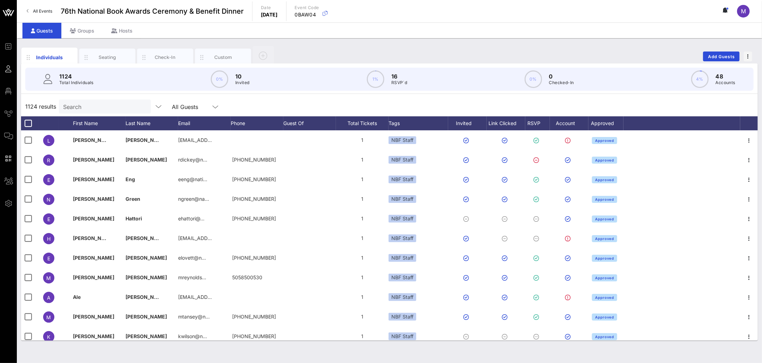
click at [306, 100] on div "1124 results Search All Guests" at bounding box center [389, 107] width 736 height 20
click at [404, 123] on icon at bounding box center [404, 123] width 4 height 4
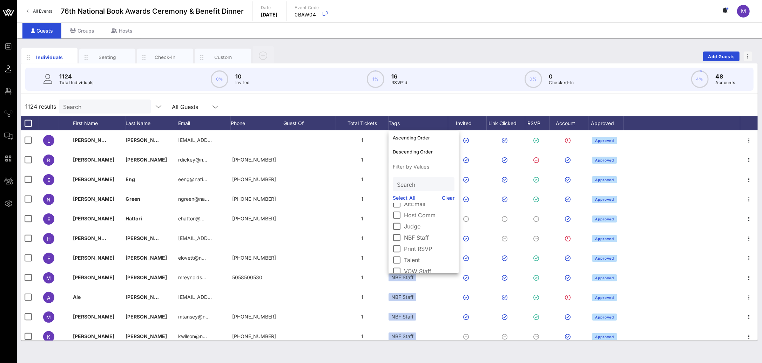
scroll to position [80, 0]
click at [397, 232] on div at bounding box center [397, 231] width 12 height 12
click at [397, 244] on div at bounding box center [397, 243] width 12 height 12
click at [397, 265] on div at bounding box center [397, 265] width 12 height 12
click at [413, 194] on link "Select All" at bounding box center [404, 198] width 23 height 8
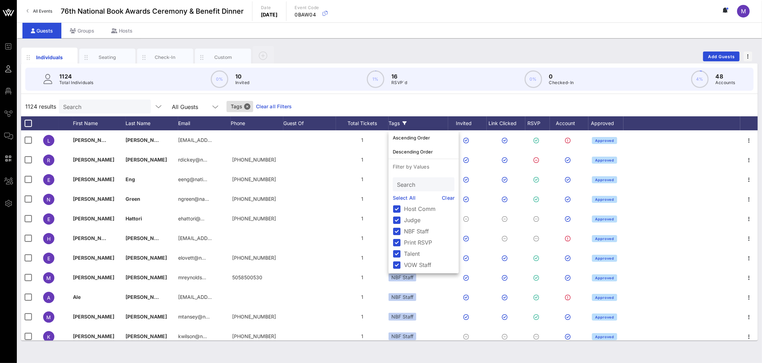
click at [329, 103] on div "1124 results Search All Guests Tags Clear all Filters" at bounding box center [389, 107] width 736 height 20
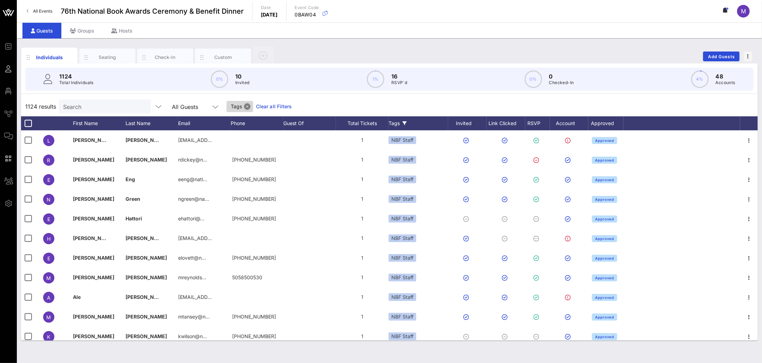
click at [244, 107] on button "Close" at bounding box center [247, 106] width 6 height 6
click at [335, 113] on div "1124 results Search All Guests" at bounding box center [389, 107] width 736 height 20
click at [651, 59] on button "Add Guests" at bounding box center [721, 57] width 36 height 10
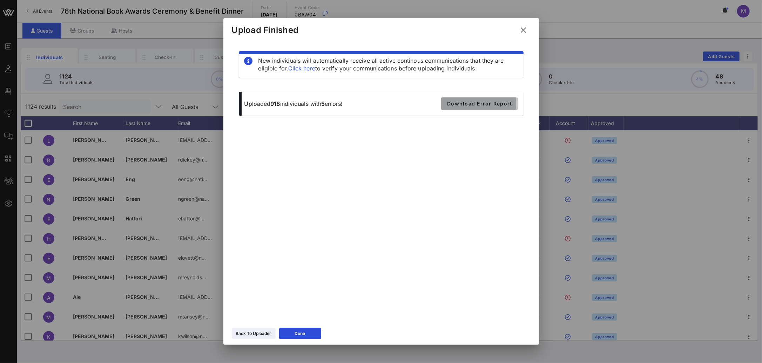
click at [491, 102] on span "Download Error Report" at bounding box center [479, 104] width 65 height 6
click at [255, 333] on icon at bounding box center [253, 334] width 5 height 4
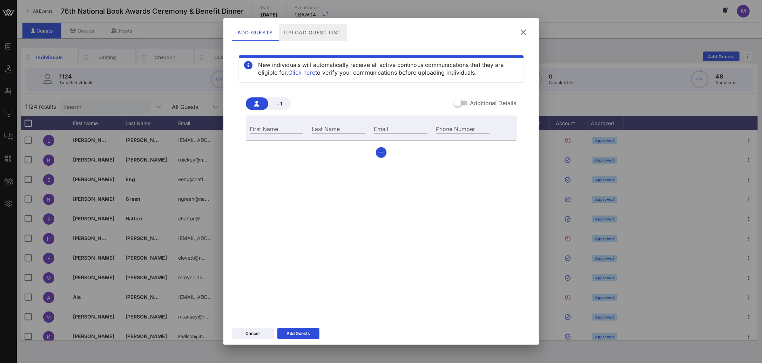
click at [313, 36] on div "Upload Guest List" at bounding box center [312, 32] width 68 height 17
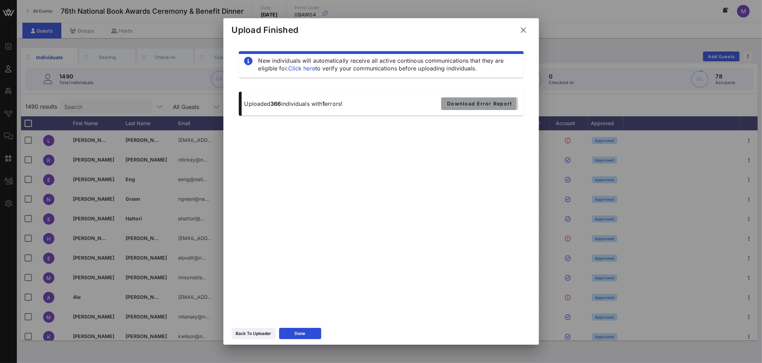
click at [481, 105] on span "Download Error Report" at bounding box center [479, 104] width 65 height 6
click at [308, 334] on button "Done" at bounding box center [300, 333] width 42 height 11
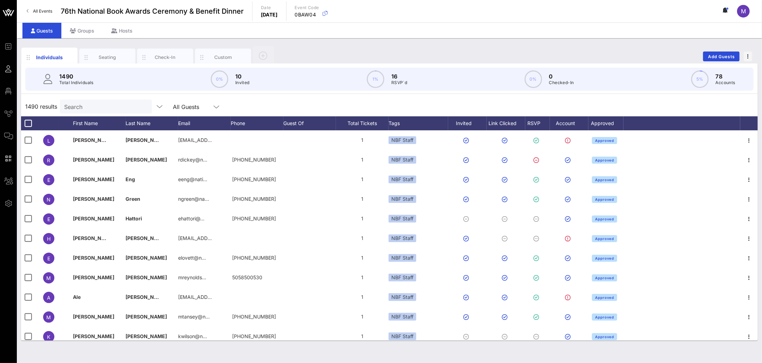
click at [380, 105] on div "1490 results Search All Guests" at bounding box center [389, 107] width 736 height 20
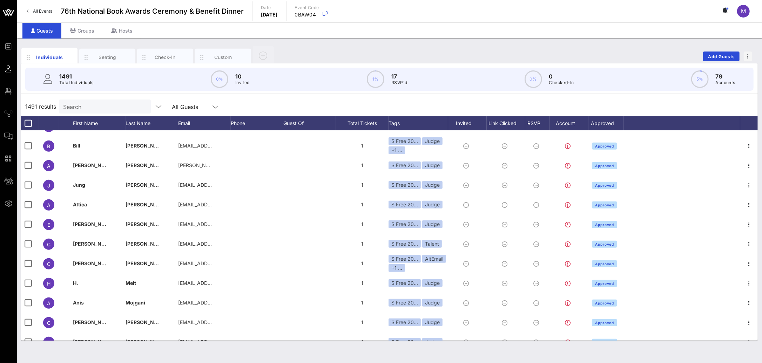
scroll to position [566, 0]
